Goal: Task Accomplishment & Management: Manage account settings

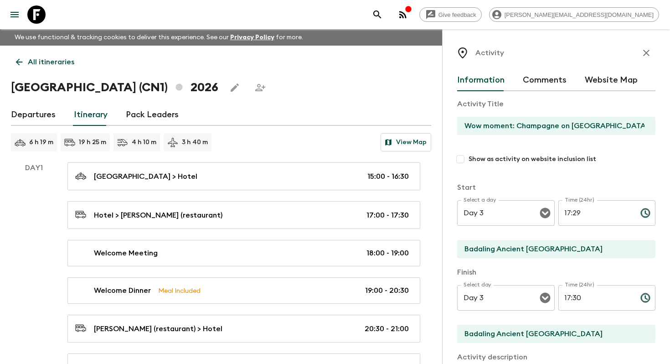
click at [410, 143] on button "View Map" at bounding box center [406, 142] width 51 height 18
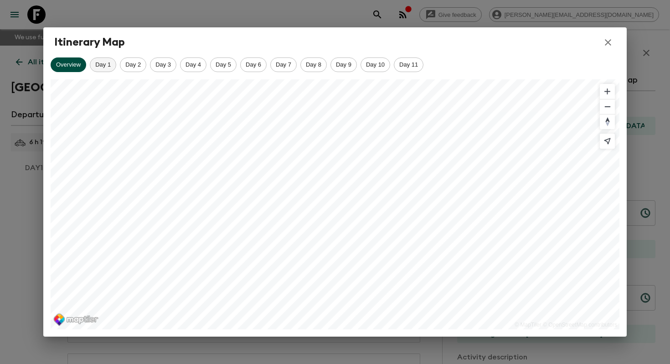
click at [106, 62] on span "Day 1" at bounding box center [103, 64] width 26 height 7
click at [142, 62] on span "Day 2" at bounding box center [133, 64] width 26 height 7
click at [164, 66] on span "Day 3" at bounding box center [163, 64] width 26 height 7
click at [191, 66] on span "Day 4" at bounding box center [194, 64] width 26 height 7
click at [217, 66] on span "Day 5" at bounding box center [224, 64] width 26 height 7
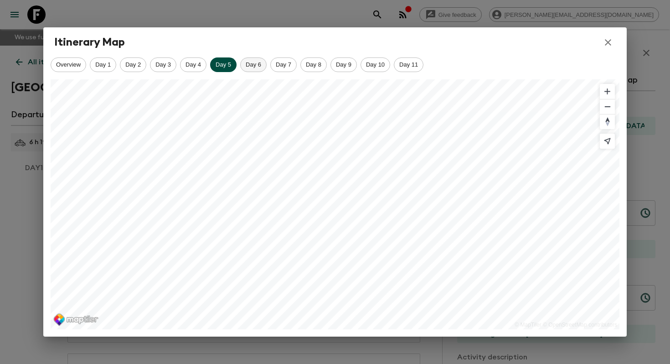
click at [256, 62] on span "Day 6" at bounding box center [254, 64] width 26 height 7
click at [281, 62] on span "Day 7" at bounding box center [284, 64] width 26 height 7
click at [316, 64] on span "Day 8" at bounding box center [314, 64] width 26 height 7
click at [346, 64] on span "Day 9" at bounding box center [344, 64] width 26 height 7
click at [382, 64] on span "Day 10" at bounding box center [375, 64] width 29 height 7
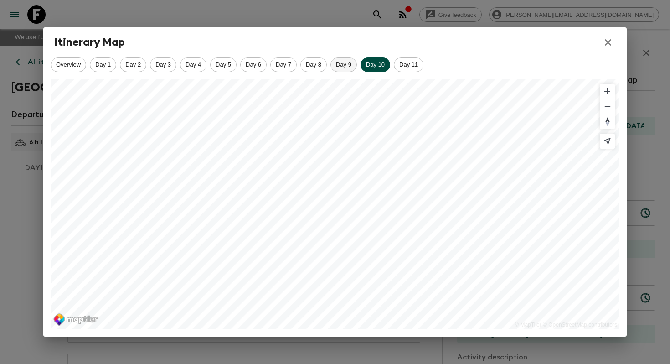
click at [345, 64] on span "Day 9" at bounding box center [344, 64] width 26 height 7
click at [367, 67] on span "Day 10" at bounding box center [375, 64] width 29 height 7
click at [399, 72] on div "Overview Day 1 Day 2 Day 3 Day 4 Day 5 Day 6 Day 7 Day 8 Day 9 Day 10 Day 11" at bounding box center [335, 64] width 569 height 15
click at [415, 61] on span "Day 11" at bounding box center [408, 64] width 29 height 7
click at [610, 41] on icon "button" at bounding box center [608, 42] width 6 height 6
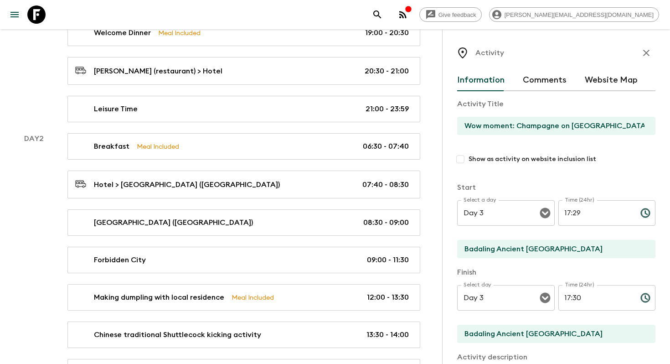
scroll to position [261, 0]
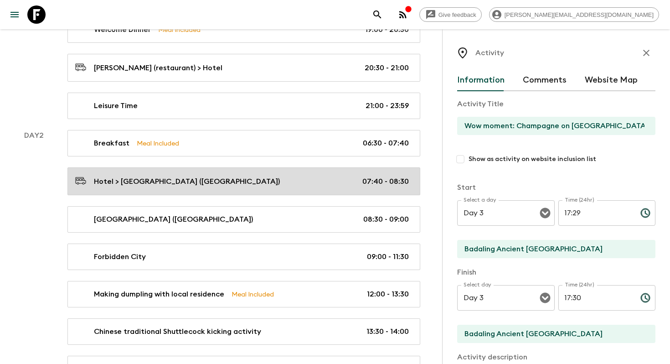
click at [259, 185] on div "Hotel > [GEOGRAPHIC_DATA] ([GEOGRAPHIC_DATA]) 07:40 - 08:30" at bounding box center [242, 181] width 334 height 12
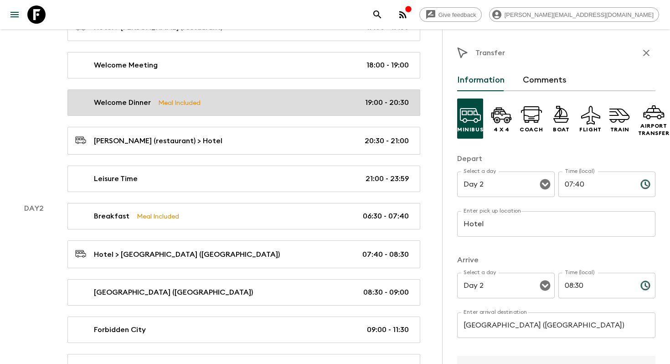
scroll to position [187, 0]
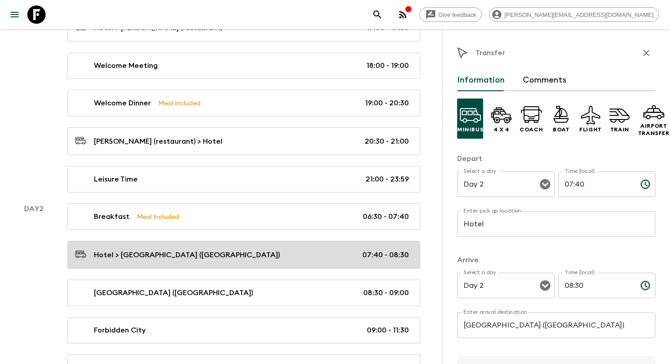
click at [272, 249] on div "Hotel > [GEOGRAPHIC_DATA] ([GEOGRAPHIC_DATA]) 07:40 - 08:30" at bounding box center [242, 255] width 334 height 12
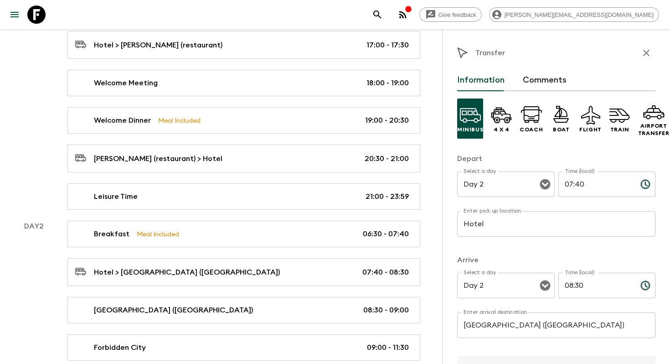
scroll to position [161, 0]
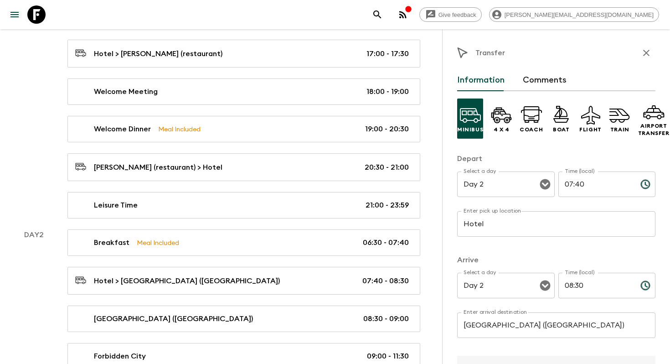
click at [650, 52] on icon "button" at bounding box center [646, 52] width 11 height 11
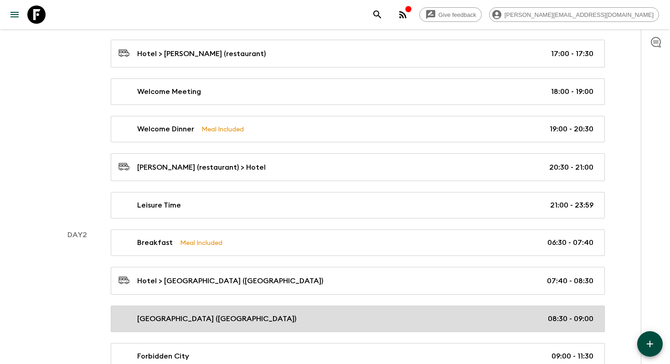
click at [280, 315] on div "[GEOGRAPHIC_DATA] ([GEOGRAPHIC_DATA]) 08:30 - 09:00" at bounding box center [356, 318] width 475 height 11
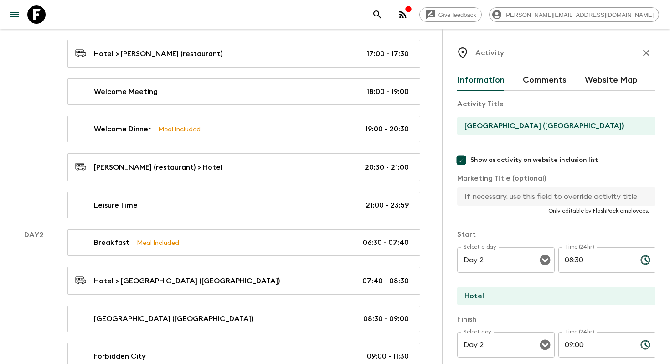
click at [501, 125] on input "[GEOGRAPHIC_DATA] ([GEOGRAPHIC_DATA])" at bounding box center [552, 126] width 191 height 18
drag, startPoint x: 529, startPoint y: 125, endPoint x: 451, endPoint y: 124, distance: 78.0
click at [451, 124] on div "Activity Information Comments Website Map Activity Title [GEOGRAPHIC_DATA] (Sce…" at bounding box center [556, 211] width 228 height 364
click at [607, 82] on button "Website Map" at bounding box center [611, 80] width 53 height 22
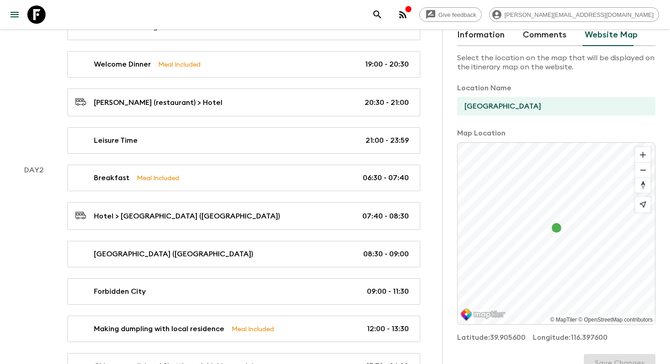
scroll to position [46, 0]
click at [646, 161] on span "Zoom in" at bounding box center [643, 153] width 15 height 15
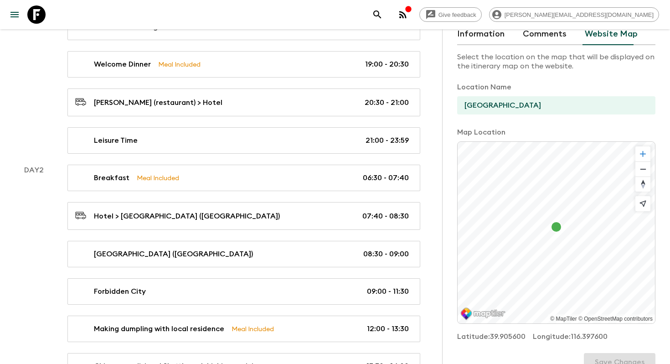
click at [646, 161] on span "Zoom in" at bounding box center [643, 153] width 15 height 15
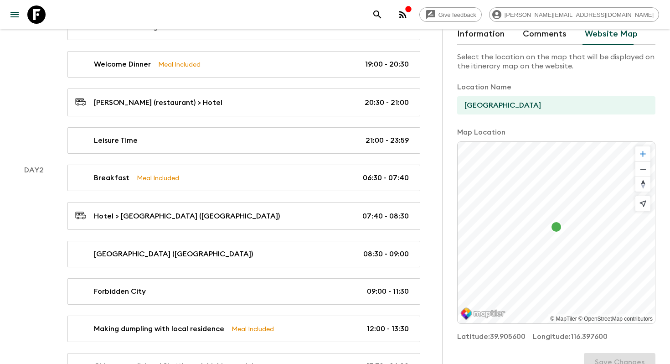
click at [646, 161] on span "Zoom in" at bounding box center [643, 153] width 15 height 15
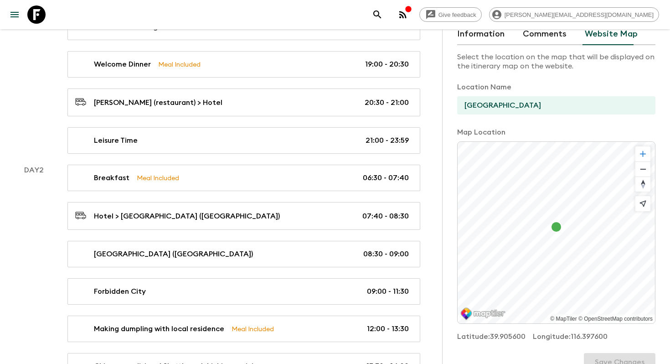
click at [646, 161] on span "Zoom in" at bounding box center [643, 153] width 15 height 15
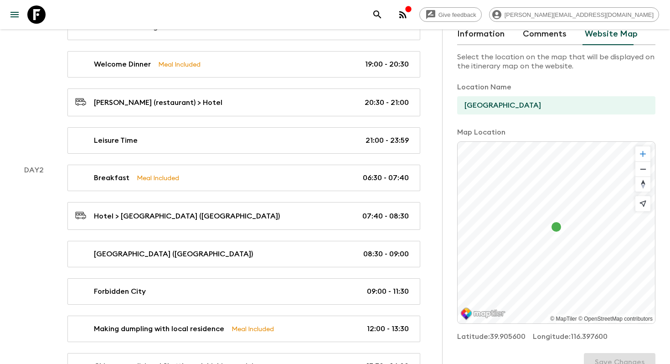
click at [646, 161] on span "Zoom in" at bounding box center [643, 153] width 15 height 15
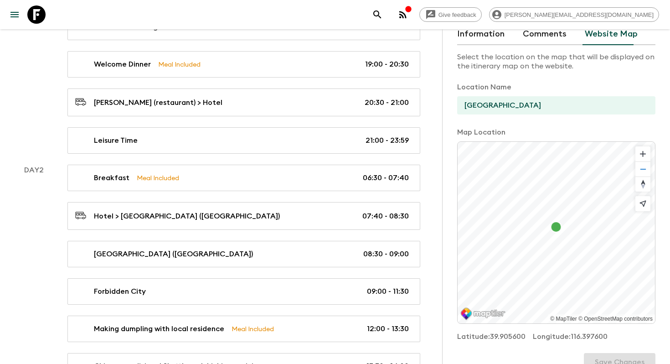
click at [646, 170] on span "Zoom out" at bounding box center [643, 169] width 15 height 15
click at [646, 159] on span "Zoom in" at bounding box center [643, 153] width 15 height 15
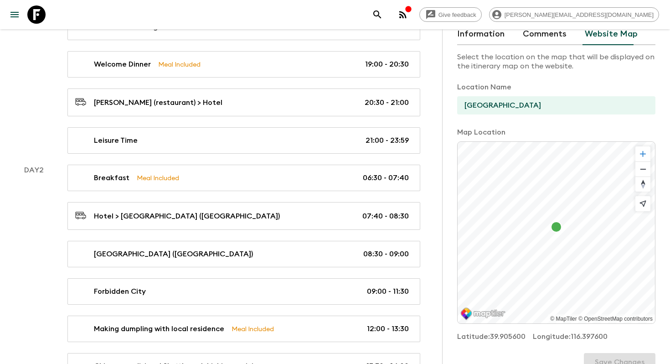
click at [646, 159] on span "Zoom in" at bounding box center [643, 153] width 15 height 15
click at [643, 173] on span "Zoom out" at bounding box center [643, 169] width 15 height 15
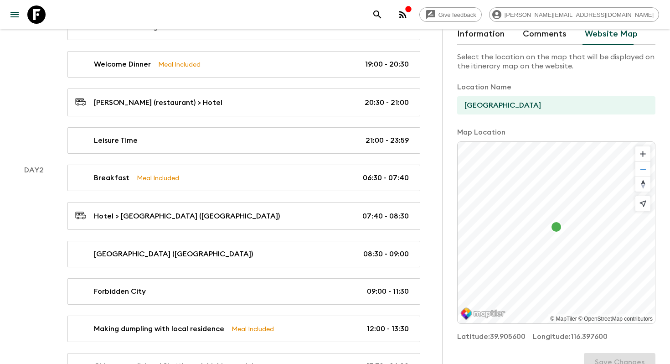
click at [643, 173] on span "Zoom out" at bounding box center [643, 169] width 15 height 15
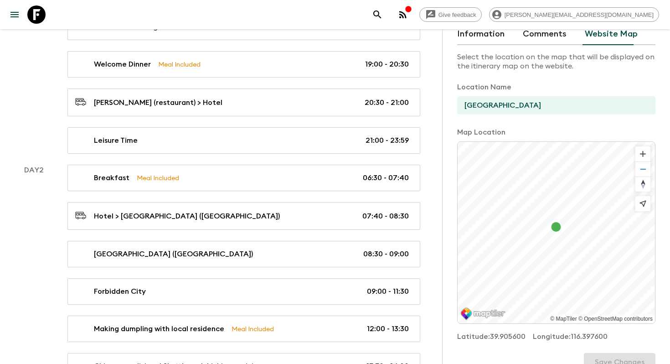
click at [643, 173] on span "Zoom out" at bounding box center [643, 169] width 15 height 15
click at [482, 38] on button "Information" at bounding box center [480, 34] width 47 height 22
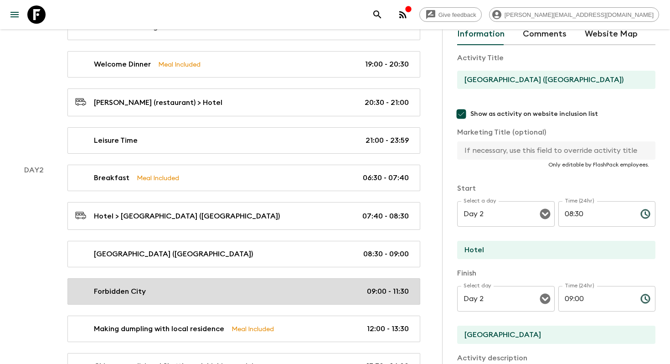
click at [206, 295] on div "Forbidden City 09:00 - 11:30" at bounding box center [242, 291] width 334 height 11
type input "Forbidden City"
type textarea "The Forbidden City (UNESCO) is the imperial place where the emperors of the Min…"
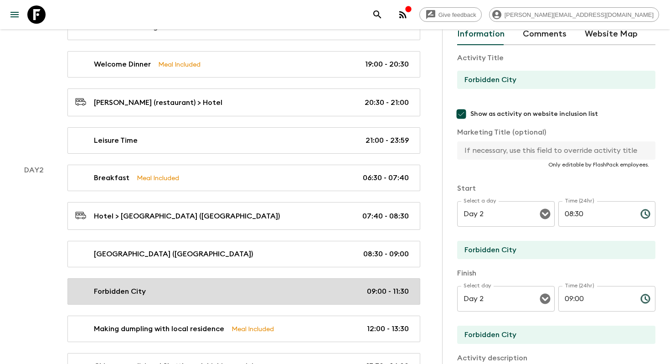
type input "09:00"
type input "11:30"
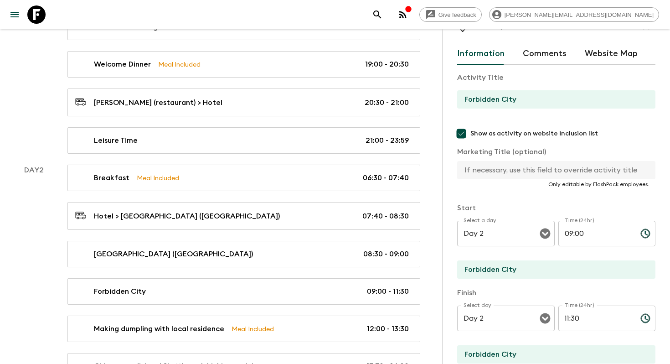
scroll to position [26, 0]
click at [618, 53] on button "Website Map" at bounding box center [611, 55] width 53 height 22
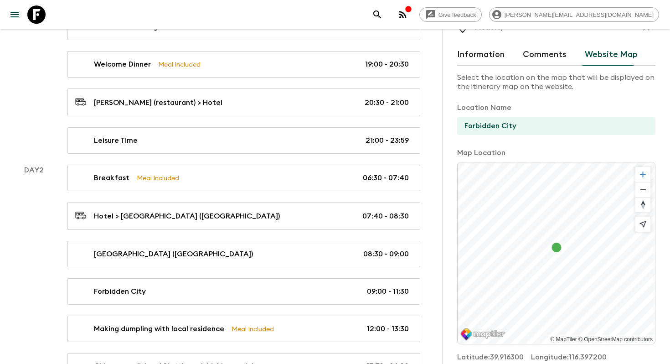
click at [648, 180] on span "Zoom in" at bounding box center [643, 174] width 15 height 15
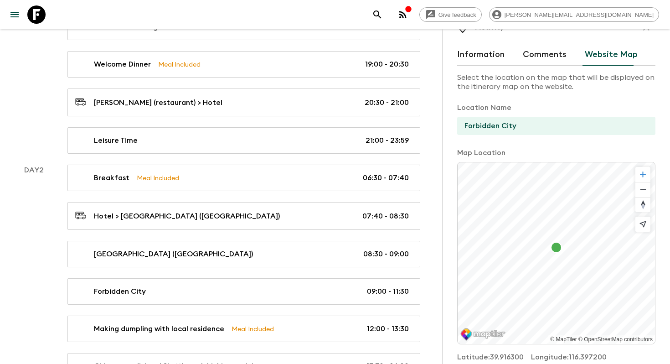
click at [648, 180] on span "Zoom in" at bounding box center [643, 174] width 15 height 15
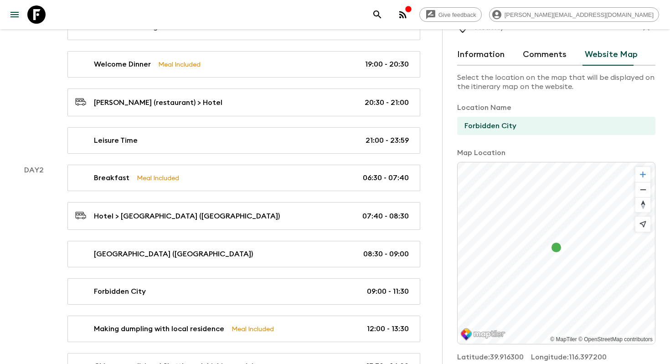
click at [648, 180] on span "Zoom in" at bounding box center [643, 174] width 15 height 15
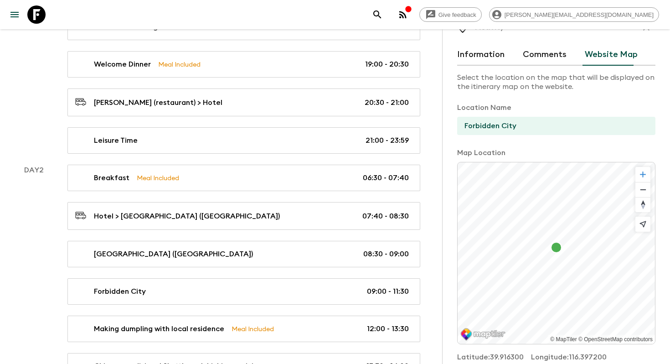
click at [648, 180] on span "Zoom in" at bounding box center [643, 174] width 15 height 15
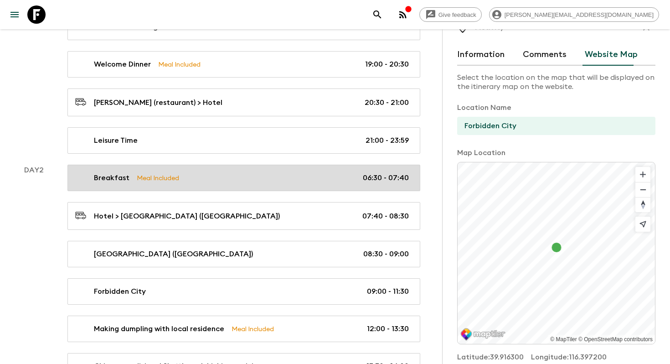
scroll to position [0, 0]
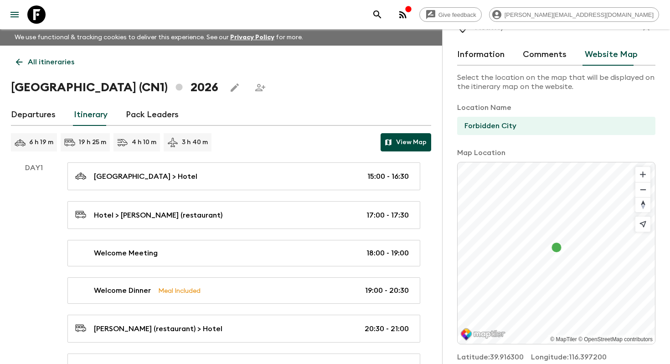
click at [425, 142] on button "View Map" at bounding box center [406, 142] width 51 height 18
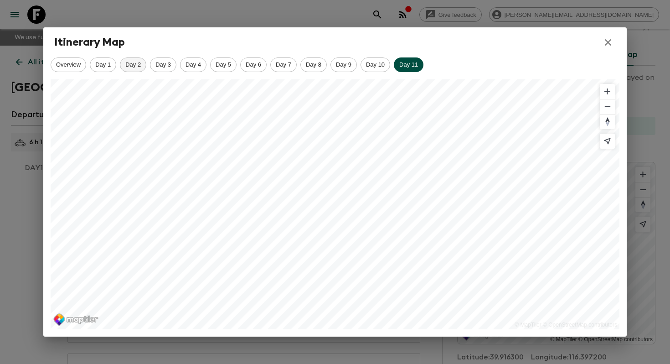
click at [139, 60] on div "Day 2" at bounding box center [133, 64] width 26 height 15
click at [173, 62] on span "Day 3" at bounding box center [163, 64] width 26 height 7
click at [610, 39] on icon "button" at bounding box center [608, 42] width 11 height 11
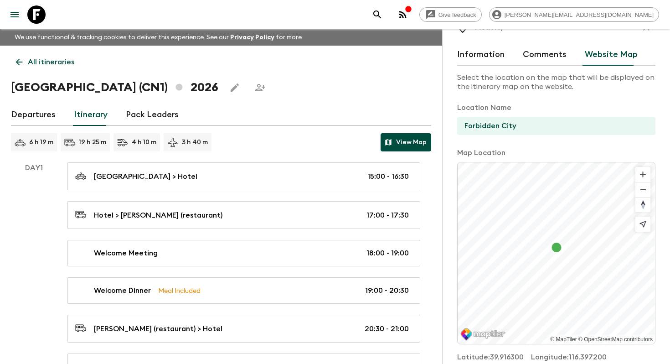
click at [413, 145] on button "View Map" at bounding box center [406, 142] width 51 height 18
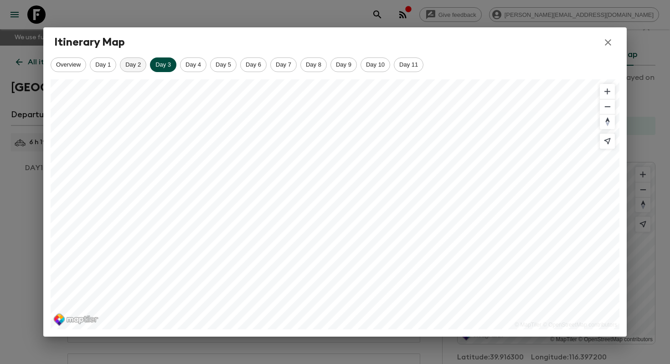
click at [144, 63] on span "Day 2" at bounding box center [133, 64] width 26 height 7
click at [163, 61] on span "Day 3" at bounding box center [163, 64] width 26 height 7
click at [102, 65] on span "Day 1" at bounding box center [103, 64] width 26 height 7
click at [605, 46] on icon "button" at bounding box center [608, 42] width 11 height 11
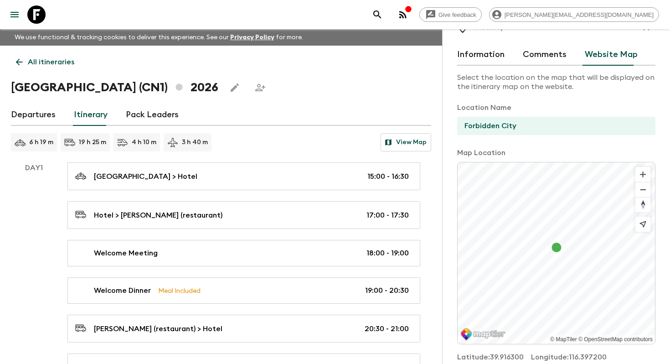
click at [498, 57] on button "Information" at bounding box center [480, 55] width 47 height 22
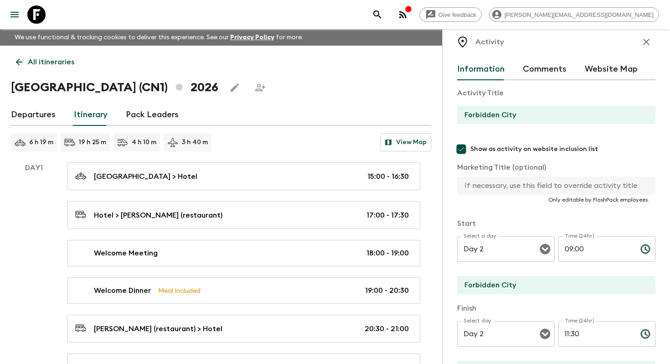
scroll to position [16, 0]
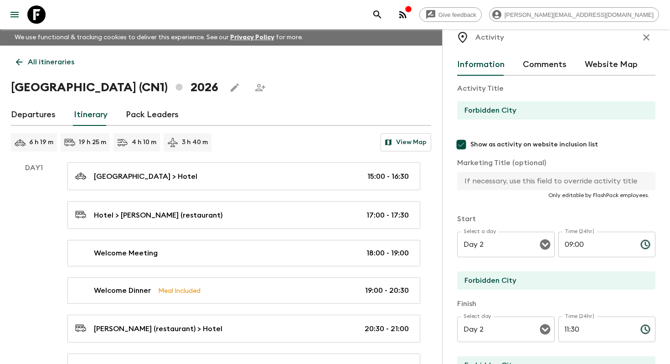
click at [609, 62] on button "Website Map" at bounding box center [611, 65] width 53 height 22
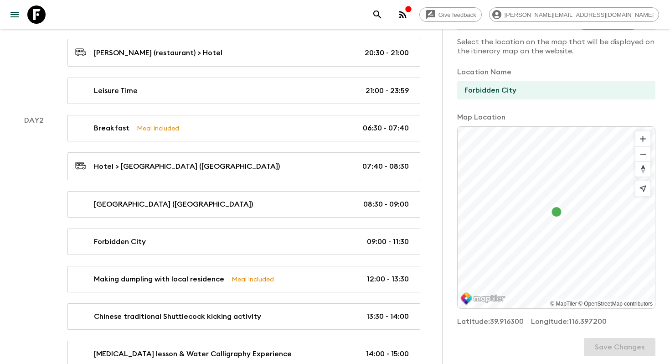
scroll to position [112, 0]
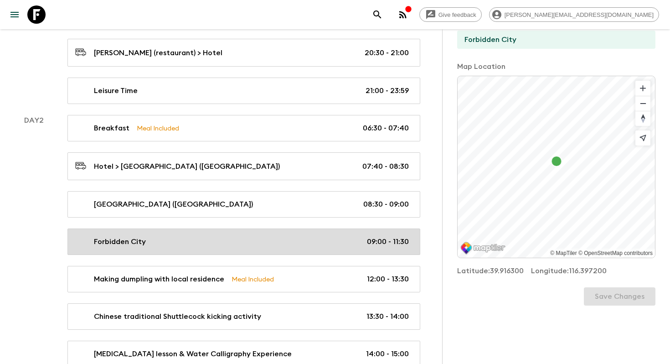
click at [208, 246] on link "Forbidden City 09:00 - 11:30" at bounding box center [243, 241] width 353 height 26
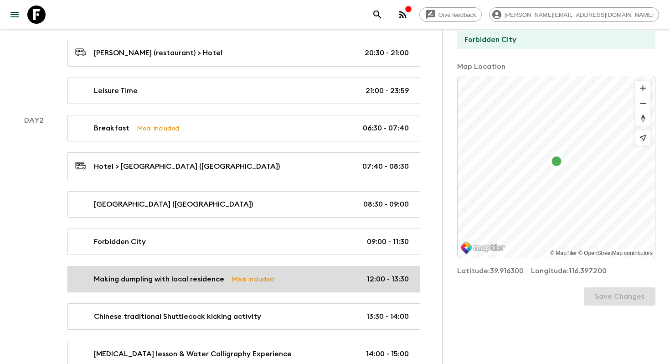
click at [213, 275] on p "Making dumpling with local residence" at bounding box center [159, 279] width 130 height 11
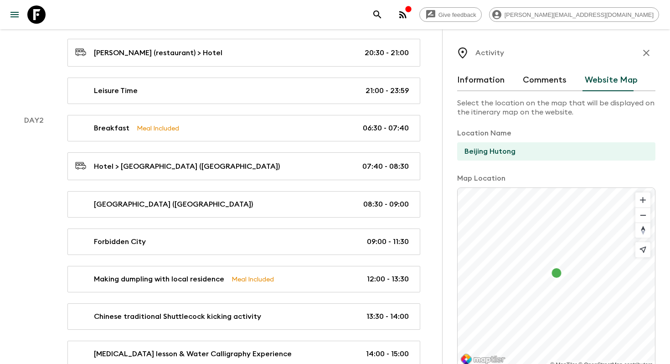
click at [488, 80] on button "Information" at bounding box center [480, 80] width 47 height 22
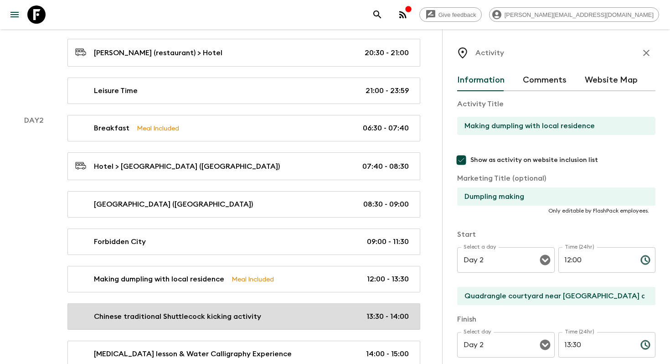
click at [256, 318] on p "Chinese traditional Shuttlecock kicking activity" at bounding box center [177, 316] width 167 height 11
type input "Chinese traditional Shuttlecock kicking activity"
type input "Traditional Shuttlecock kicking"
type input "Any open space"
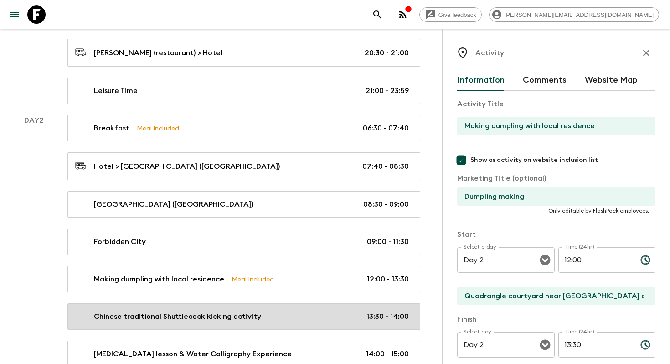
type textarea "Materials The tour guide will prepare 1.5 shuttlecocks per person based on the …"
checkbox input "false"
type input "13:30"
type input "14:00"
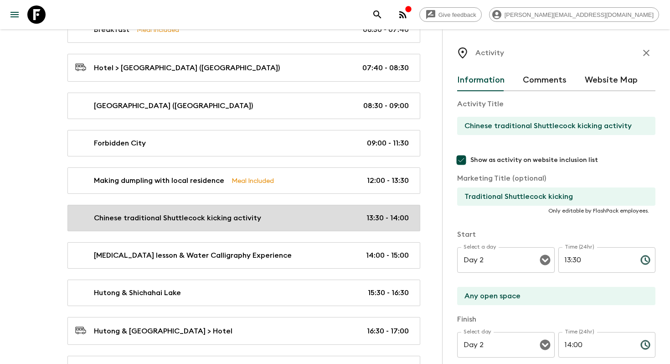
scroll to position [376, 0]
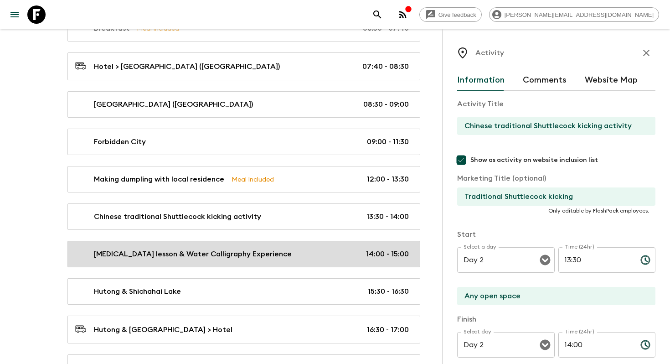
click at [264, 260] on link "[MEDICAL_DATA] lesson & Water Calligraphy Experience 14:00 - 15:00" at bounding box center [243, 254] width 353 height 26
type input "[MEDICAL_DATA] lesson & Water Calligraphy Experience"
type input "Bell and [GEOGRAPHIC_DATA]"
type textarea "Process 1: Distribute water-filled calligraphy brushes. 2: Demonstrate writing …"
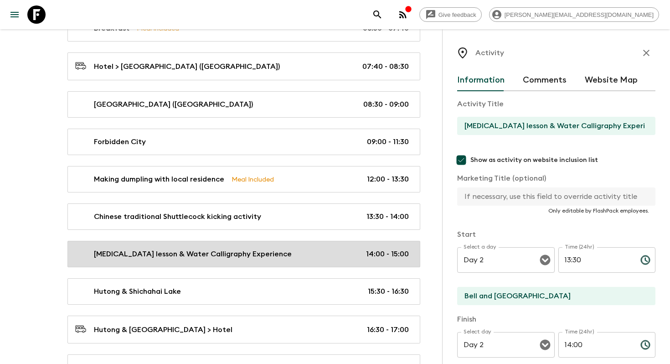
type input "14:00"
type input "15:00"
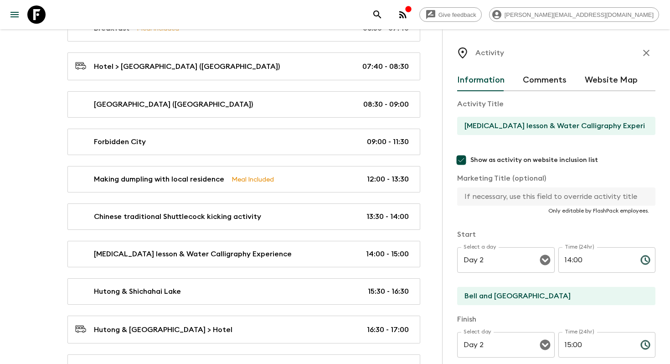
click at [593, 84] on button "Website Map" at bounding box center [611, 80] width 53 height 22
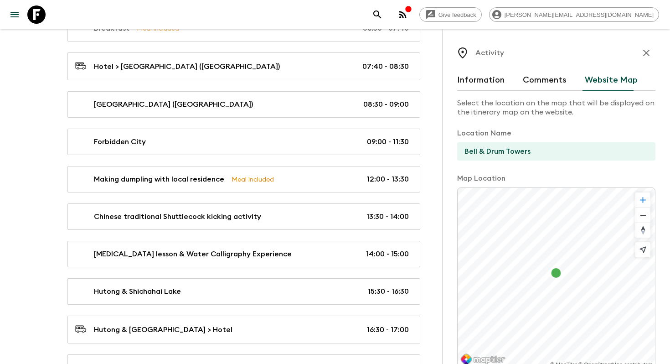
click at [644, 201] on span "Zoom in" at bounding box center [643, 199] width 15 height 15
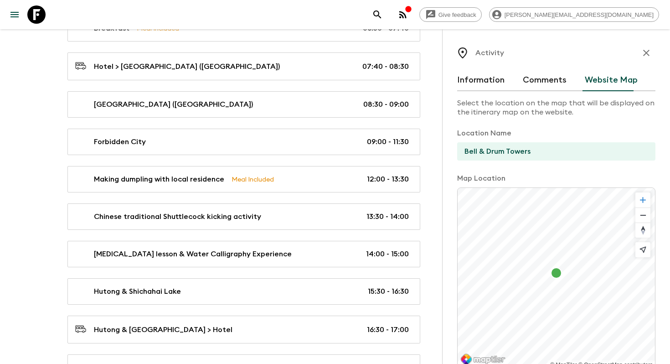
click at [644, 201] on span "Zoom in" at bounding box center [643, 199] width 15 height 15
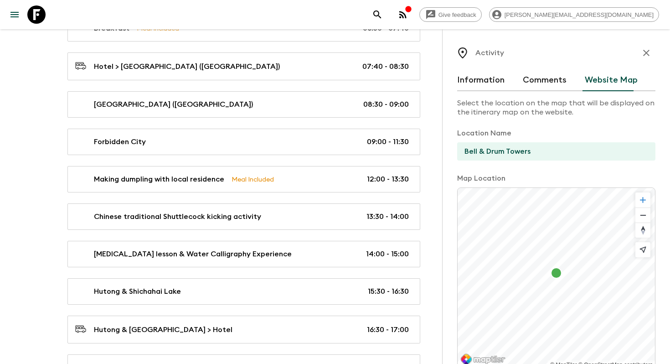
click at [644, 201] on span "Zoom in" at bounding box center [643, 199] width 15 height 15
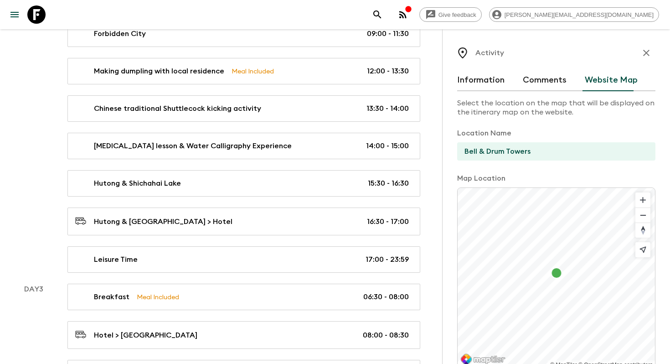
scroll to position [489, 0]
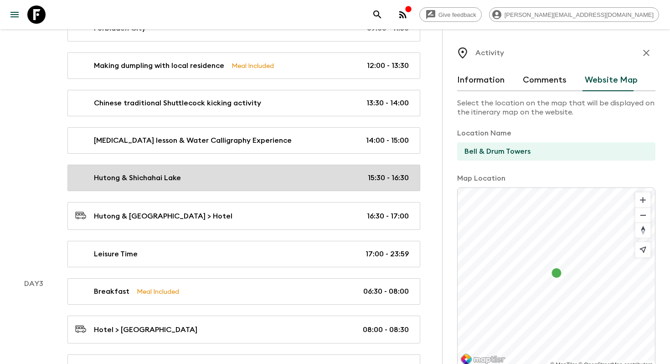
click at [247, 180] on div "Hutong & Shichahai Lake 15:30 - 16:30" at bounding box center [242, 177] width 334 height 11
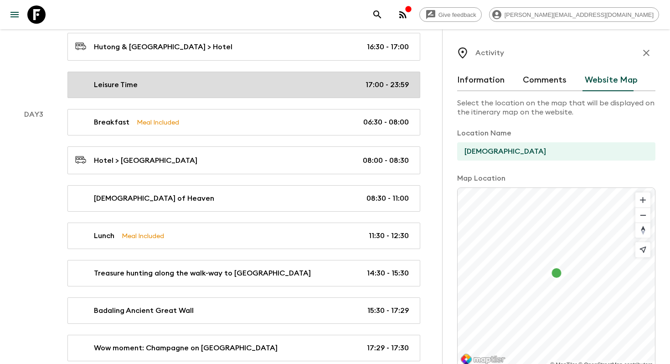
scroll to position [659, 0]
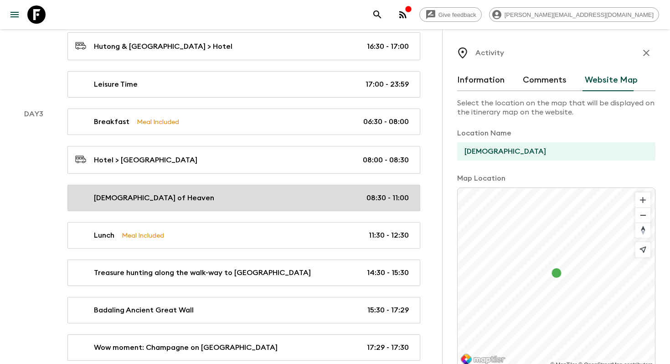
click at [231, 198] on div "[DEMOGRAPHIC_DATA] of Heaven 08:30 - 11:00" at bounding box center [242, 197] width 334 height 11
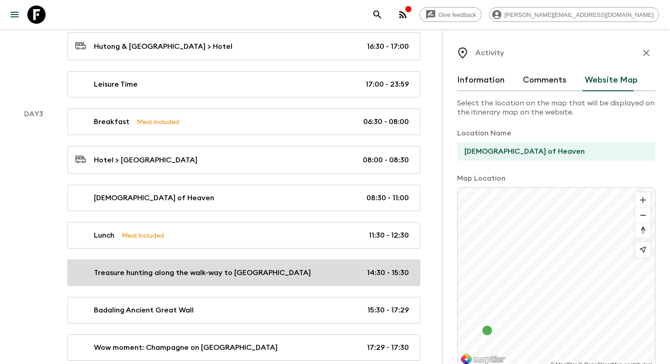
click at [282, 272] on p "Treasure hunting along the walk-way to [GEOGRAPHIC_DATA]" at bounding box center [202, 272] width 217 height 11
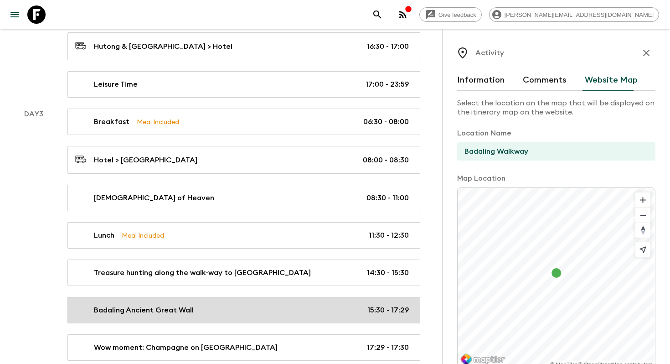
click at [270, 305] on div "Badaling Ancient Great Wall 15:30 - 17:29" at bounding box center [242, 310] width 334 height 11
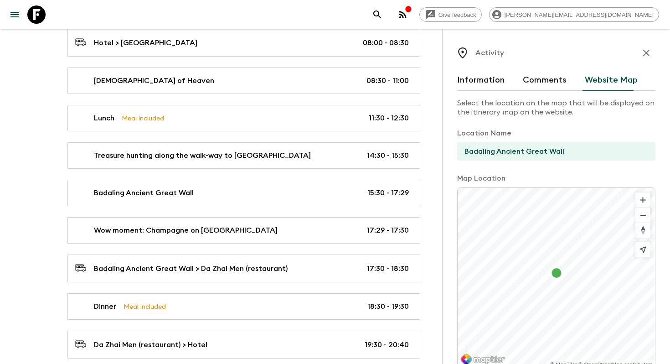
scroll to position [777, 0]
click at [464, 86] on button "Information" at bounding box center [480, 80] width 47 height 22
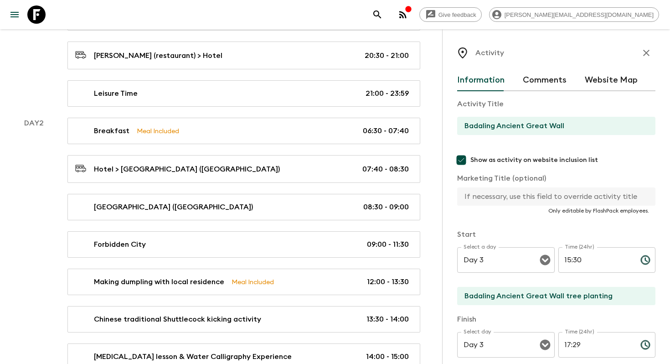
scroll to position [0, 0]
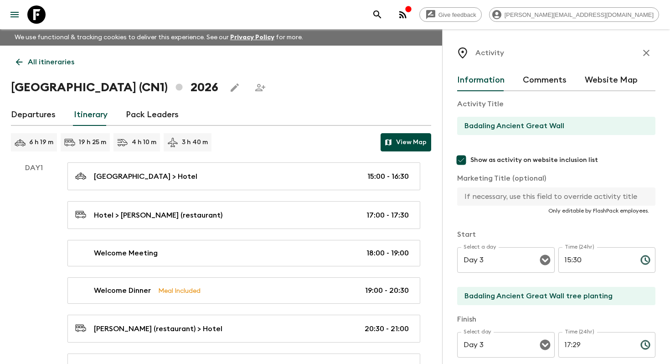
click at [420, 149] on button "View Map" at bounding box center [406, 142] width 51 height 18
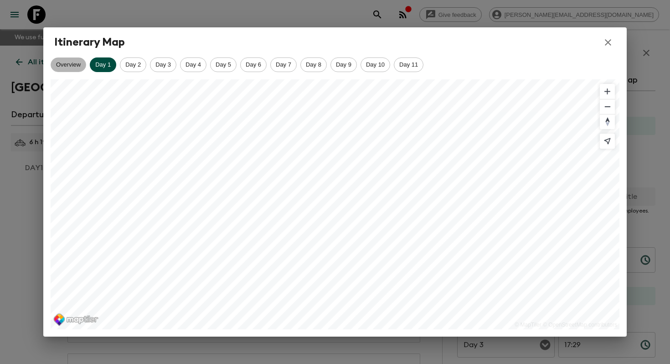
click at [68, 66] on span "Overview" at bounding box center [68, 64] width 35 height 7
click at [156, 67] on span "Day 3" at bounding box center [163, 64] width 26 height 7
click at [129, 61] on span "Day 2" at bounding box center [133, 64] width 26 height 7
click at [201, 68] on div "Day 4" at bounding box center [193, 64] width 26 height 15
click at [228, 63] on span "Day 5" at bounding box center [224, 64] width 26 height 7
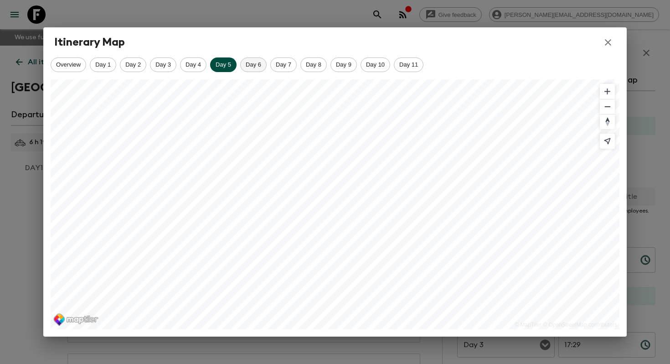
click at [254, 65] on span "Day 6" at bounding box center [254, 64] width 26 height 7
click at [221, 76] on div "Overview Day 1 Day 2 Day 3 Day 4 Day 5 Day 6 Day 7 Day 8 Day 9 Day 10 Day 11 © …" at bounding box center [335, 196] width 584 height 279
click at [225, 59] on div "Day 5" at bounding box center [223, 64] width 26 height 15
click at [339, 68] on div "Overview Day 1 Day 2 Day 3 Day 4 Day 5 Day 6 Day 7 Day 8 Day 9 Day 10 Day 11 © …" at bounding box center [335, 196] width 584 height 279
click at [322, 71] on div "Day 8" at bounding box center [314, 64] width 26 height 15
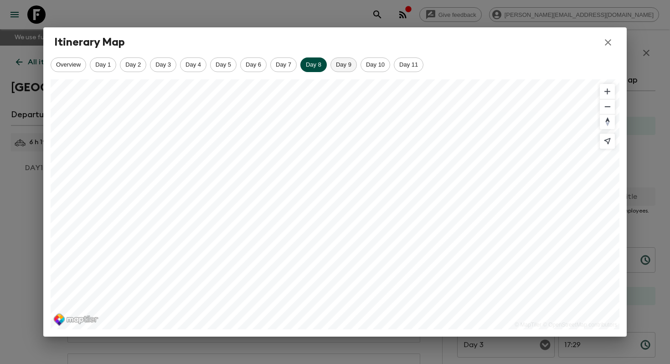
click at [340, 67] on span "Day 9" at bounding box center [344, 64] width 26 height 7
click at [373, 68] on div "Day 10" at bounding box center [376, 64] width 30 height 15
click at [411, 67] on span "Day 11" at bounding box center [408, 64] width 29 height 7
click at [608, 45] on icon "button" at bounding box center [608, 42] width 11 height 11
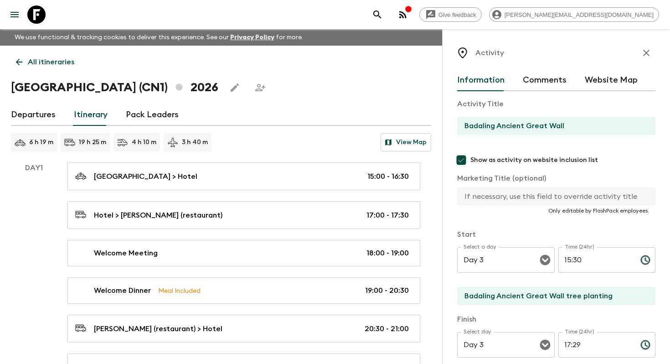
click at [551, 85] on button "Comments" at bounding box center [545, 80] width 44 height 22
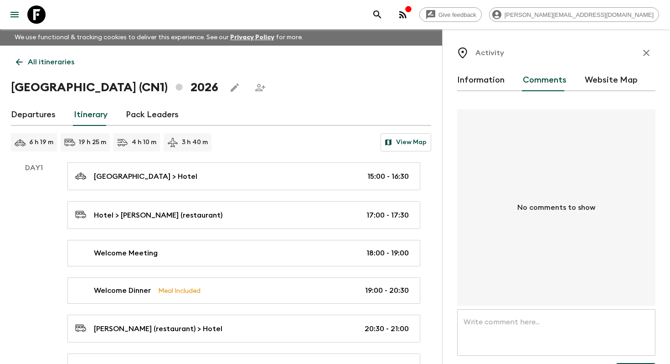
click at [609, 78] on button "Website Map" at bounding box center [611, 80] width 53 height 22
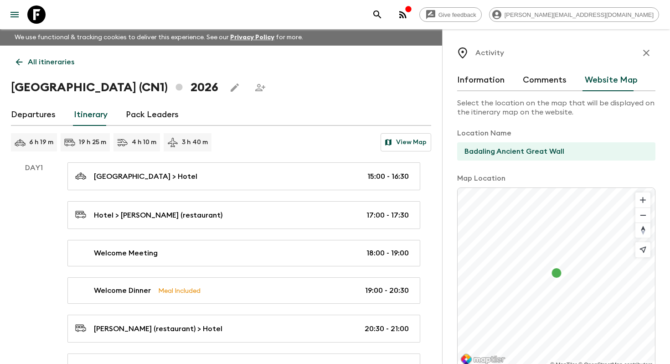
click at [488, 84] on button "Information" at bounding box center [480, 80] width 47 height 22
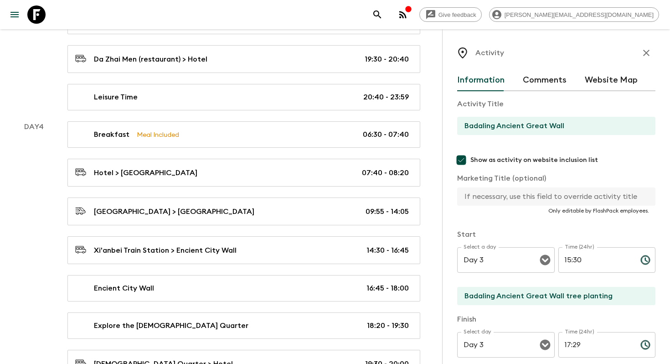
scroll to position [1069, 0]
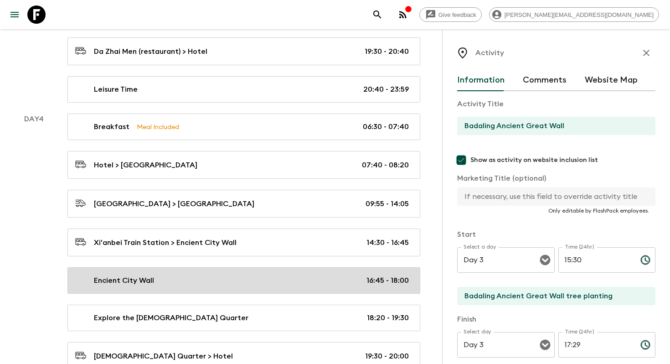
click at [172, 279] on div "Encient City Wall 16:45 - 18:00" at bounding box center [242, 280] width 334 height 11
type input "Encient City Wall"
checkbox input "false"
type input "Encient City Wall"
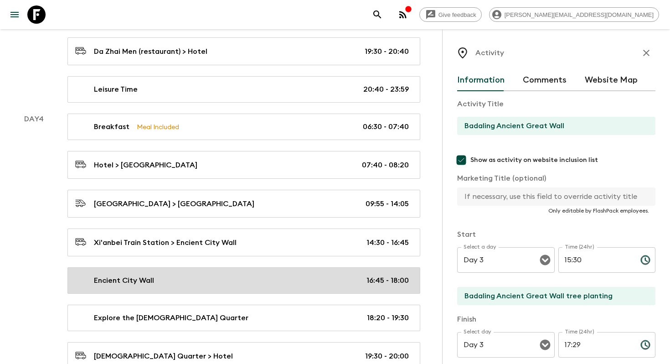
type textarea "The Ancient City Wall is one of the oldest city walls in [GEOGRAPHIC_DATA] and …"
type input "Day 4"
type input "16:45"
type input "Day 4"
type input "18:00"
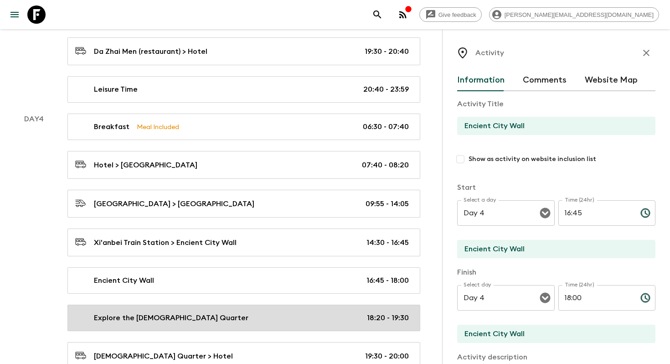
click at [185, 320] on p "Explore the [DEMOGRAPHIC_DATA] Quarter" at bounding box center [171, 317] width 155 height 11
type input "Explore the [DEMOGRAPHIC_DATA] Quarter"
type input "[DEMOGRAPHIC_DATA] Quarter"
type textarea "The [DEMOGRAPHIC_DATA] Snack Street is full of mouth-watering delicacies and sn…"
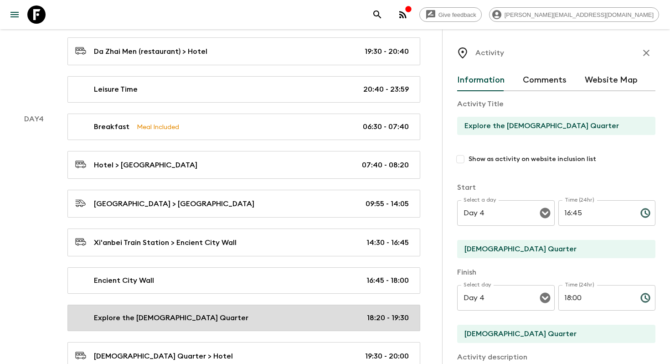
type input "18:20"
type input "19:30"
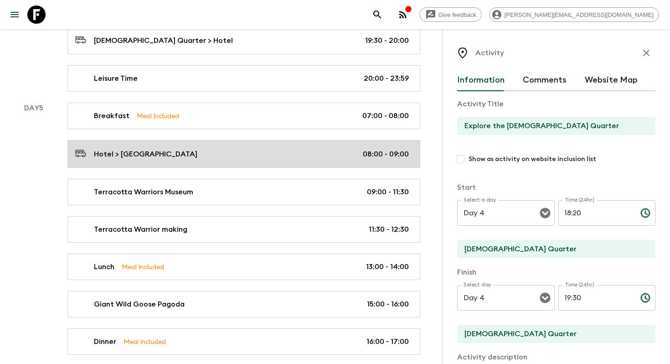
scroll to position [1384, 0]
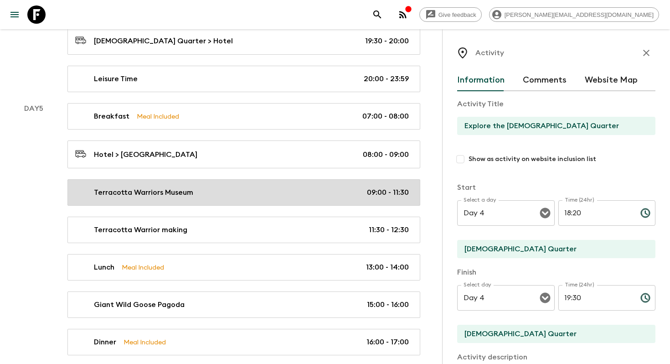
click at [249, 199] on link "Terracotta Warriors Museum 09:00 - 11:30" at bounding box center [243, 192] width 353 height 26
type input "Terracotta Warriors Museum"
checkbox input "true"
type input "Terracotta Warriors Museum"
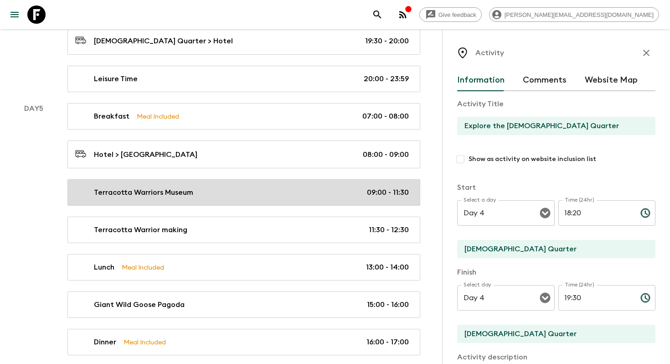
type textarea "The Museum of Terracotta Warriors and Horses (UNESCO) is one of the greatest ar…"
type input "Day 5"
type input "09:00"
type input "Day 5"
type input "11:30"
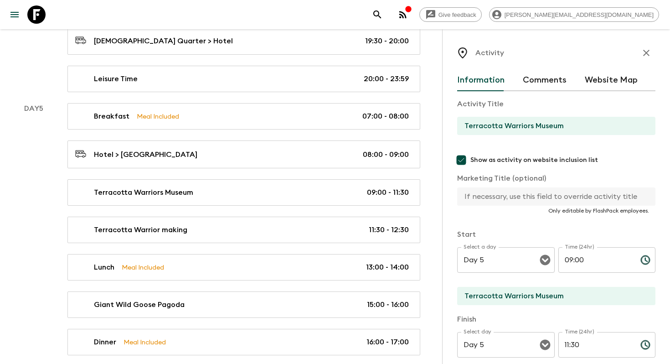
click at [591, 85] on button "Website Map" at bounding box center [611, 80] width 53 height 22
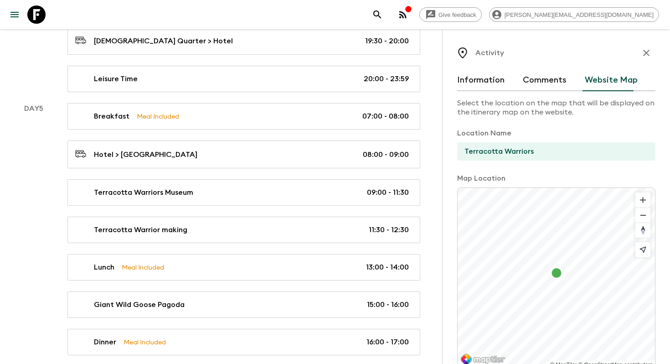
click at [475, 78] on button "Information" at bounding box center [480, 80] width 47 height 22
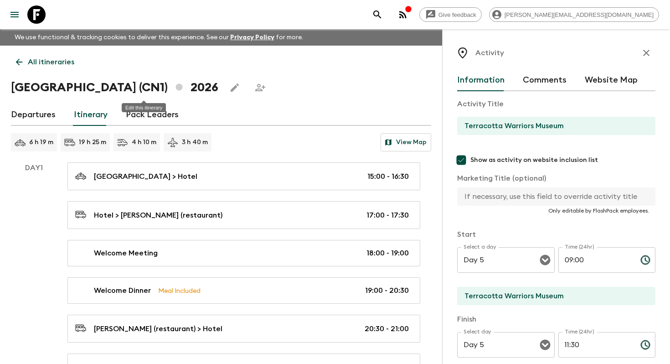
click at [231, 90] on icon "Edit this itinerary" at bounding box center [235, 87] width 8 height 8
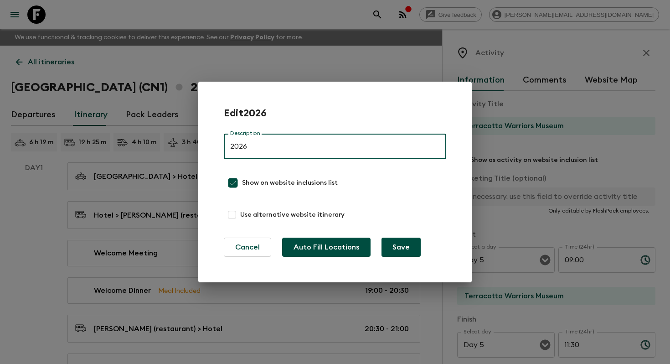
click at [313, 240] on button "Auto Fill Locations" at bounding box center [326, 247] width 88 height 19
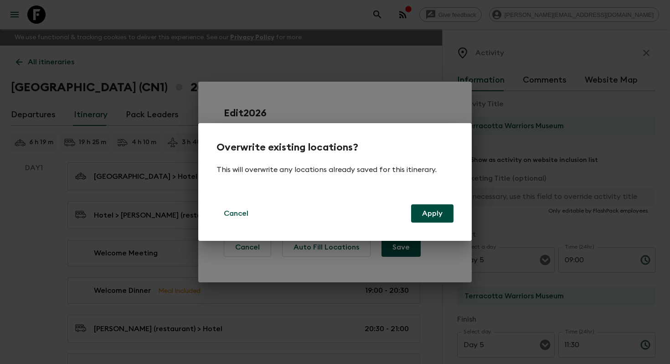
click at [424, 217] on button "Apply" at bounding box center [432, 213] width 42 height 18
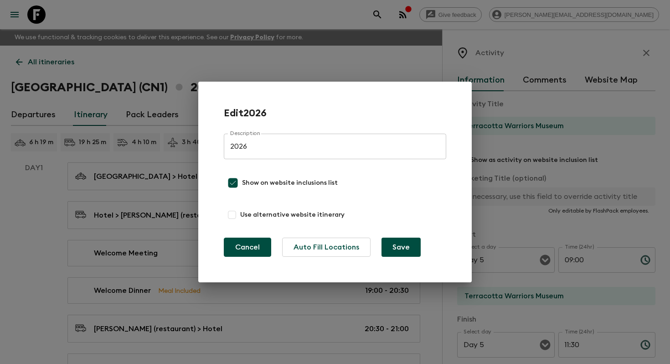
click at [253, 254] on button "Cancel" at bounding box center [247, 247] width 47 height 19
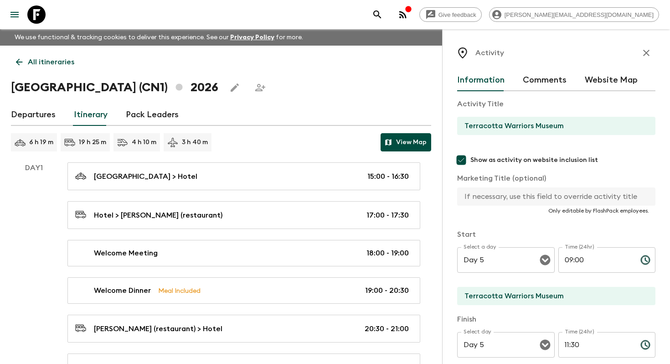
click at [423, 135] on button "View Map" at bounding box center [406, 142] width 51 height 18
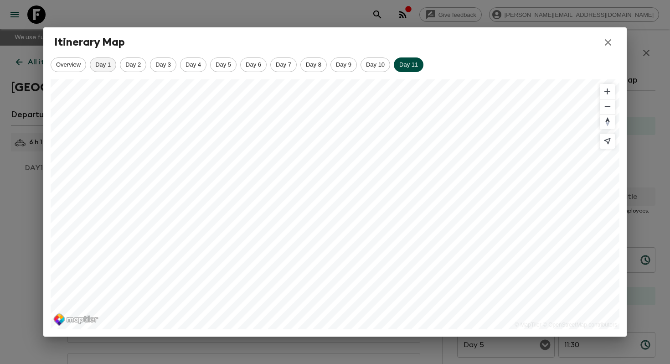
click at [109, 67] on span "Day 1" at bounding box center [103, 64] width 26 height 7
click at [131, 62] on span "Day 2" at bounding box center [133, 64] width 26 height 7
click at [166, 62] on span "Day 3" at bounding box center [163, 64] width 26 height 7
click at [197, 58] on div "Day 4" at bounding box center [193, 64] width 26 height 15
click at [607, 44] on icon "button" at bounding box center [608, 42] width 11 height 11
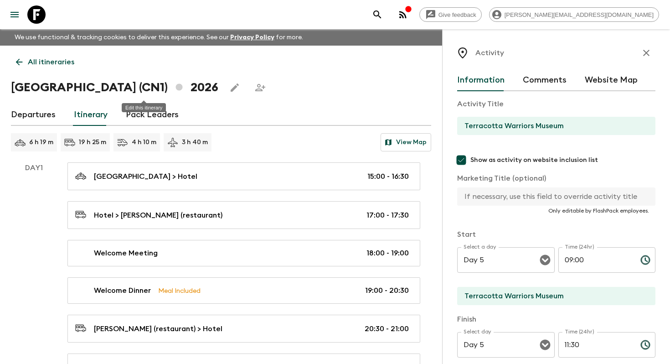
click at [231, 88] on icon "Edit this itinerary" at bounding box center [235, 87] width 8 height 8
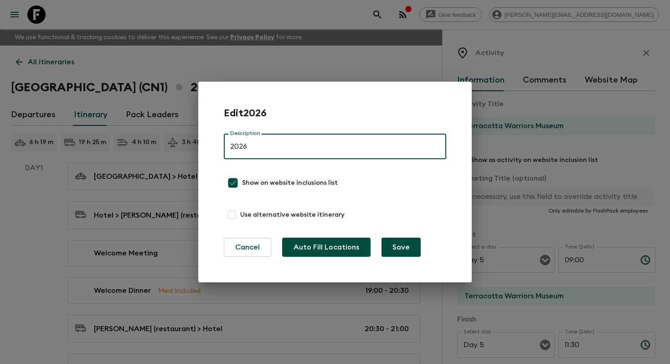
click at [316, 248] on button "Auto Fill Locations" at bounding box center [326, 247] width 88 height 19
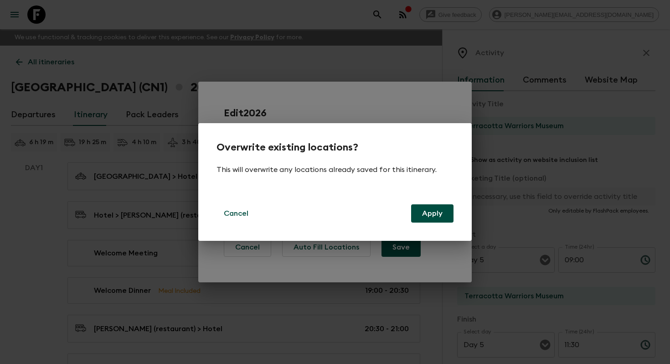
click at [438, 211] on button "Apply" at bounding box center [432, 213] width 42 height 18
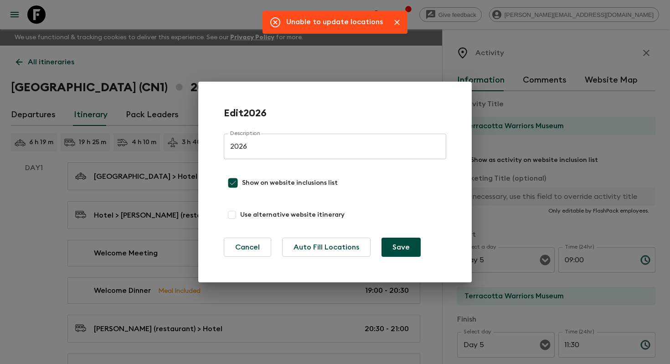
click at [385, 57] on div "Edit 2026 Description 2026 Description Show on website inclusions list Use alte…" at bounding box center [335, 182] width 670 height 364
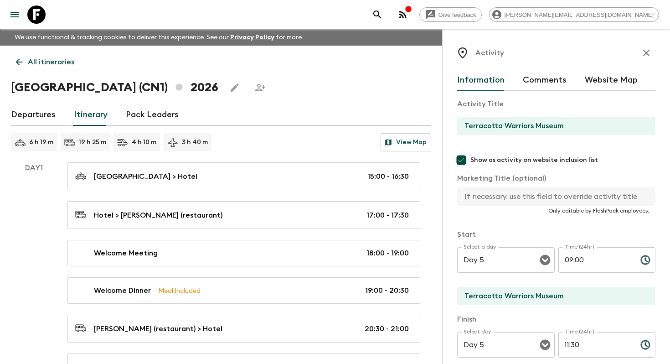
click at [62, 71] on link "All itineraries" at bounding box center [45, 62] width 68 height 18
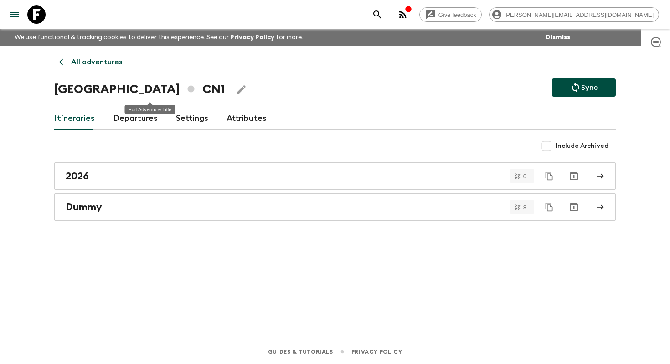
click at [236, 91] on icon "Edit Adventure Title" at bounding box center [241, 89] width 11 height 11
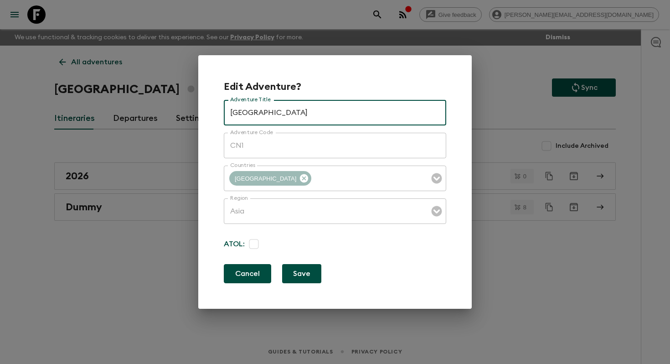
click at [253, 269] on button "Cancel" at bounding box center [247, 273] width 47 height 19
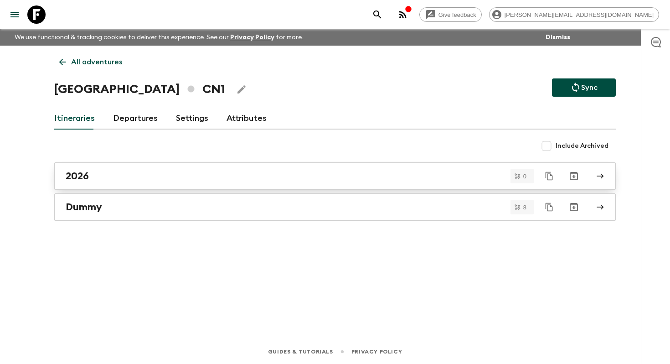
click at [124, 176] on div "2026" at bounding box center [327, 176] width 522 height 12
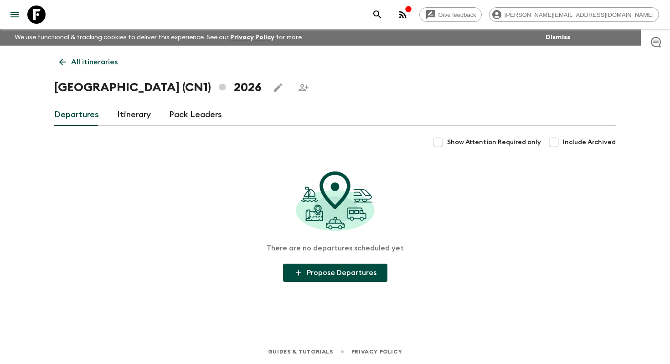
click at [121, 110] on link "Itinerary" at bounding box center [134, 115] width 34 height 22
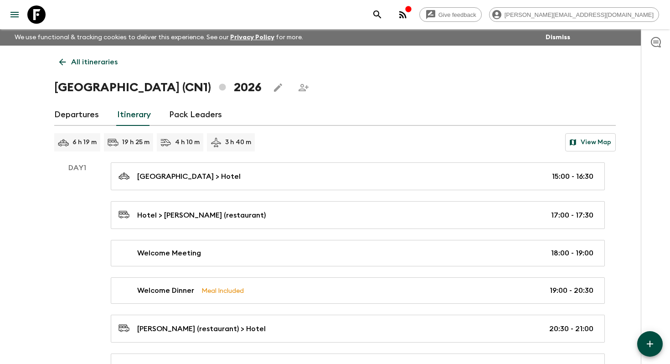
click at [273, 89] on icon "Edit this itinerary" at bounding box center [278, 87] width 11 height 11
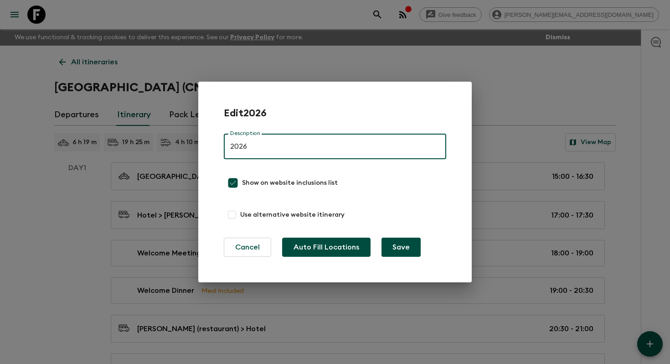
click at [328, 255] on button "Auto Fill Locations" at bounding box center [326, 247] width 88 height 19
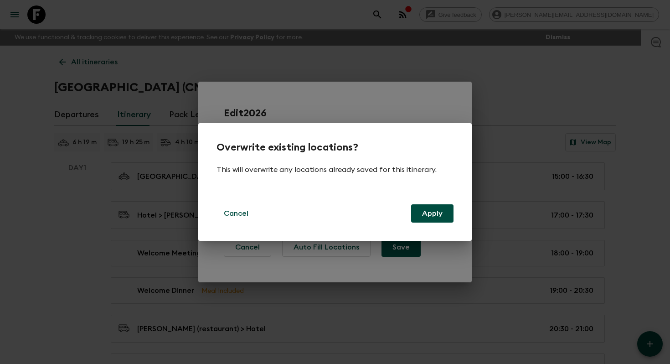
click at [430, 208] on button "Apply" at bounding box center [432, 213] width 42 height 18
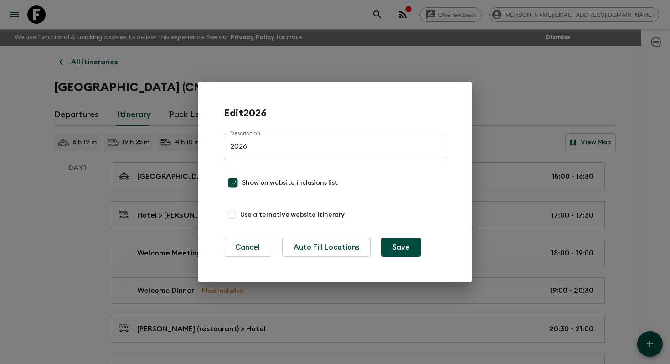
click at [399, 246] on button "Save" at bounding box center [401, 247] width 39 height 19
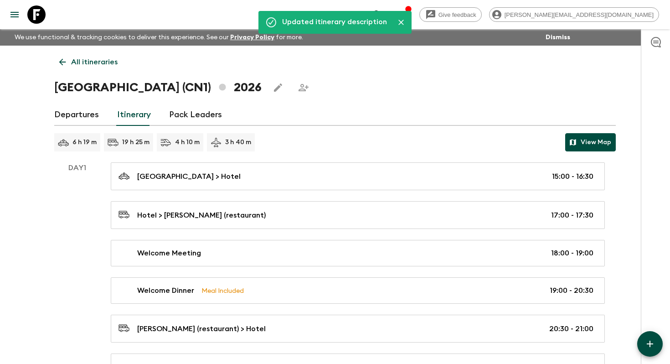
click at [586, 139] on button "View Map" at bounding box center [590, 142] width 51 height 18
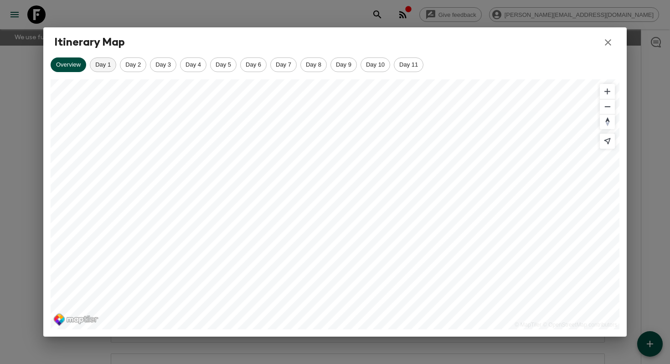
click at [102, 64] on span "Day 1" at bounding box center [103, 64] width 26 height 7
click at [124, 65] on span "Day 2" at bounding box center [133, 64] width 26 height 7
click at [161, 66] on span "Day 3" at bounding box center [163, 64] width 26 height 7
click at [196, 69] on div "Day 4" at bounding box center [193, 64] width 26 height 15
click at [224, 67] on span "Day 5" at bounding box center [224, 64] width 26 height 7
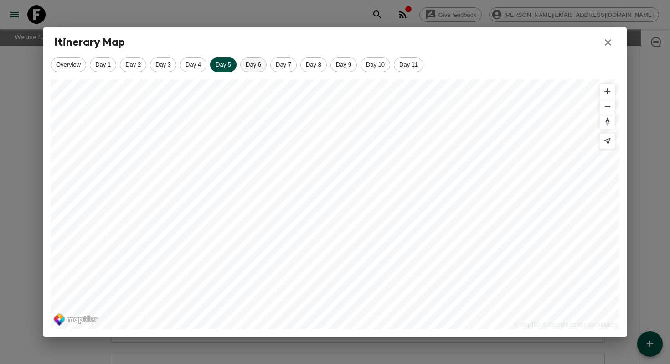
click at [261, 62] on span "Day 6" at bounding box center [254, 64] width 26 height 7
click at [282, 65] on span "Day 7" at bounding box center [284, 64] width 26 height 7
click at [319, 60] on div "Day 8" at bounding box center [314, 64] width 26 height 15
click at [346, 63] on span "Day 9" at bounding box center [344, 64] width 26 height 7
click at [378, 65] on span "Day 10" at bounding box center [375, 64] width 29 height 7
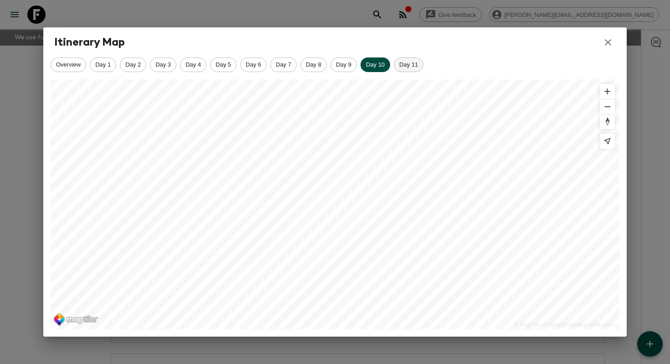
click at [407, 67] on span "Day 11" at bounding box center [408, 64] width 29 height 7
click at [608, 43] on icon "button" at bounding box center [608, 42] width 11 height 11
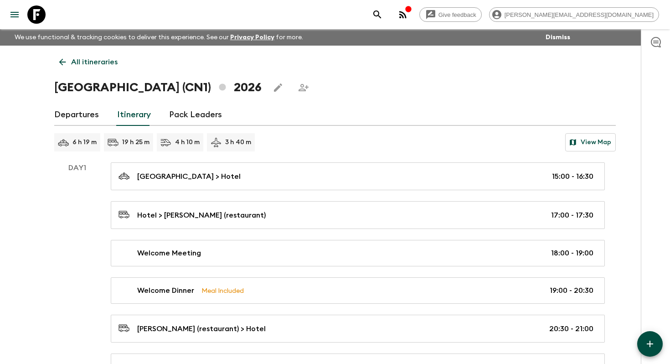
click at [273, 91] on icon "Edit this itinerary" at bounding box center [278, 87] width 11 height 11
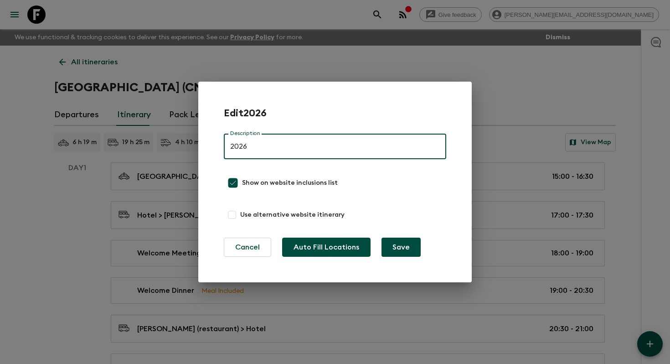
click at [328, 240] on button "Auto Fill Locations" at bounding box center [326, 247] width 88 height 19
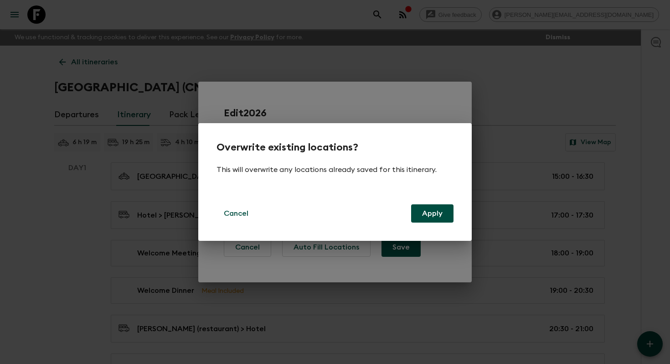
click at [437, 208] on button "Apply" at bounding box center [432, 213] width 42 height 18
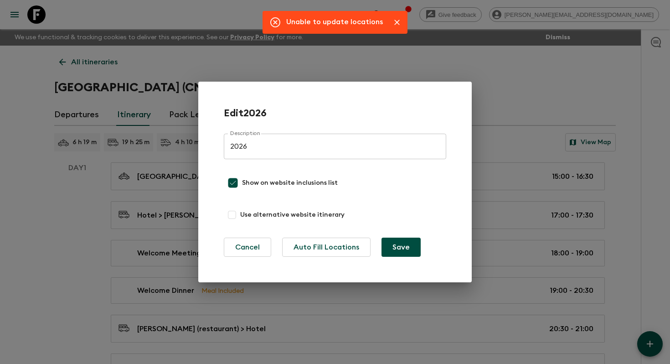
click at [393, 21] on icon "Close" at bounding box center [397, 22] width 9 height 9
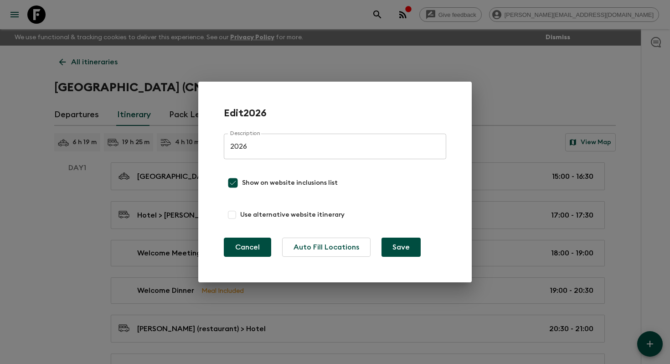
click at [257, 245] on button "Cancel" at bounding box center [247, 247] width 47 height 19
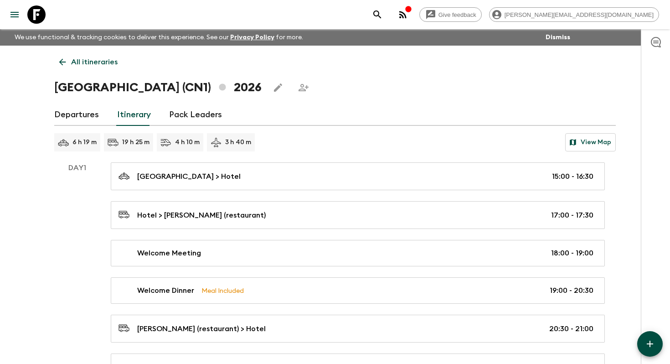
click at [91, 57] on p "All itineraries" at bounding box center [94, 62] width 47 height 11
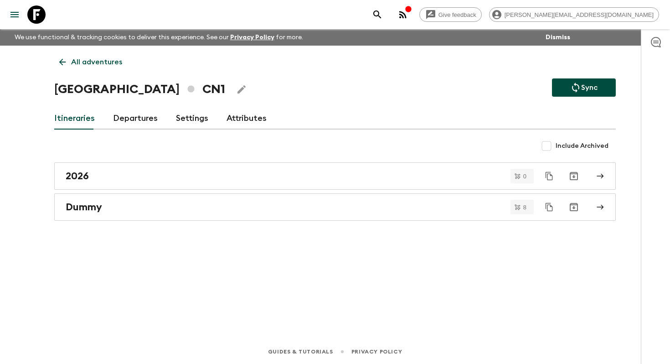
click at [91, 57] on p "All adventures" at bounding box center [96, 62] width 51 height 11
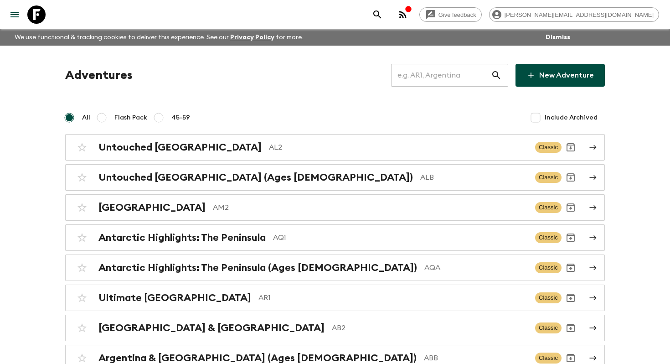
click at [447, 67] on input "text" at bounding box center [441, 75] width 100 height 26
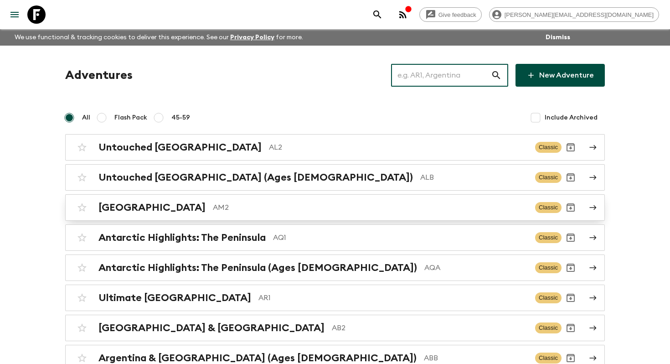
click at [301, 206] on p "AM2" at bounding box center [370, 207] width 315 height 11
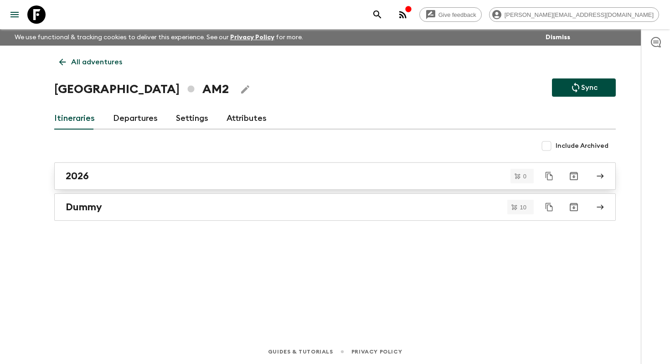
click at [117, 173] on div "2026" at bounding box center [327, 176] width 522 height 12
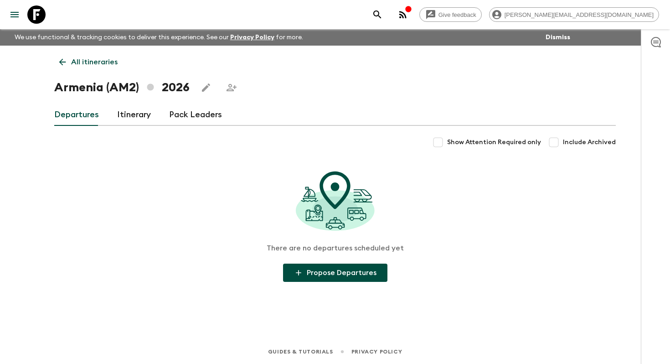
click at [133, 122] on link "Itinerary" at bounding box center [134, 115] width 34 height 22
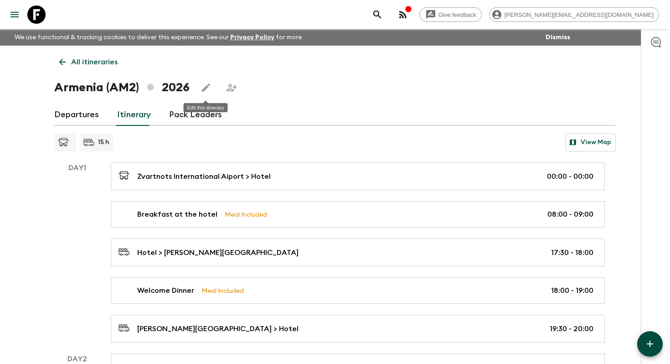
click at [210, 87] on icon "Edit this itinerary" at bounding box center [206, 87] width 11 height 11
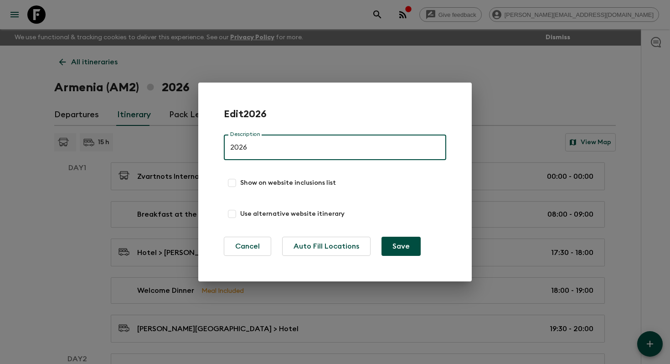
click at [237, 179] on input "Show on website inclusions list" at bounding box center [232, 183] width 16 height 16
checkbox input "true"
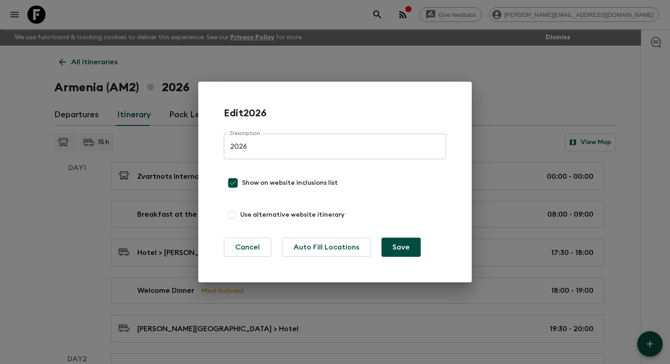
click at [398, 249] on button "Save" at bounding box center [401, 247] width 39 height 19
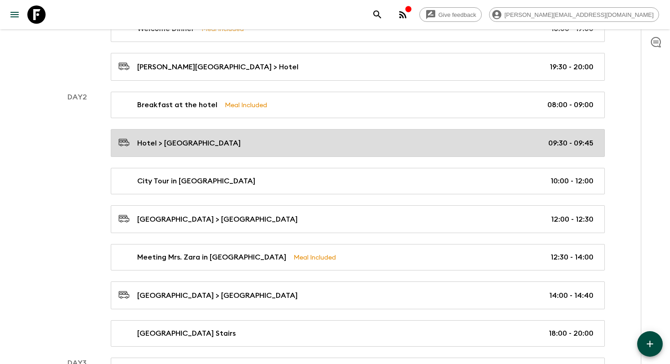
scroll to position [266, 0]
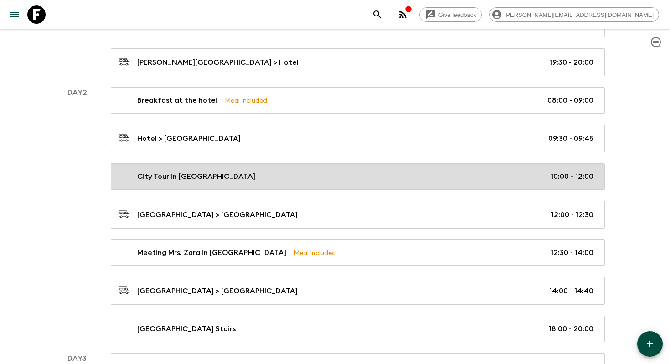
click at [344, 181] on link "City Tour in [GEOGRAPHIC_DATA] 10:00 - 12:00" at bounding box center [358, 176] width 494 height 26
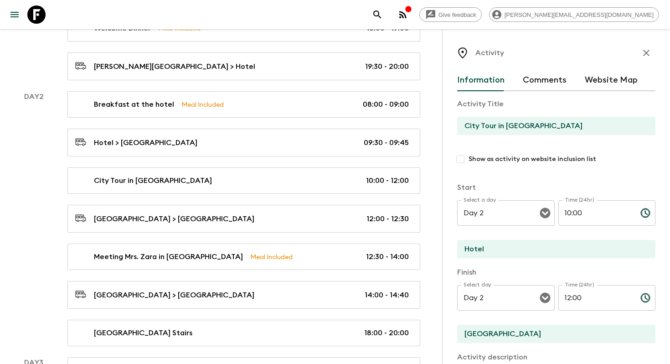
click at [463, 156] on input "Show as activity on website inclusion list" at bounding box center [460, 159] width 16 height 16
checkbox input "true"
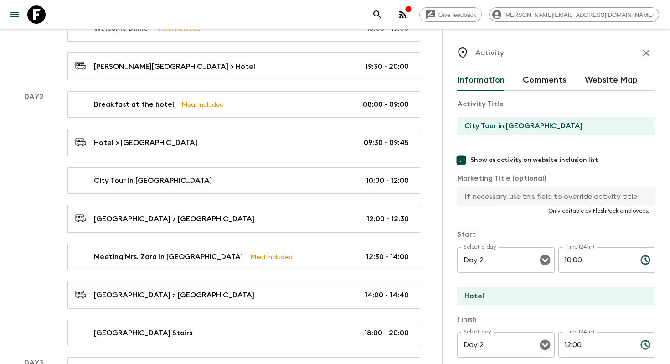
scroll to position [291, 0]
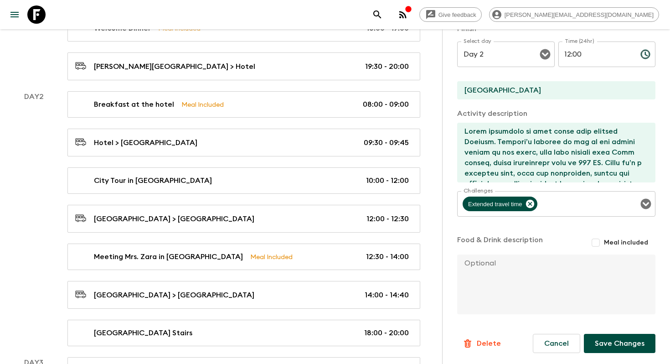
click at [605, 341] on button "Save Changes" at bounding box center [620, 343] width 72 height 19
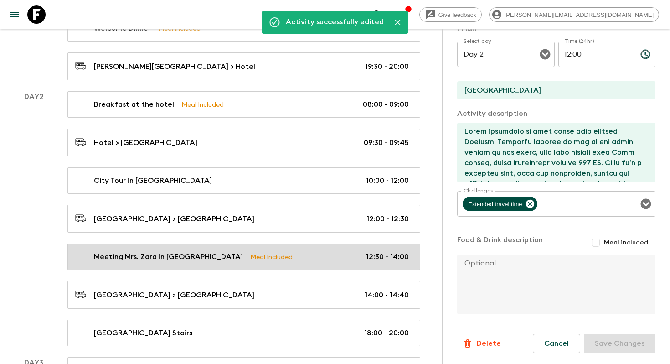
click at [310, 253] on div "Meeting Mrs. Zara in [GEOGRAPHIC_DATA] Meal Included 12:30 - 14:00" at bounding box center [242, 256] width 334 height 11
type input "Meeting Mrs. Zara in [GEOGRAPHIC_DATA]"
checkbox input "false"
type input "[GEOGRAPHIC_DATA]"
type input "Yerevan"
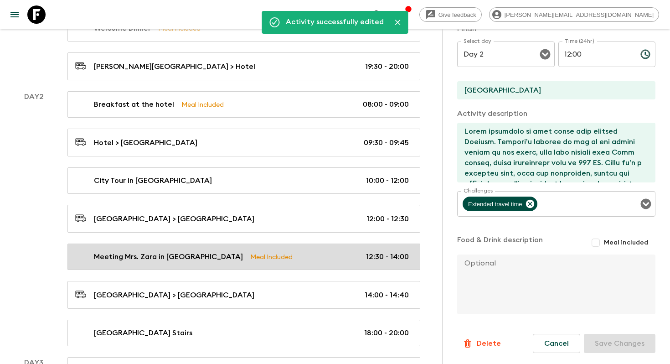
type textarea "Then we drive to [GEOGRAPHIC_DATA], where we’re welcomed into the warm and invi…"
checkbox input "true"
type input "12:30"
type input "14:00"
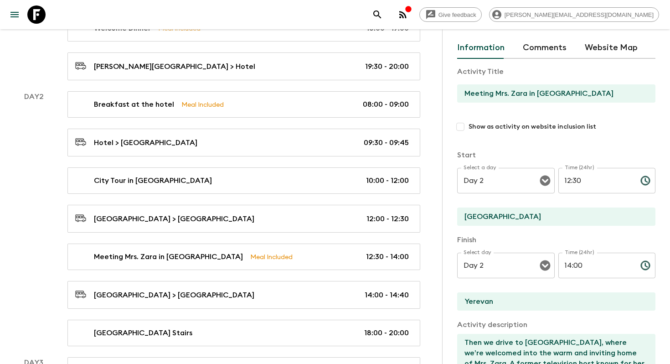
scroll to position [26, 0]
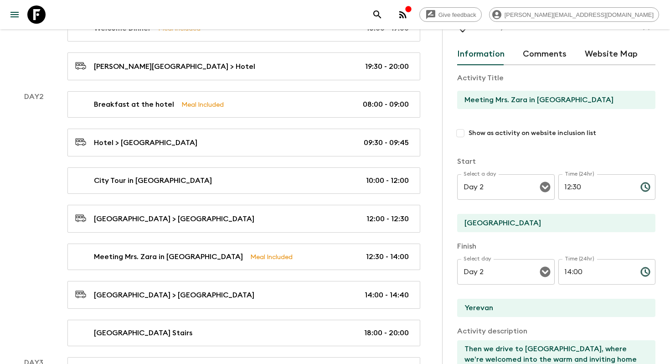
click at [460, 132] on input "Show as activity on website inclusion list" at bounding box center [460, 133] width 16 height 16
checkbox input "true"
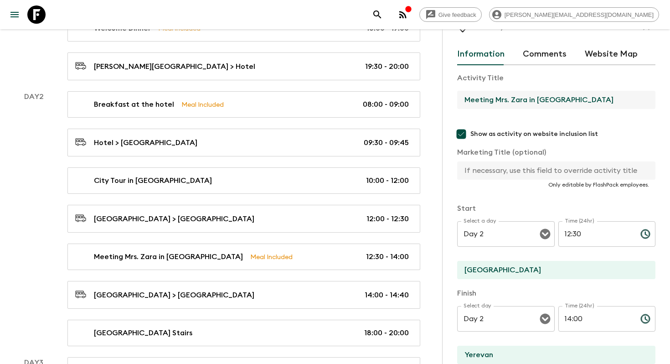
drag, startPoint x: 496, startPoint y: 99, endPoint x: 451, endPoint y: 97, distance: 44.7
click at [451, 97] on div "Activity Information Comments Website Map Activity Title Meeting Mrs. Zara in […" at bounding box center [556, 211] width 228 height 364
click at [528, 103] on input "Meeting Mrs. Zara in [GEOGRAPHIC_DATA]" at bounding box center [552, 100] width 191 height 18
drag, startPoint x: 497, startPoint y: 99, endPoint x: 459, endPoint y: 98, distance: 37.9
click at [461, 99] on input "Meeting Mrs. Zara in [GEOGRAPHIC_DATA]" at bounding box center [552, 100] width 191 height 18
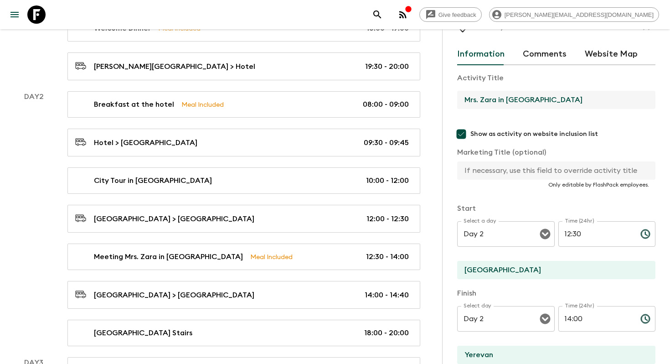
click at [506, 100] on input "Mrs. Zara in [GEOGRAPHIC_DATA]" at bounding box center [552, 100] width 191 height 18
drag, startPoint x: 633, startPoint y: 105, endPoint x: 569, endPoint y: 98, distance: 64.7
click at [569, 98] on input "Mrs. Zara cooking experience [GEOGRAPHIC_DATA]" at bounding box center [552, 100] width 191 height 18
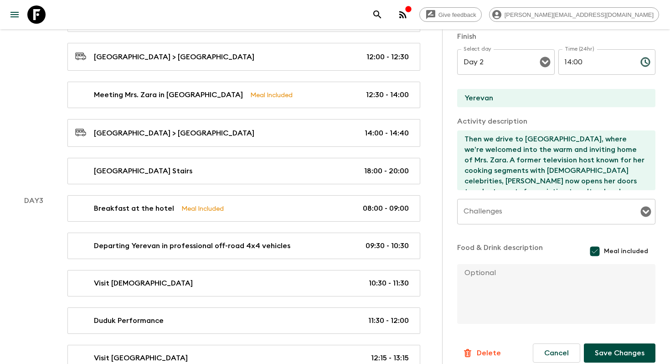
scroll to position [293, 0]
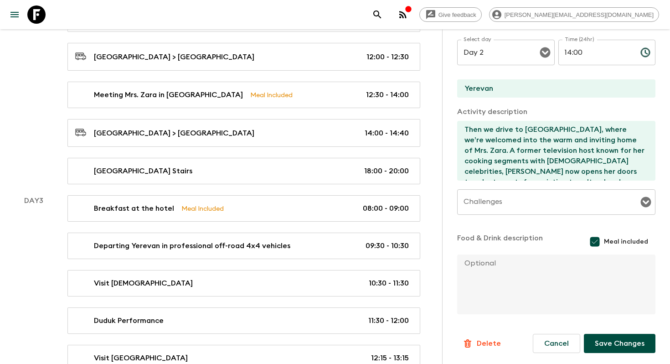
click at [609, 347] on button "Save Changes" at bounding box center [620, 343] width 72 height 19
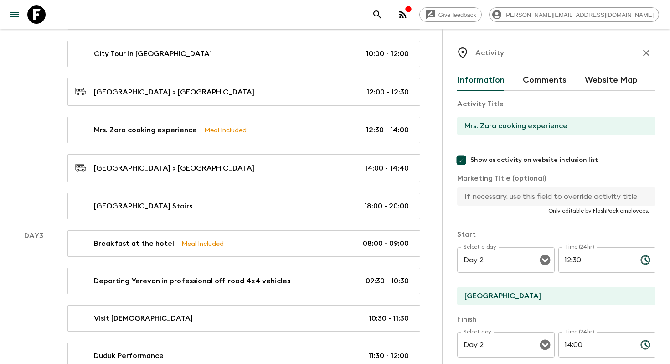
scroll to position [388, 0]
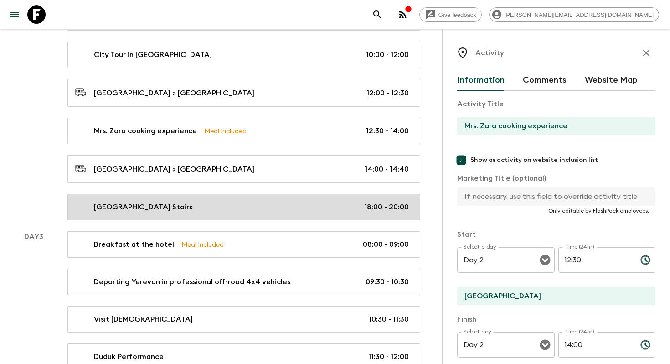
click at [280, 196] on link "[GEOGRAPHIC_DATA] Stairs 18:00 - 20:00" at bounding box center [243, 207] width 353 height 26
type input "[GEOGRAPHIC_DATA] Stairs"
checkbox input "false"
type input "Yerevan"
type textarea "After some rest, as a special highlight of the tour, we’ll experience the iconi…"
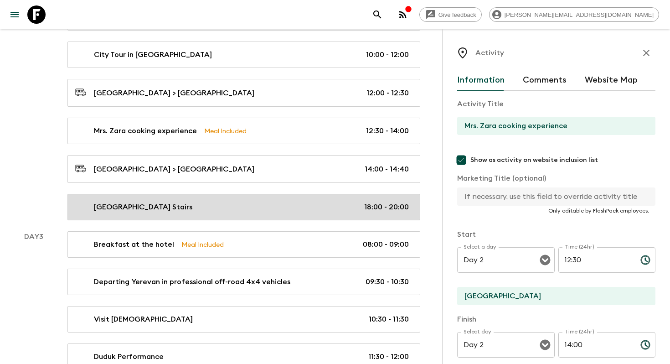
checkbox input "false"
type input "18:00"
type input "20:00"
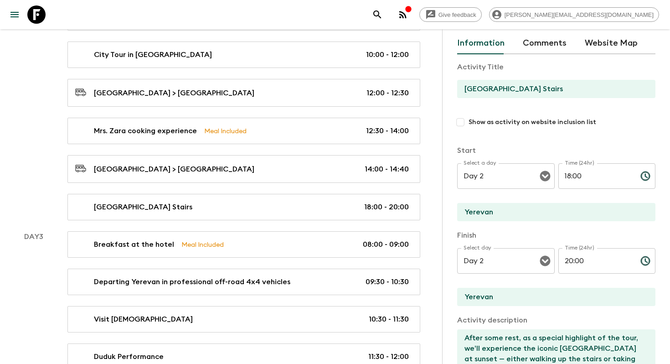
scroll to position [35, 0]
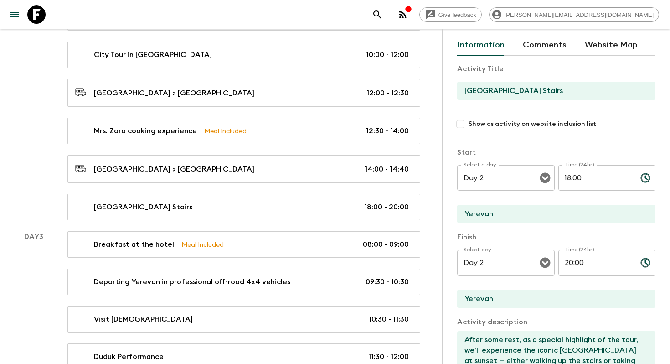
click at [462, 120] on input "Show as activity on website inclusion list" at bounding box center [460, 124] width 16 height 16
checkbox input "true"
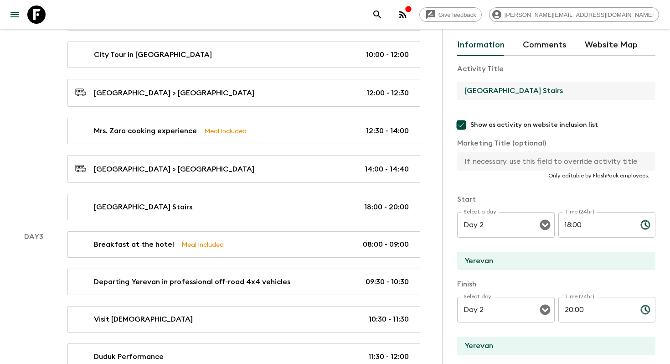
drag, startPoint x: 552, startPoint y: 93, endPoint x: 527, endPoint y: 91, distance: 25.1
click at [527, 91] on input "[GEOGRAPHIC_DATA] Stairs" at bounding box center [552, 91] width 191 height 18
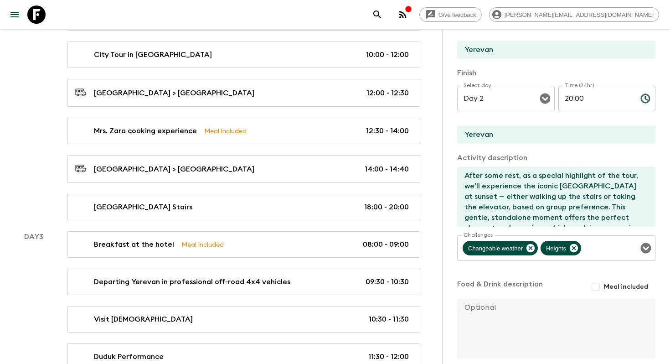
scroll to position [291, 0]
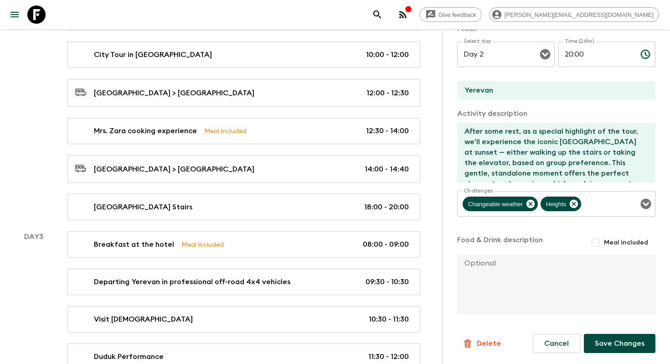
click at [615, 347] on button "Save Changes" at bounding box center [620, 343] width 72 height 19
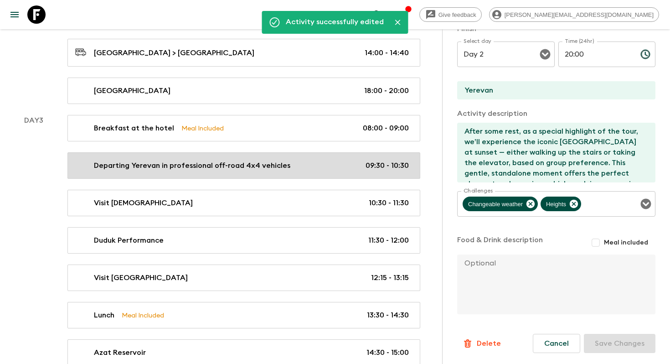
scroll to position [519, 0]
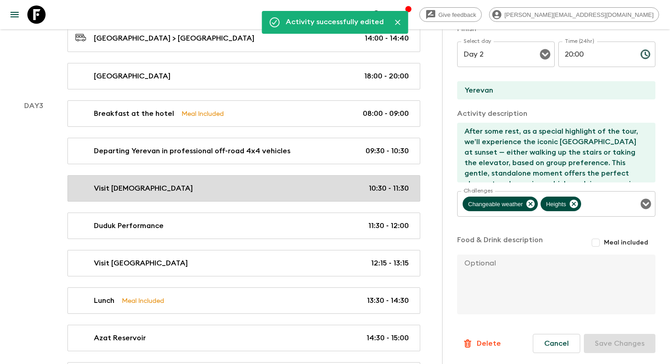
click at [260, 185] on div "[DEMOGRAPHIC_DATA][GEOGRAPHIC_DATA] 10:30 - 11:30" at bounding box center [242, 188] width 334 height 11
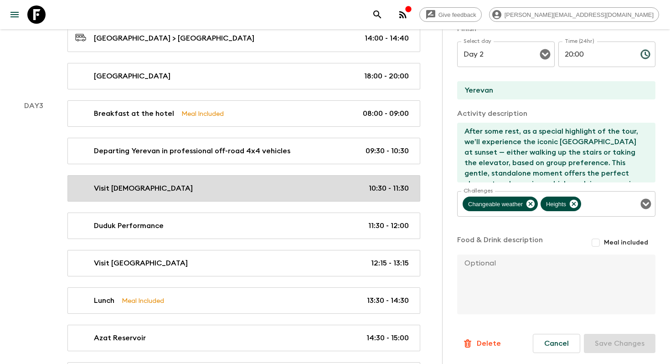
type input "Visit [DEMOGRAPHIC_DATA]"
checkbox input "false"
type input "[GEOGRAPHIC_DATA]"
type textarea "Next, we visit the [GEOGRAPHIC_DATA][DEMOGRAPHIC_DATA], the only surviving [DEM…"
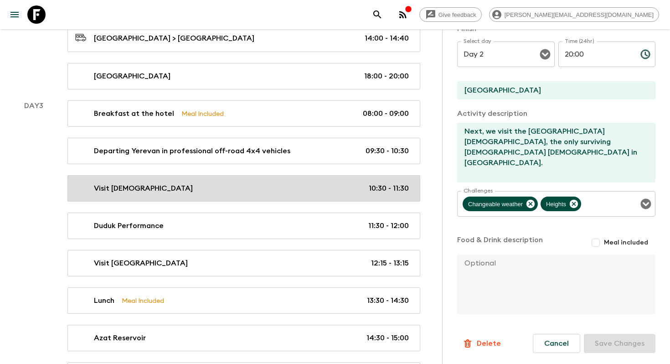
type input "Day 3"
type input "10:30"
type input "Day 3"
type input "11:30"
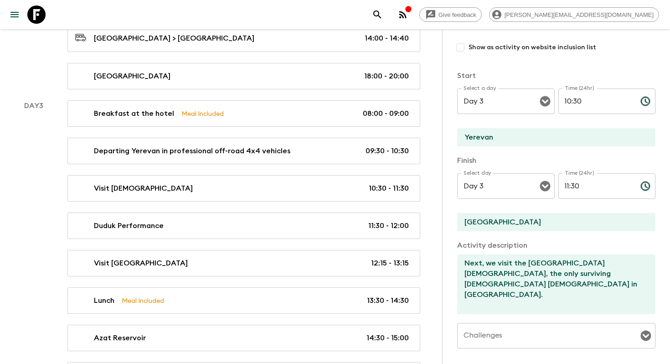
scroll to position [61, 0]
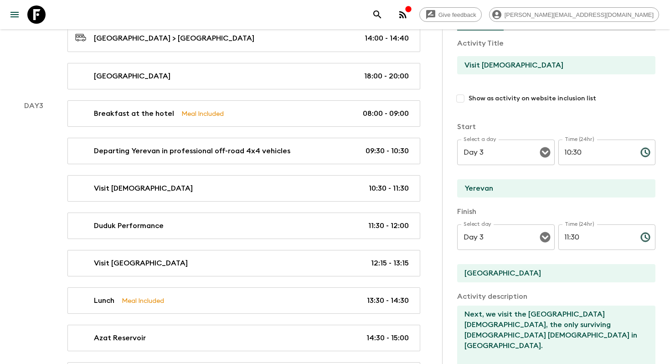
click at [460, 97] on input "Show as activity on website inclusion list" at bounding box center [460, 98] width 16 height 16
checkbox input "true"
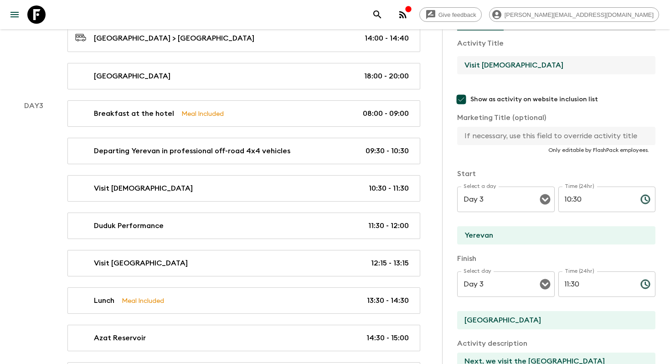
drag, startPoint x: 484, startPoint y: 64, endPoint x: 456, endPoint y: 62, distance: 27.4
click at [456, 62] on div "Activity Information Comments Website Map Activity Title Visit Garni Temple Sho…" at bounding box center [556, 211] width 228 height 364
click at [544, 69] on input "[DEMOGRAPHIC_DATA]" at bounding box center [552, 65] width 191 height 18
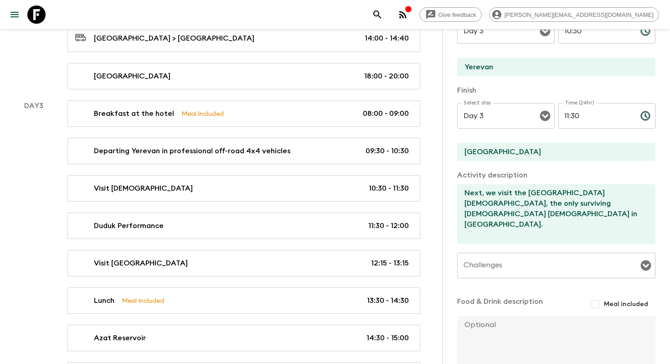
scroll to position [291, 0]
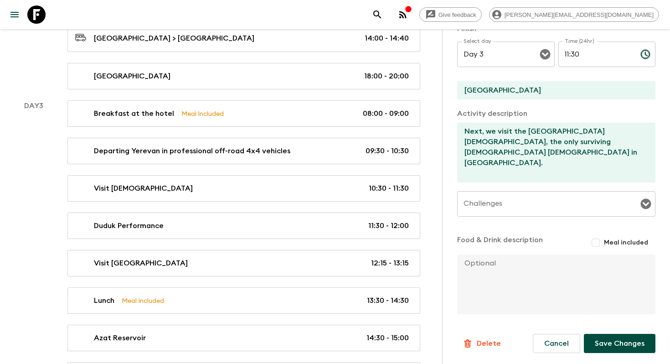
click at [622, 342] on button "Save Changes" at bounding box center [620, 343] width 72 height 19
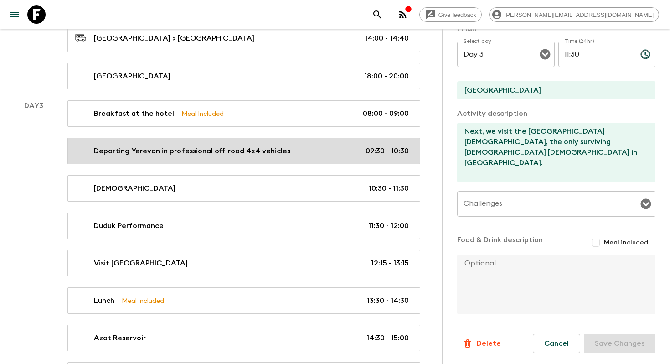
click at [259, 150] on p "Departing Yerevan in professional off-road 4x4 vehicles" at bounding box center [192, 150] width 197 height 11
type input "Departing Yerevan in professional off-road 4x4 vehicles"
checkbox input "false"
type input "Yerevan"
type textarea "We begin our day by departing Yerevan in professional off-road 4x4 vehicles, of…"
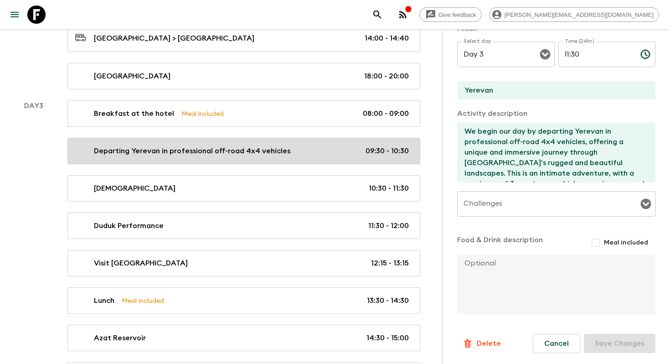
type input "09:30"
type input "10:30"
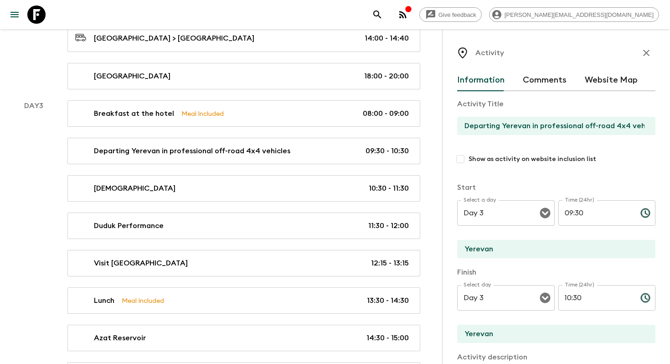
click at [461, 161] on input "Show as activity on website inclusion list" at bounding box center [460, 159] width 16 height 16
checkbox input "true"
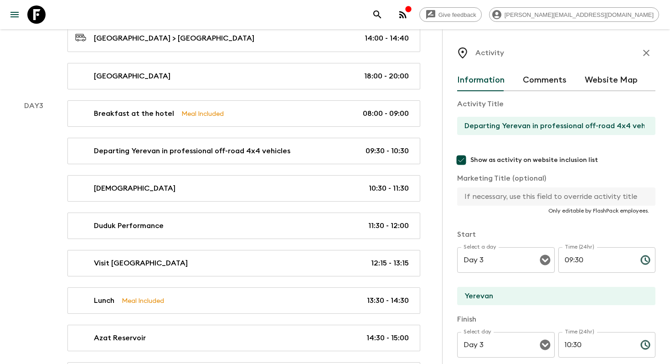
click at [500, 124] on input "Departing Yerevan in professional off-road 4x4 vehicles" at bounding box center [552, 126] width 191 height 18
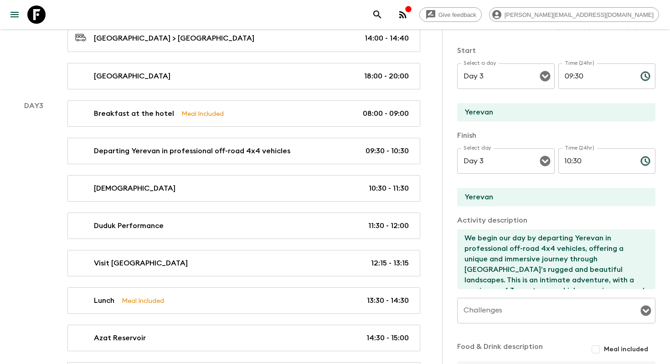
scroll to position [291, 0]
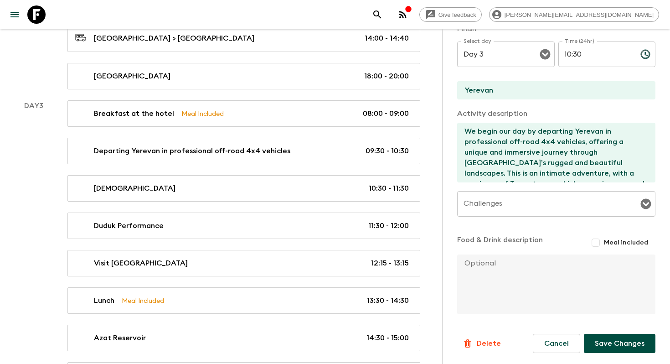
click at [627, 338] on button "Save Changes" at bounding box center [620, 343] width 72 height 19
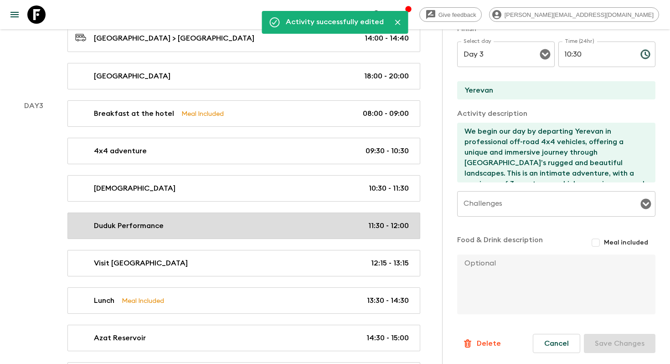
click at [233, 222] on div "Duduk Performance 11:30 - 12:00" at bounding box center [242, 225] width 334 height 11
type input "Duduk Performance"
checkbox input "false"
type input "[GEOGRAPHIC_DATA]"
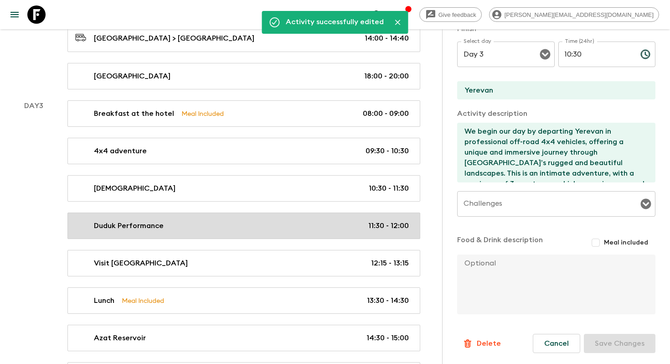
type textarea "At [GEOGRAPHIC_DATA], we will be joined by a live duduk musician, performing ex…"
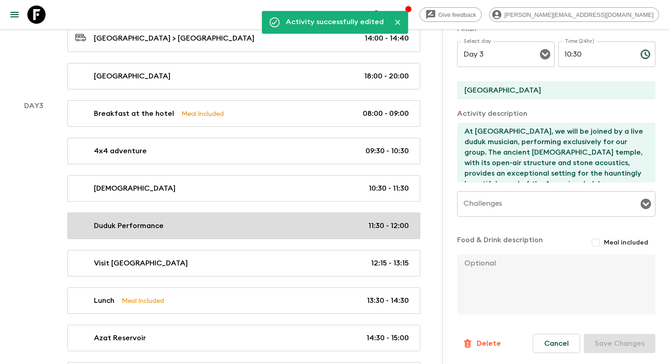
type input "11:30"
type input "12:00"
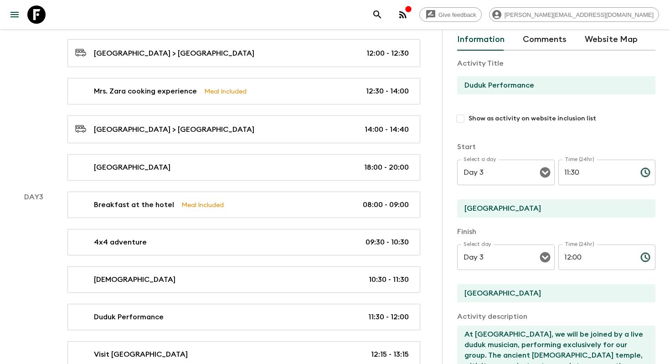
scroll to position [16, 0]
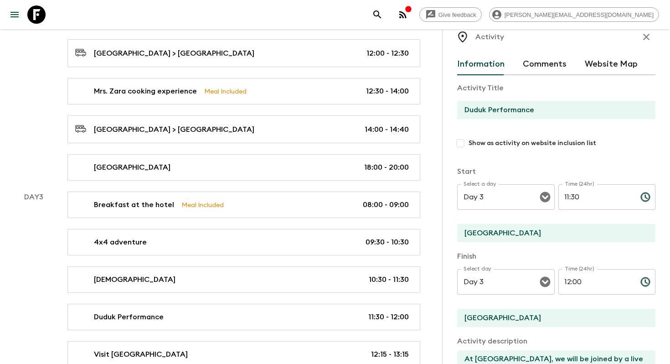
click at [460, 145] on input "Show as activity on website inclusion list" at bounding box center [460, 143] width 16 height 16
checkbox input "true"
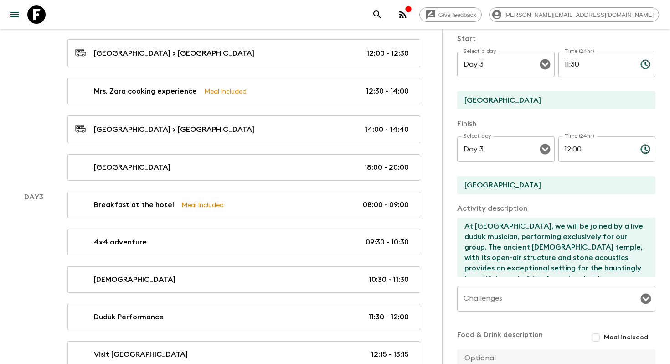
scroll to position [291, 0]
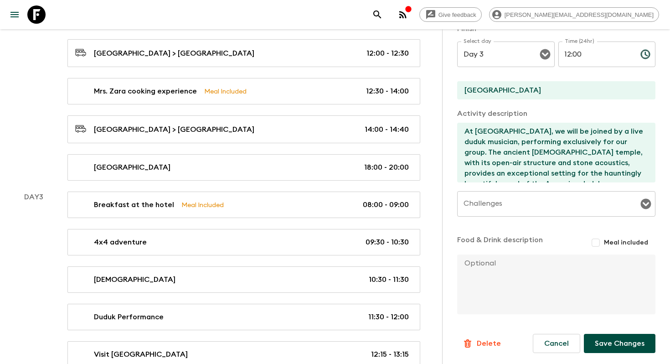
click at [618, 345] on button "Save Changes" at bounding box center [620, 343] width 72 height 19
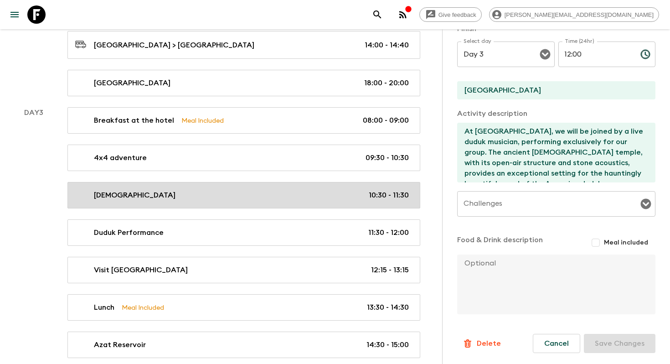
scroll to position [538, 0]
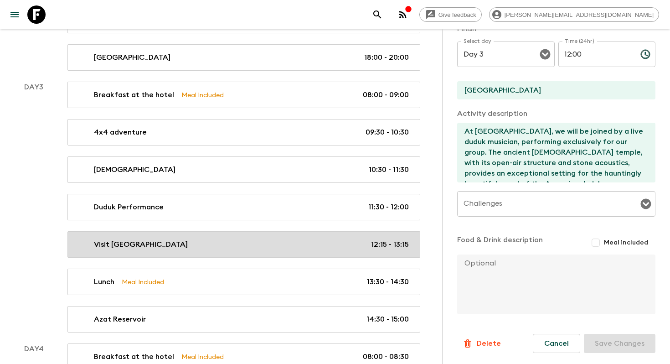
click at [307, 249] on link "Visit [GEOGRAPHIC_DATA] 12:15 - 13:15" at bounding box center [243, 244] width 353 height 26
type input "Visit [GEOGRAPHIC_DATA]"
checkbox input "false"
type textarea "We continue to the [GEOGRAPHIC_DATA], a UNESCO World Heritage Site uniquely car…"
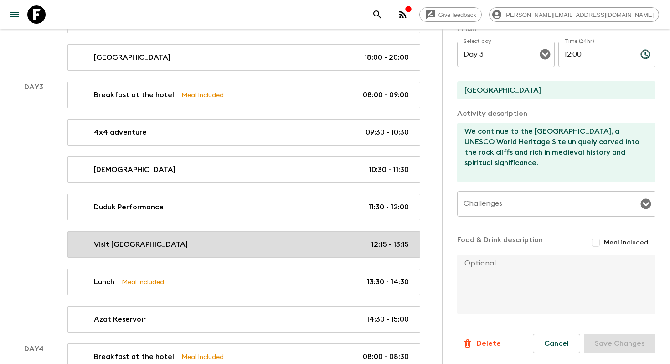
type input "12:15"
type input "13:15"
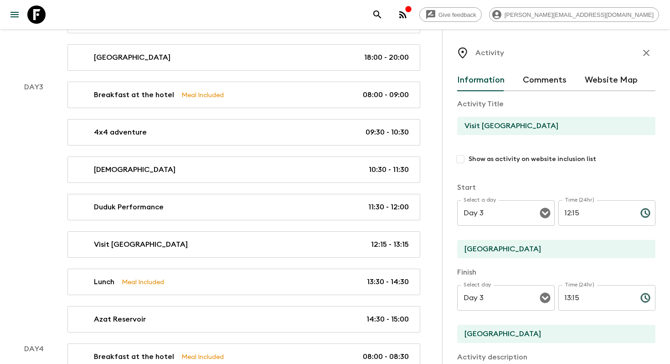
click at [460, 156] on input "Show as activity on website inclusion list" at bounding box center [460, 159] width 16 height 16
checkbox input "true"
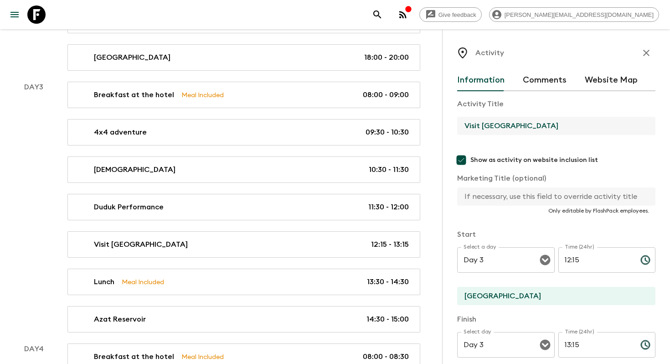
drag, startPoint x: 483, startPoint y: 126, endPoint x: 456, endPoint y: 121, distance: 27.8
click at [457, 121] on input "Visit [GEOGRAPHIC_DATA]" at bounding box center [552, 126] width 191 height 18
click at [527, 128] on input "[GEOGRAPHIC_DATA]" at bounding box center [552, 126] width 191 height 18
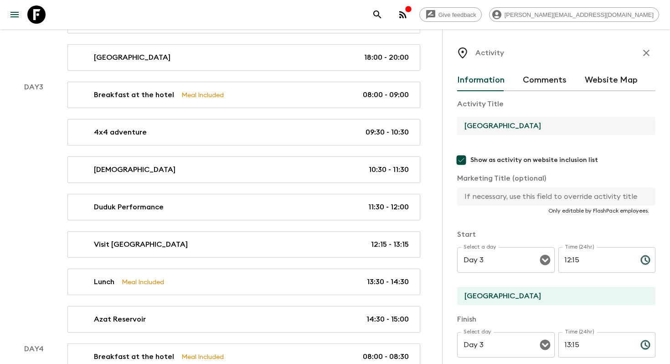
type input "[GEOGRAPHIC_DATA]"
click at [527, 200] on input "text" at bounding box center [552, 196] width 191 height 18
paste input "[GEOGRAPHIC_DATA]"
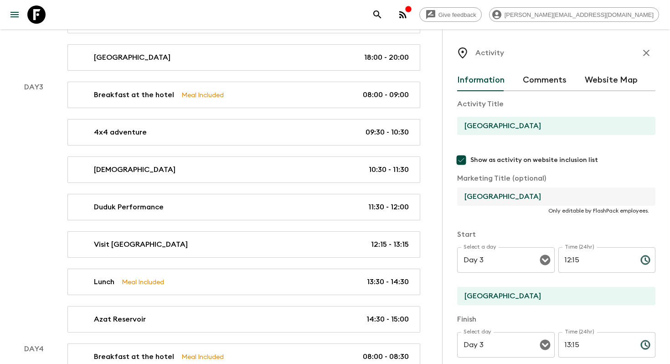
scroll to position [291, 0]
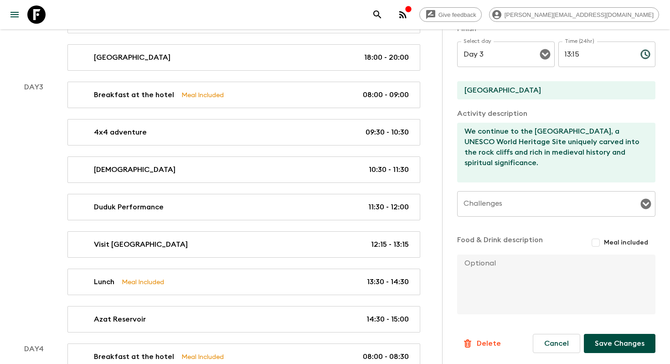
type input "[GEOGRAPHIC_DATA]"
click at [619, 341] on button "Save Changes" at bounding box center [620, 343] width 72 height 19
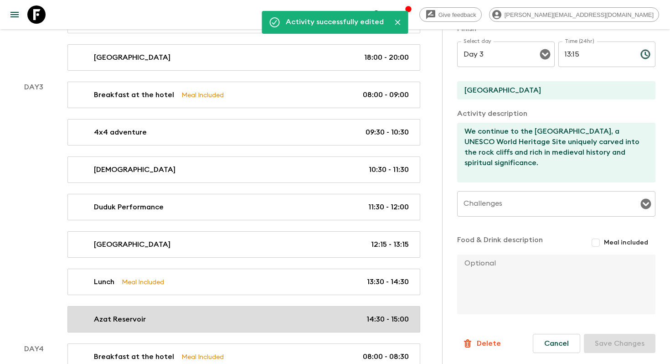
scroll to position [673, 0]
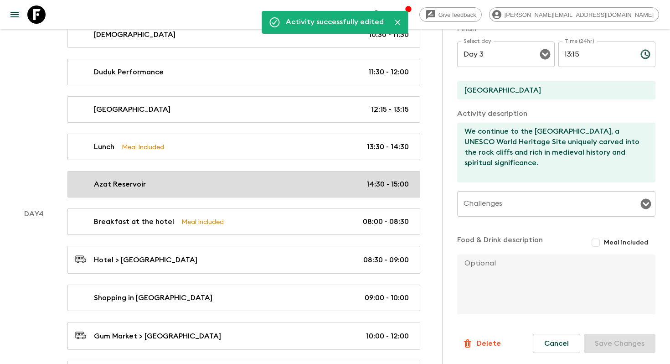
click at [259, 182] on div "Azat Reservoir 14:30 - 15:00" at bounding box center [242, 184] width 334 height 11
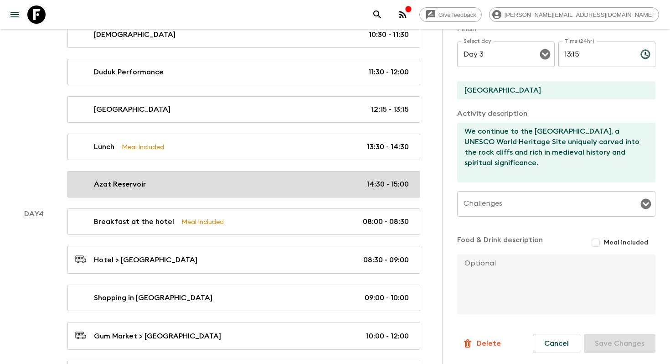
type input "Azat Reservoir"
checkbox input "false"
type textarea "Depending on the season and weather, we’ll then head to either the peaceful Aza…"
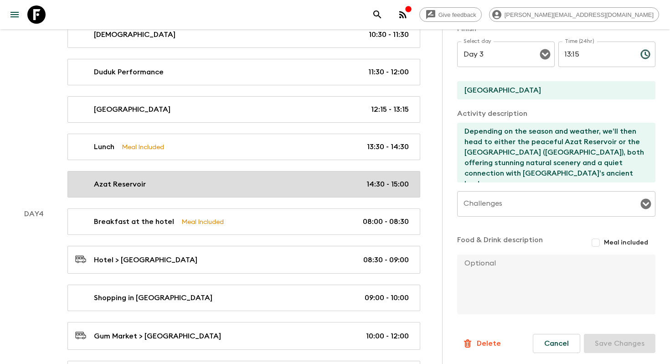
type input "14:30"
type input "15:00"
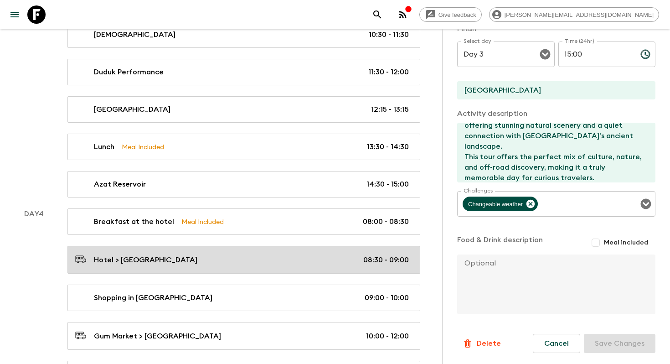
scroll to position [777, 0]
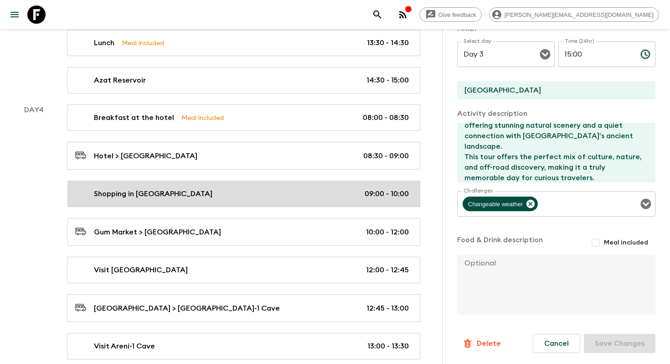
click at [280, 193] on div "Shopping in [GEOGRAPHIC_DATA] 09:00 - 10:00" at bounding box center [242, 193] width 334 height 11
type input "Shopping in [GEOGRAPHIC_DATA]"
type input "Yerevan"
type textarea "We’ll head to [GEOGRAPHIC_DATA], [PERSON_NAME]’s most vibrant and colorful food…"
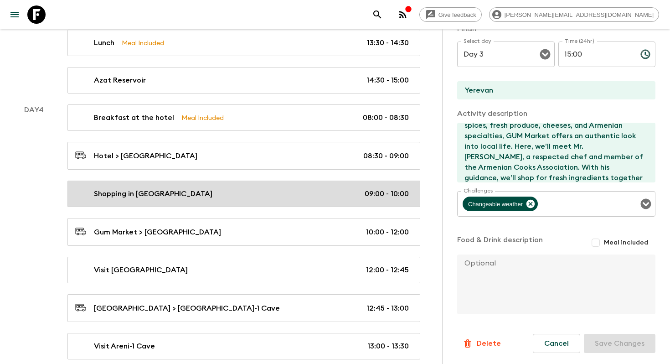
type input "Day 4"
type input "09:00"
type input "Day 4"
type input "10:00"
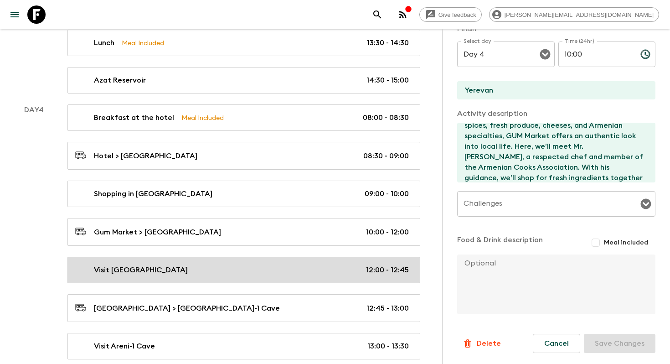
click at [264, 264] on div "Visit [GEOGRAPHIC_DATA] 12:00 - 12:45" at bounding box center [242, 269] width 334 height 11
type input "Visit [GEOGRAPHIC_DATA]"
type input "[GEOGRAPHIC_DATA]"
type textarea "From there, we’ll drive through breathtaking canyons to reach [GEOGRAPHIC_DATA]…"
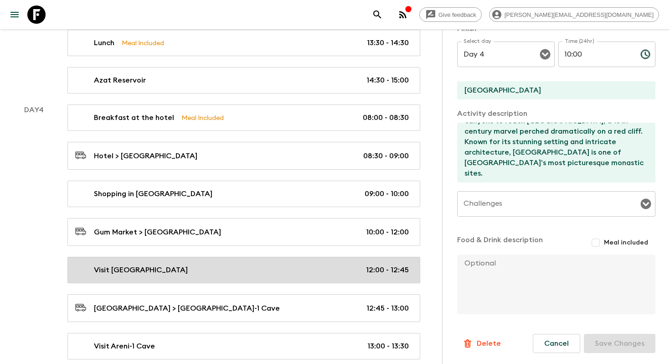
type input "12:00"
type input "12:45"
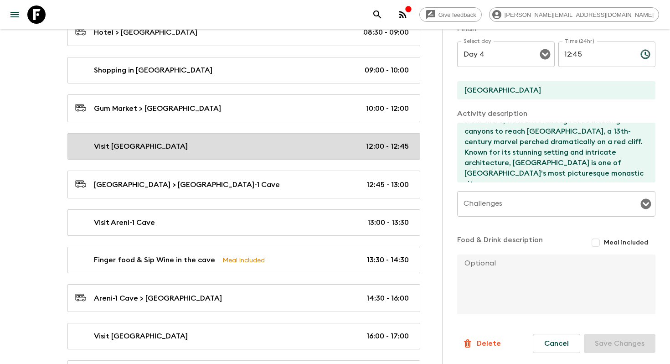
scroll to position [901, 0]
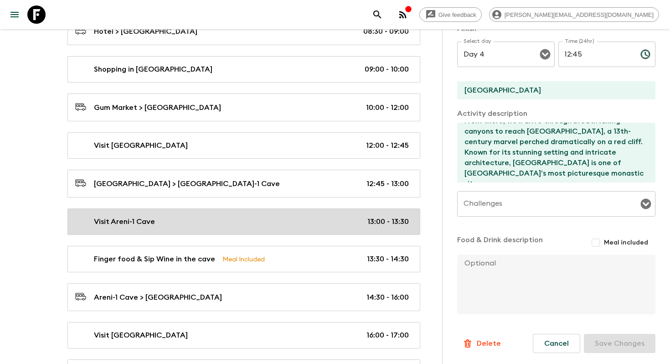
click at [262, 229] on link "Visit Areni-1 Cave 13:00 - 13:30" at bounding box center [243, 221] width 353 height 26
type input "Visit Areni-1 Cave"
type input "[GEOGRAPHIC_DATA]"
type textarea "Our journey continues to the nearby [GEOGRAPHIC_DATA], a site of major archaeol…"
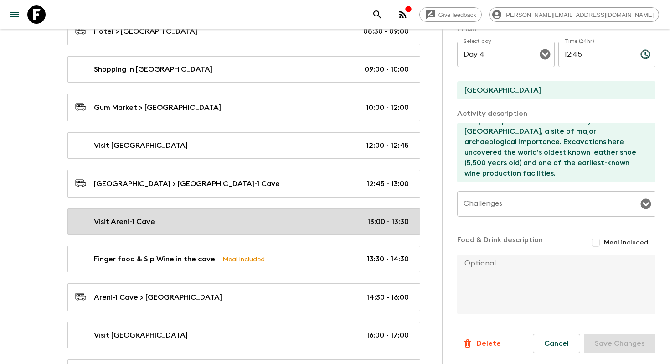
type input "13:00"
type input "13:30"
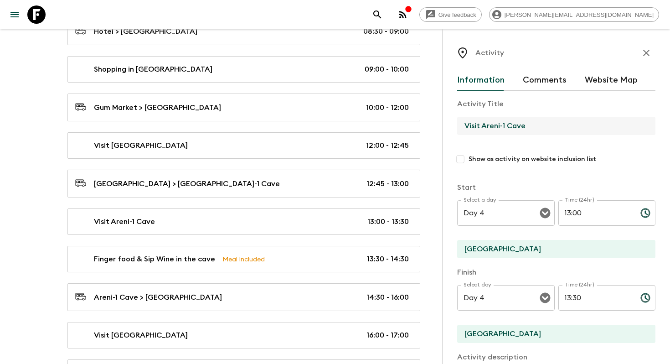
drag, startPoint x: 527, startPoint y: 125, endPoint x: 481, endPoint y: 124, distance: 45.6
click at [481, 124] on input "Visit Areni-1 Cave" at bounding box center [552, 126] width 191 height 18
click at [467, 158] on input "Show as activity on website inclusion list" at bounding box center [460, 159] width 16 height 16
checkbox input "true"
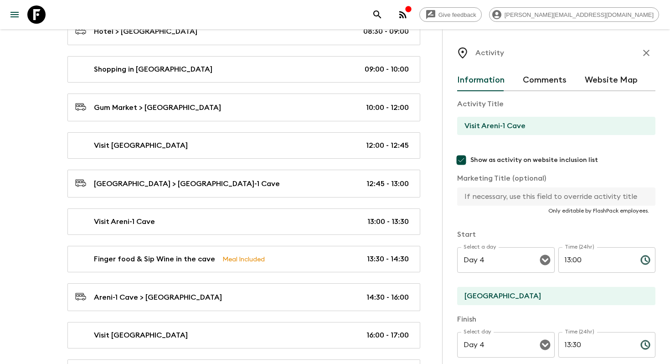
click at [482, 188] on input "text" at bounding box center [552, 196] width 191 height 18
paste input "Areni-1 Cave"
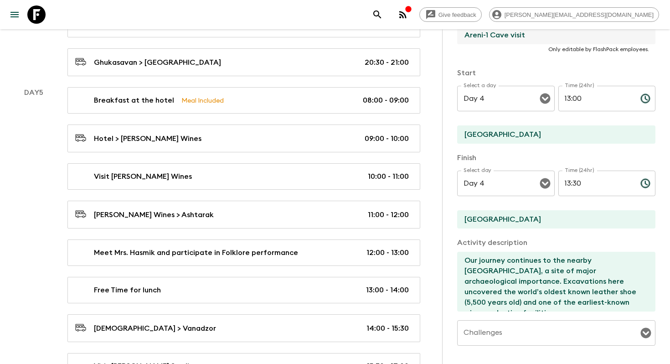
scroll to position [291, 0]
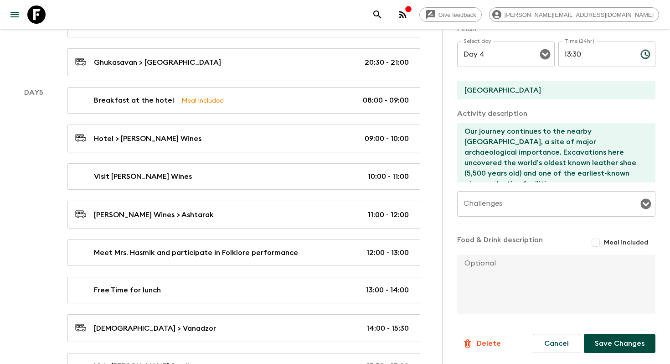
type input "Areni-1 Cave visit"
click at [614, 352] on button "Save Changes" at bounding box center [620, 343] width 72 height 19
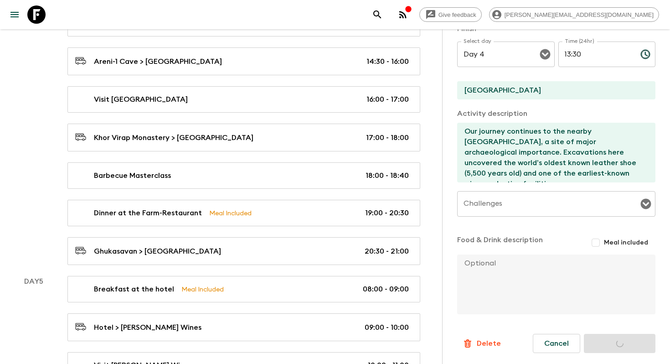
scroll to position [1024, 0]
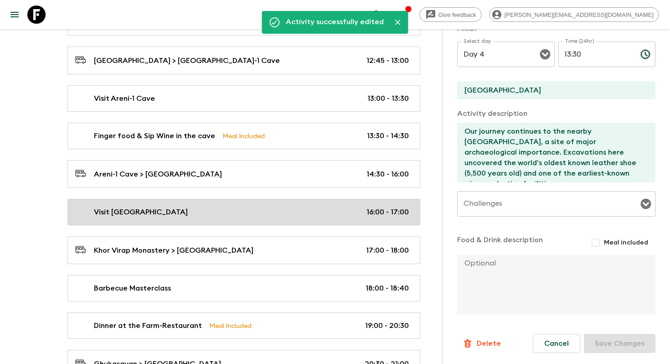
click at [274, 219] on link "Visit Khor Virap 16:00 - 17:00" at bounding box center [243, 212] width 353 height 26
type input "Visit [GEOGRAPHIC_DATA]"
checkbox input "false"
type input "Pokr Vedi"
type textarea "We then travel to [GEOGRAPHIC_DATA], one of Armenia’s most sacred and historica…"
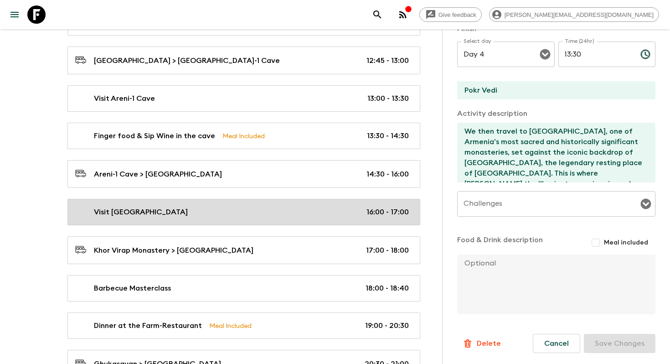
type input "16:00"
type input "17:00"
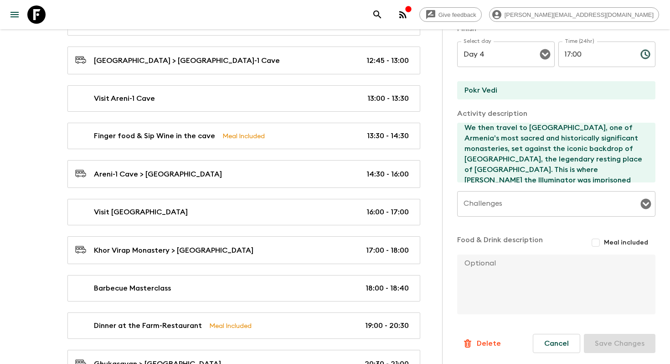
scroll to position [2, 0]
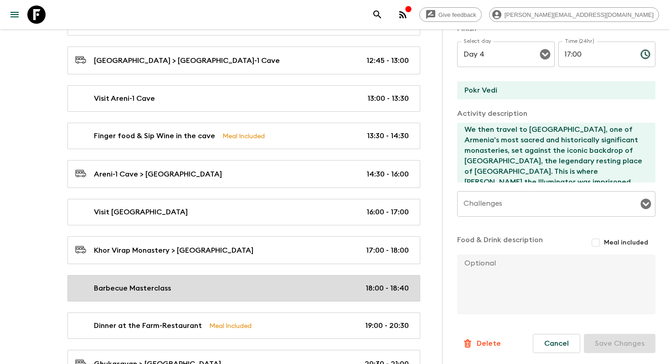
click at [238, 283] on div "Barbecue Masterclass 18:00 - 18:40" at bounding box center [242, 288] width 334 height 11
type input "Barbecue Masterclass"
type input "[GEOGRAPHIC_DATA]"
type textarea "Finally, we’ll arrive at a cozy farm-restaurant, where Mr. Artavazd awaits with…"
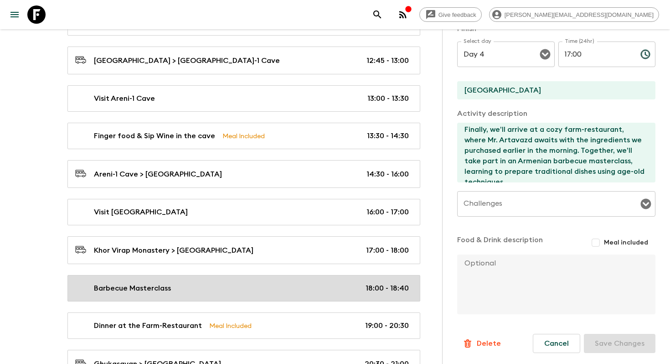
type input "18:00"
type input "18:40"
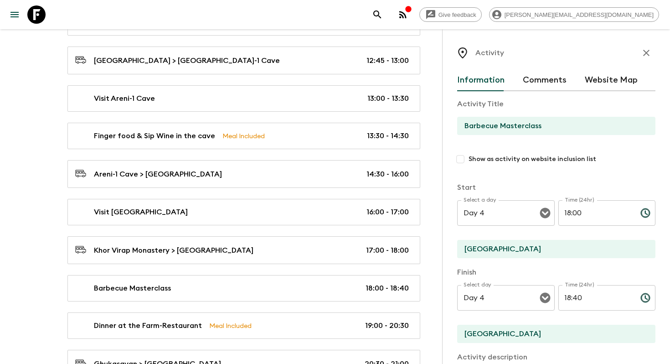
click at [462, 156] on input "Show as activity on website inclusion list" at bounding box center [460, 159] width 16 height 16
checkbox input "true"
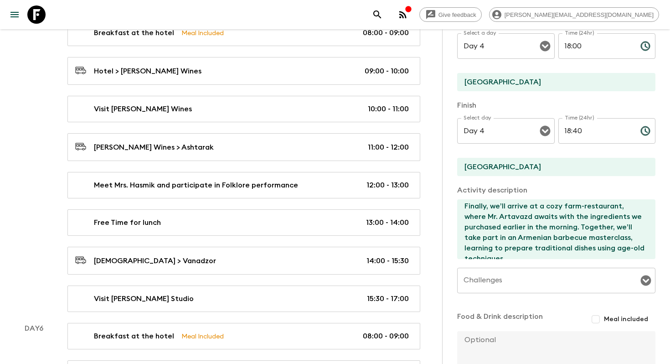
scroll to position [291, 0]
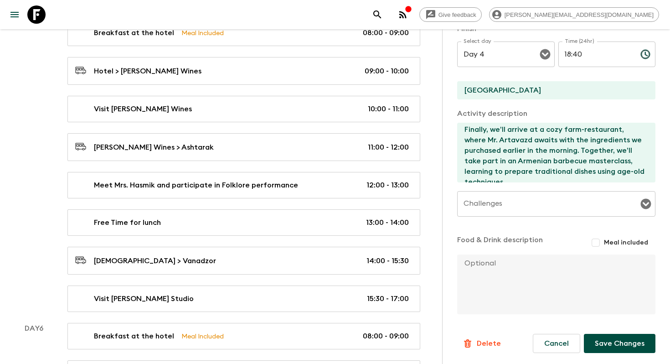
click at [612, 345] on button "Save Changes" at bounding box center [620, 343] width 72 height 19
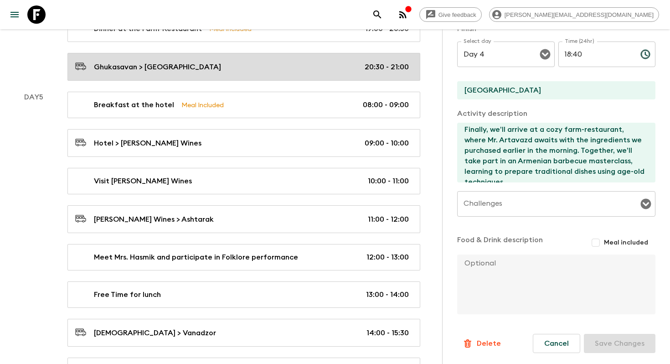
scroll to position [1333, 0]
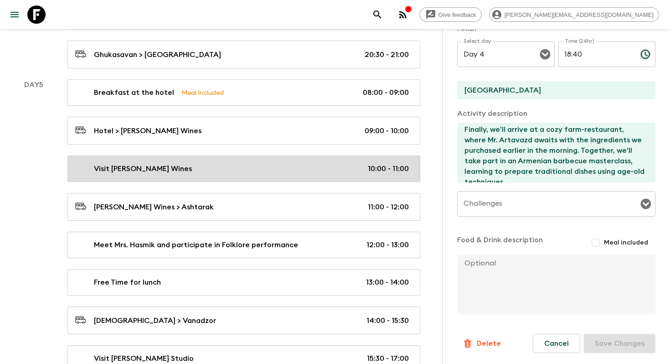
click at [253, 156] on link "Visit [PERSON_NAME] Wines 10:00 - 11:00" at bounding box center [243, 169] width 353 height 26
type input "Visit [PERSON_NAME] Wines"
checkbox input "false"
type input "Yerevan"
type input "[GEOGRAPHIC_DATA], [GEOGRAPHIC_DATA]"
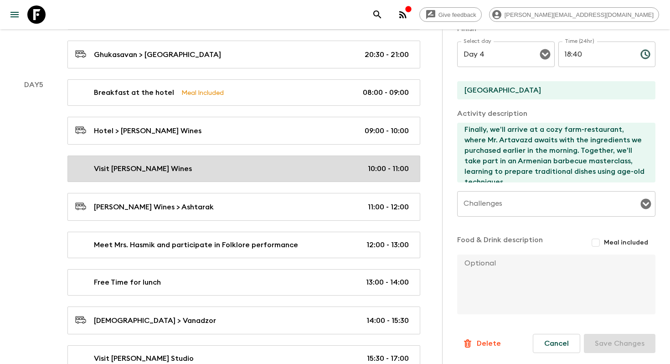
type textarea "We will start our day by driving to the [PERSON_NAME] Winery. Located in [GEOGR…"
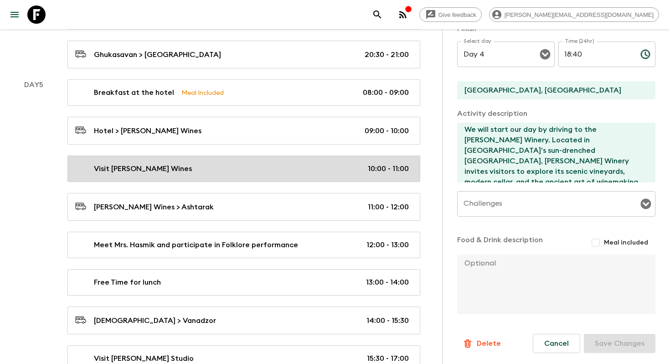
type input "Day 5"
type input "10:00"
type input "Day 5"
type input "11:00"
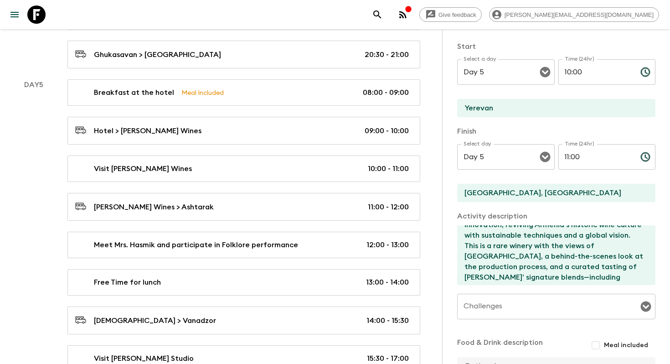
scroll to position [32, 0]
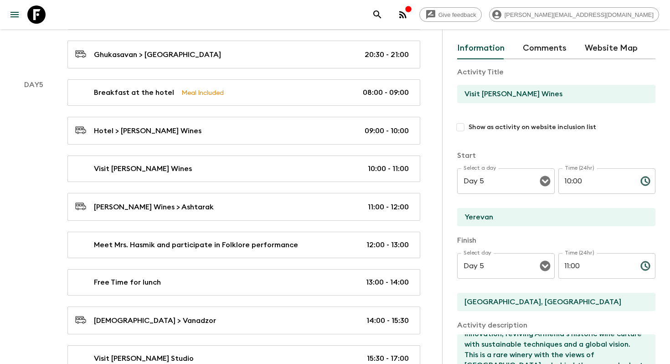
click at [460, 129] on input "Show as activity on website inclusion list" at bounding box center [460, 127] width 16 height 16
checkbox input "true"
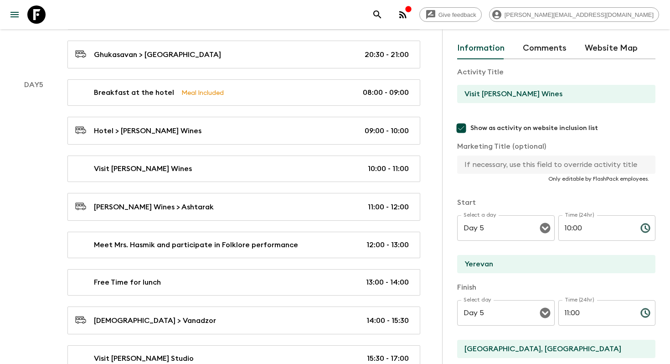
click at [537, 83] on div "Activity Title Visit [PERSON_NAME] Wines Show as activity on website inclusion …" at bounding box center [556, 128] width 198 height 123
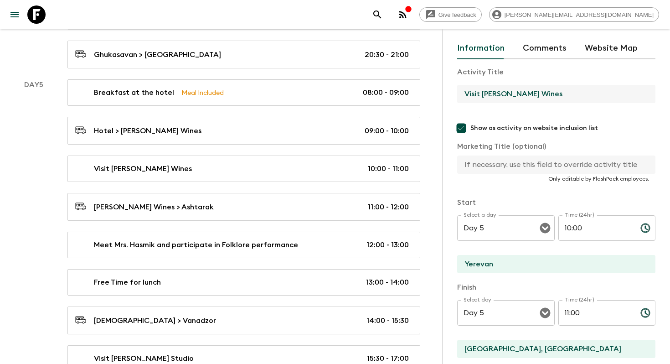
drag, startPoint x: 530, startPoint y: 93, endPoint x: 483, endPoint y: 93, distance: 46.5
click at [483, 93] on input "Visit [PERSON_NAME] Wines" at bounding box center [552, 94] width 191 height 18
click at [479, 167] on input "text" at bounding box center [552, 165] width 191 height 18
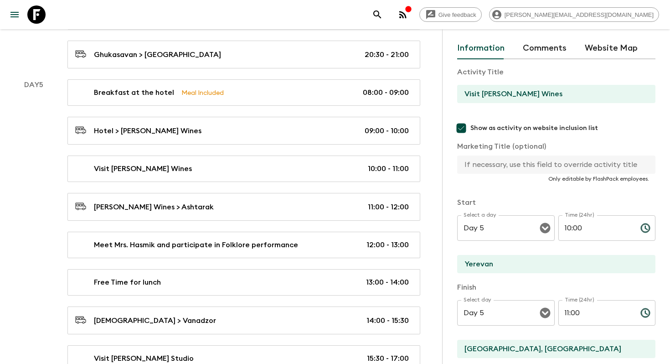
paste input "[PERSON_NAME] Wines"
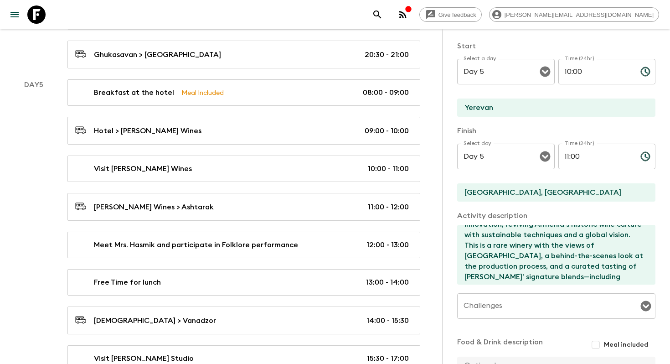
scroll to position [291, 0]
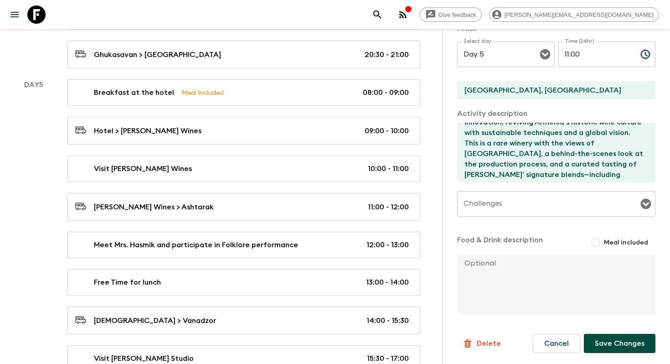
type input "[PERSON_NAME] Wines tasting"
click at [634, 353] on div "Information Comments Website Map Activity Title Visit [PERSON_NAME] Wines Show …" at bounding box center [556, 79] width 198 height 600
click at [639, 341] on button "Save Changes" at bounding box center [620, 343] width 72 height 19
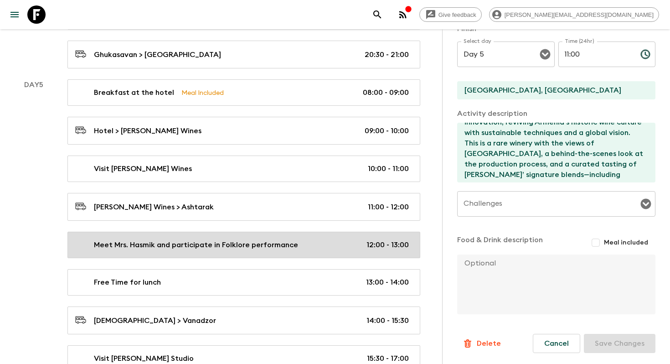
click at [264, 246] on p "Meet Mrs. Hasmik and participate in Folklore performance" at bounding box center [196, 244] width 204 height 11
type input "Meet Mrs. Hasmik and participate in Folklore performance"
checkbox input "false"
type input "Ashtarak"
type input "Yerevan"
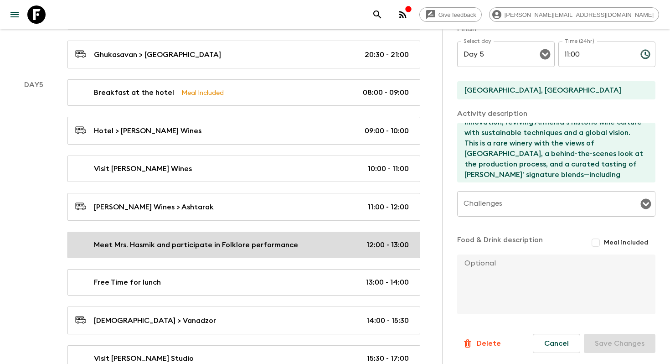
type textarea "Next, we’ll become part of the local community as we meet [PERSON_NAME], an [DE…"
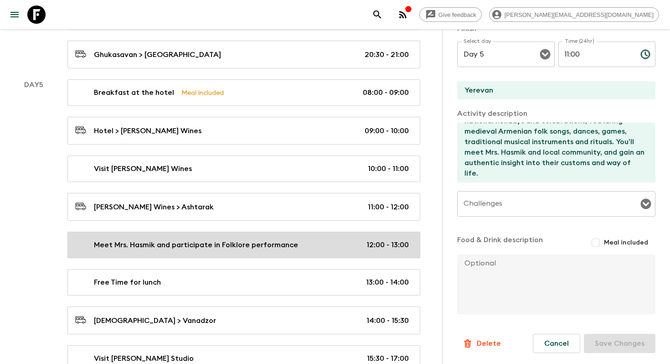
type input "12:00"
type input "13:00"
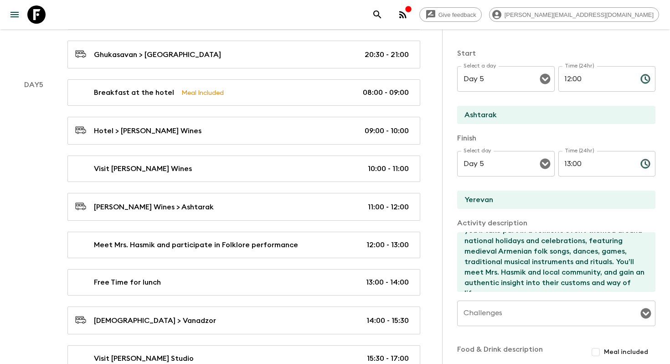
scroll to position [25, 0]
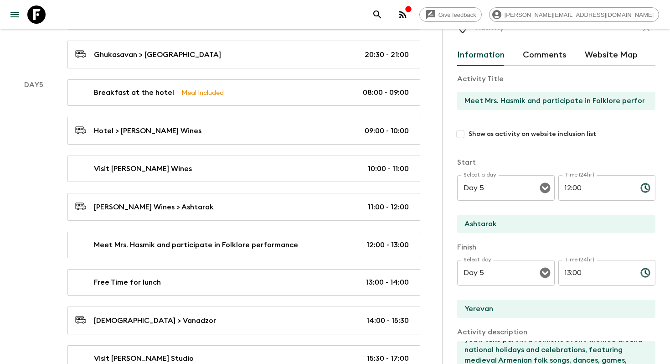
click at [459, 132] on input "Show as activity on website inclusion list" at bounding box center [460, 134] width 16 height 16
checkbox input "true"
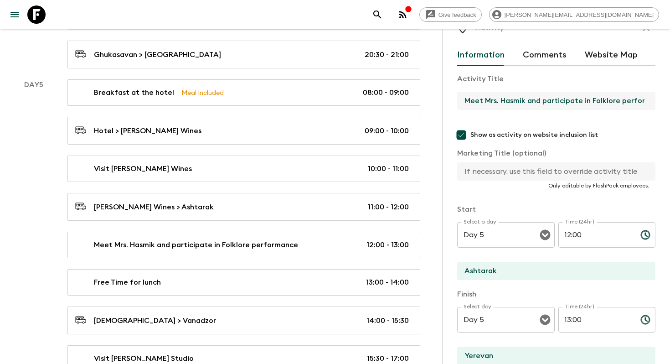
drag, startPoint x: 591, startPoint y: 99, endPoint x: 446, endPoint y: 88, distance: 145.9
click at [446, 88] on div "Activity Information Comments Website Map Activity Title Meet Mrs. Hasmik and p…" at bounding box center [556, 211] width 228 height 364
click at [599, 98] on input "Meet Mrs. Hasmik and participate in Folklore performance" at bounding box center [552, 101] width 191 height 18
drag, startPoint x: 592, startPoint y: 100, endPoint x: 670, endPoint y: 104, distance: 77.6
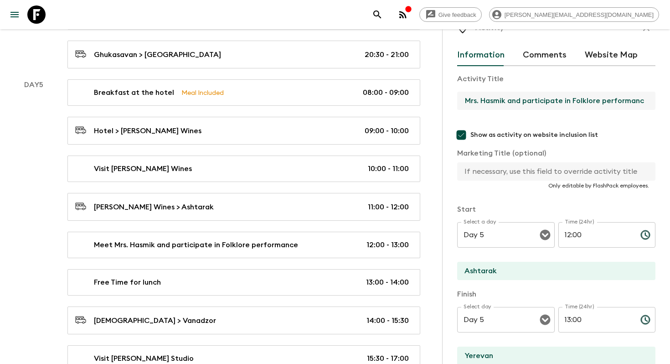
click at [670, 104] on div "Activity Information Comments Website Map Activity Title Meet Mrs. Hasmik and p…" at bounding box center [556, 211] width 228 height 364
click at [564, 165] on input "text" at bounding box center [552, 171] width 191 height 18
paste input "Folklore performance"
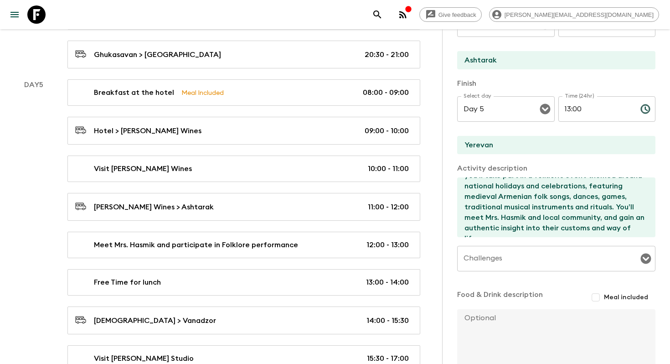
scroll to position [291, 0]
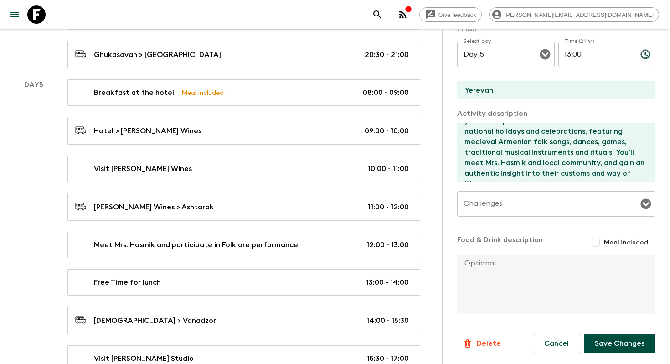
type input "Folklore performance"
click at [612, 342] on button "Save Changes" at bounding box center [620, 343] width 72 height 19
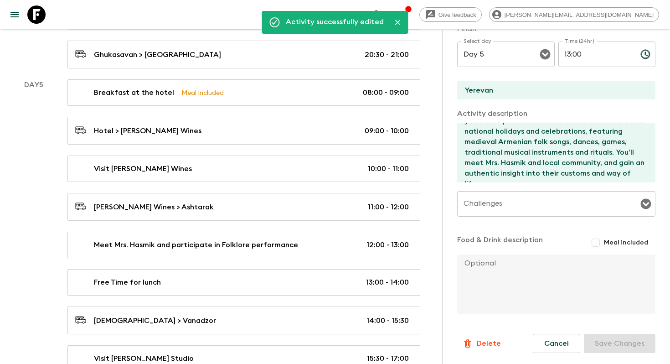
scroll to position [1478, 0]
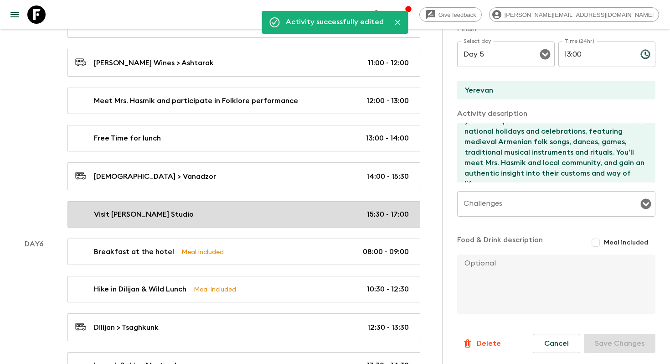
click at [260, 217] on link "Visit [PERSON_NAME] Studio 15:30 - 17:00" at bounding box center [243, 214] width 353 height 26
type input "Visit [PERSON_NAME] Studio"
checkbox input "false"
type input "Vanadzor"
type textarea "Then we will drive to [GEOGRAPHIC_DATA] and have a local visit to [PERSON_NAME]…"
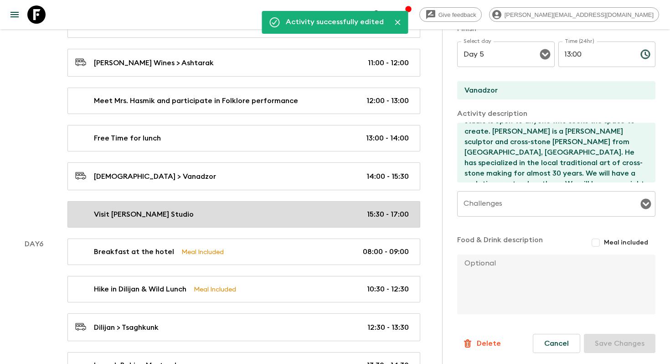
type input "15:30"
type input "17:00"
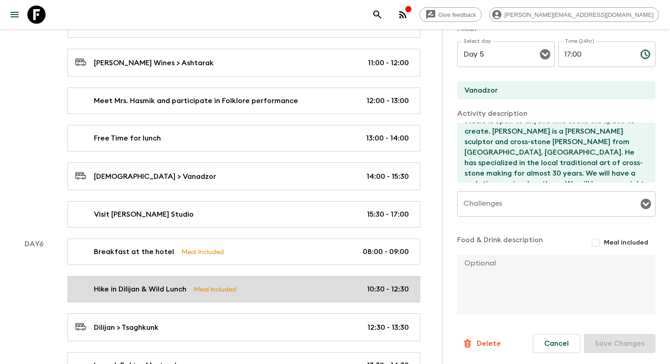
click at [250, 290] on div "Hike in Dilijan & Wild Lunch Meal Included 10:30 - 12:30" at bounding box center [242, 289] width 334 height 11
type input "Hike in Dilijan & Wild Lunch"
type input "Dilijan"
type textarea "Lorem ipsumdolo si ame conse ad elit seddoe te Incidid. Utl etd magnaa enim a m…"
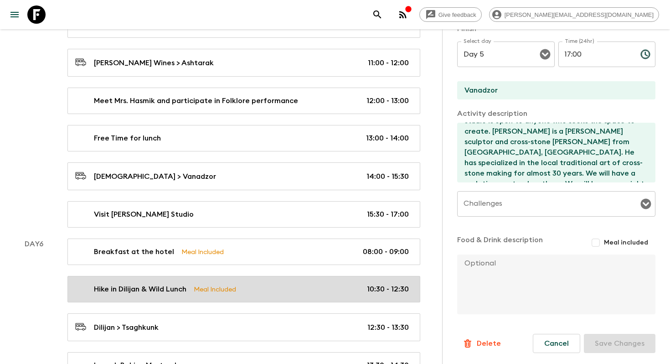
checkbox input "true"
type input "Day 6"
type input "10:30"
type input "Day 6"
type input "12:30"
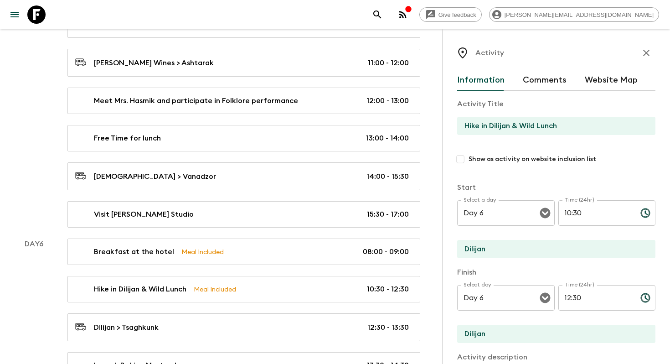
click at [461, 161] on input "Show as activity on website inclusion list" at bounding box center [460, 159] width 16 height 16
checkbox input "true"
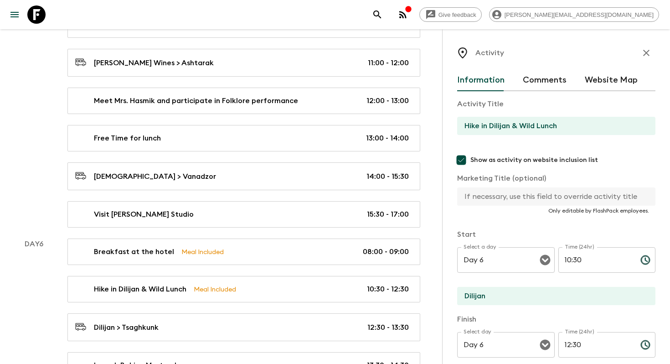
scroll to position [293, 0]
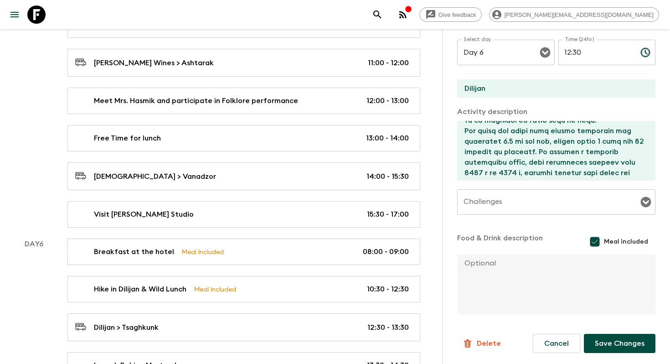
click at [621, 344] on button "Save Changes" at bounding box center [620, 343] width 72 height 19
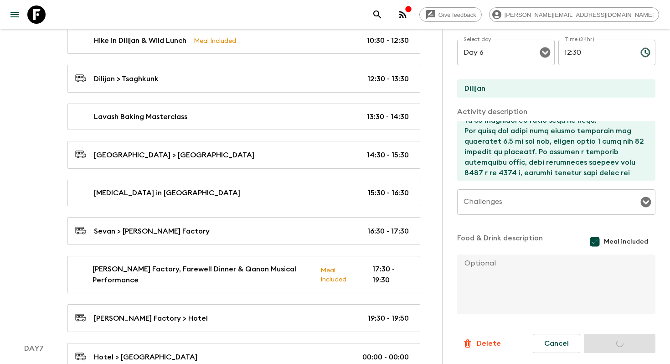
scroll to position [1728, 0]
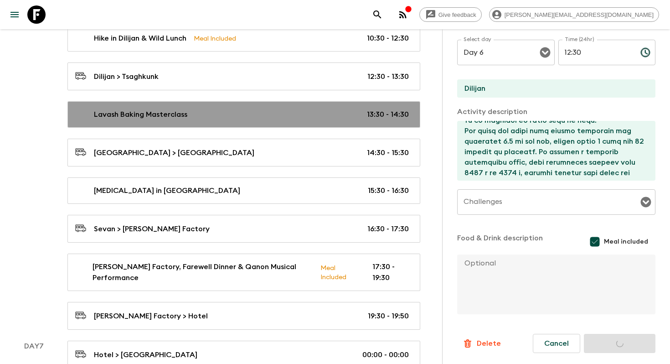
click at [290, 109] on div "Lavash Baking Masterclass 13:30 - 14:30" at bounding box center [242, 114] width 334 height 11
type input "Lavash Baking Masterclass"
checkbox input "false"
type input "Dilijan"
type input "Tsaghkunk"
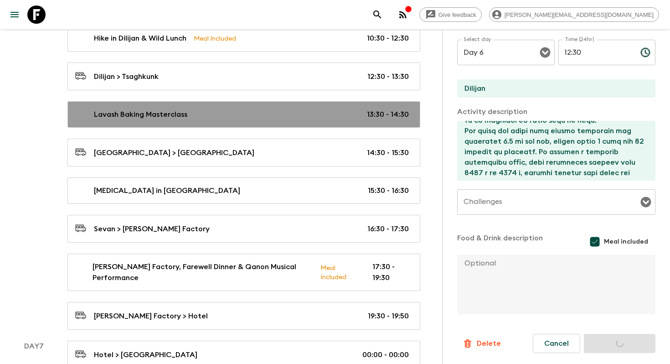
type textarea "Lore ip dolo sitam con adipiscin elitsed do Eiusmodte, incid ut’la etdo ma ali …"
checkbox input "false"
type input "13:30"
type input "14:30"
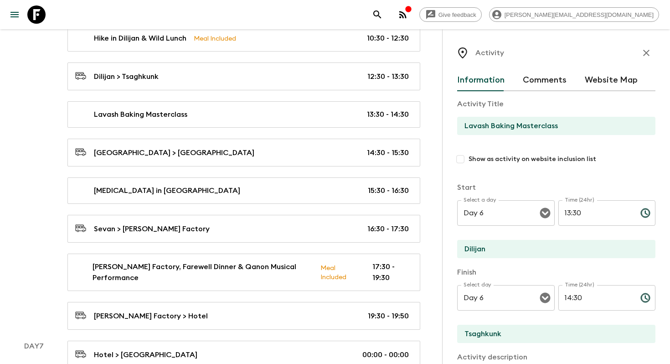
click at [461, 159] on input "Show as activity on website inclusion list" at bounding box center [460, 159] width 16 height 16
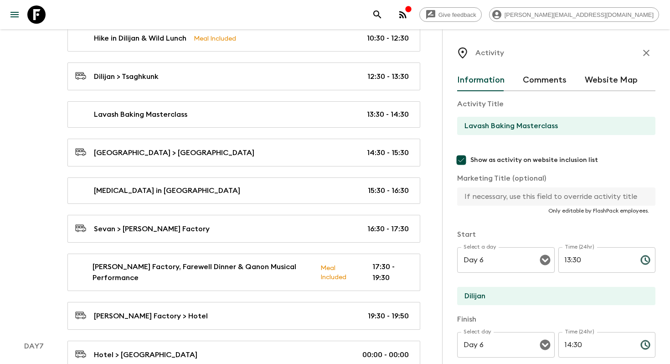
click at [562, 130] on input "Lavash Baking Masterclass" at bounding box center [552, 126] width 191 height 18
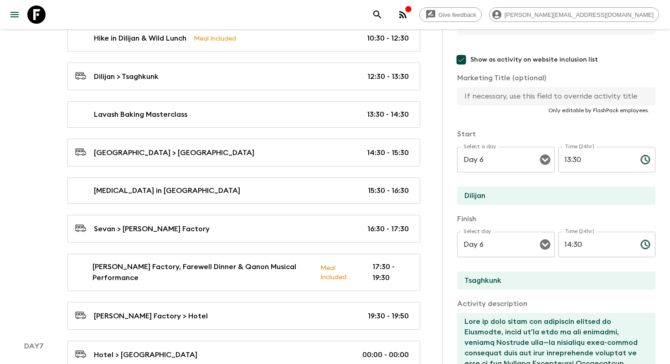
scroll to position [76, 0]
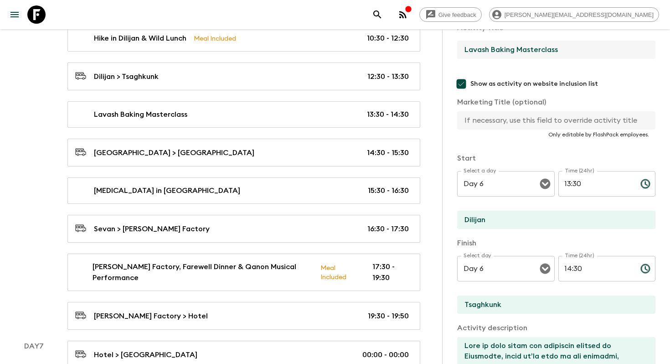
click at [462, 85] on input "Show as activity on website inclusion list" at bounding box center [461, 84] width 18 height 18
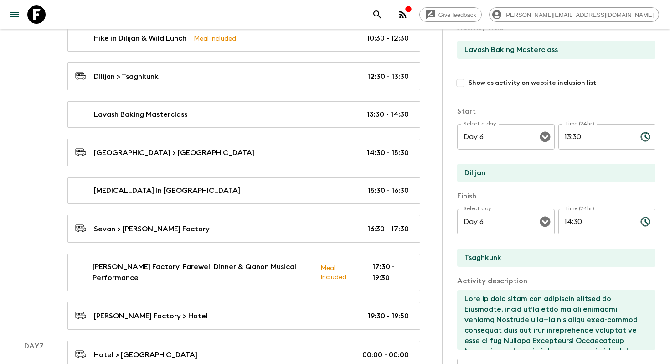
click at [462, 85] on input "Show as activity on website inclusion list" at bounding box center [460, 83] width 16 height 16
checkbox input "true"
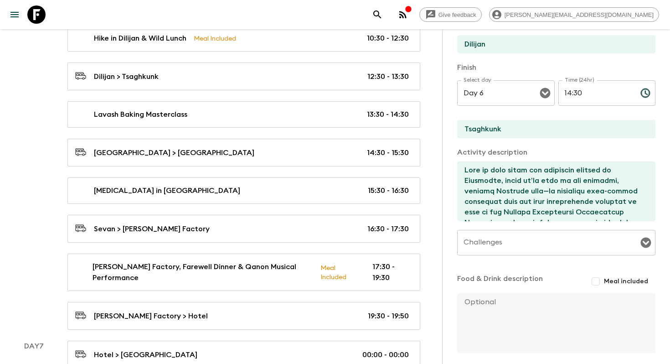
scroll to position [291, 0]
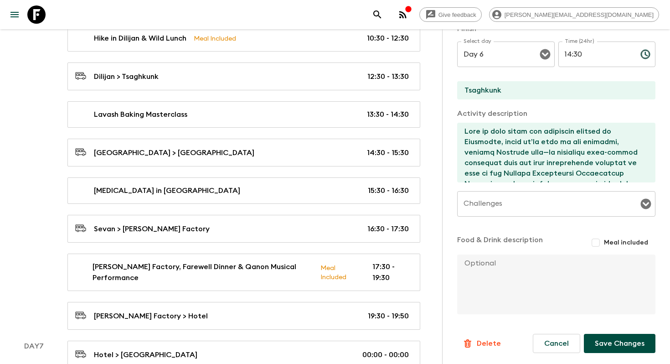
click at [620, 349] on button "Save Changes" at bounding box center [620, 343] width 72 height 19
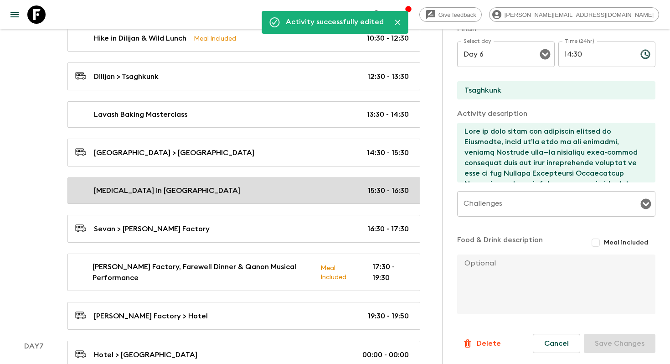
click at [229, 195] on link "[MEDICAL_DATA] in [GEOGRAPHIC_DATA] 15:30 - 16:30" at bounding box center [243, 190] width 353 height 26
type input "[MEDICAL_DATA] in [GEOGRAPHIC_DATA]"
checkbox input "false"
type input "[GEOGRAPHIC_DATA]"
type input "Sevan"
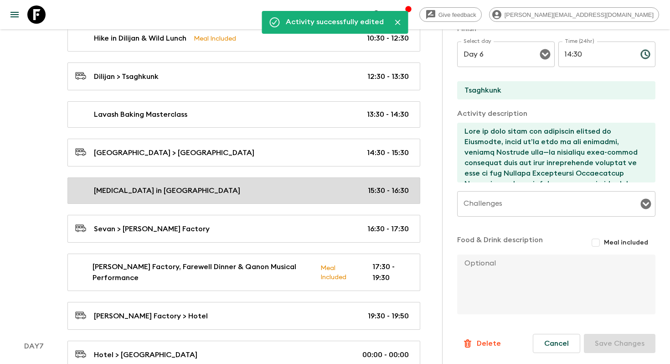
type textarea "From Tsaghkunk, we continue to the [GEOGRAPHIC_DATA], often called the “jewel o…"
type input "15:30"
type input "16:30"
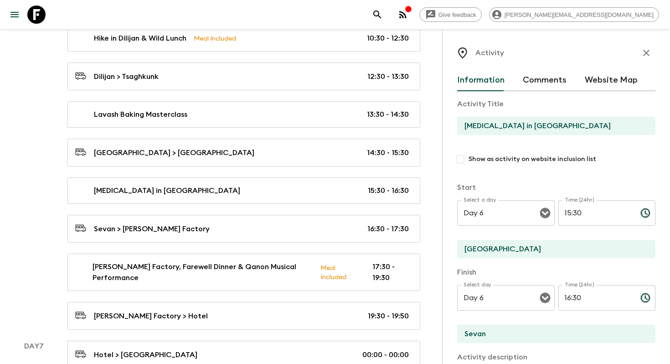
click at [461, 160] on input "Show as activity on website inclusion list" at bounding box center [460, 159] width 16 height 16
checkbox input "true"
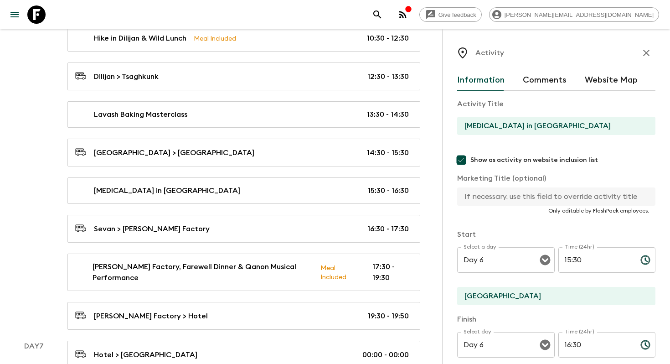
scroll to position [308, 0]
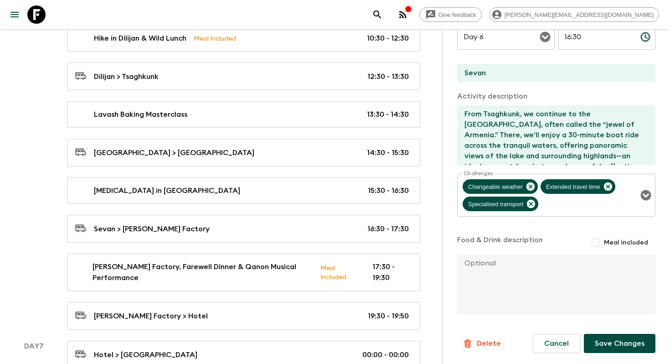
click at [618, 341] on button "Save Changes" at bounding box center [620, 343] width 72 height 19
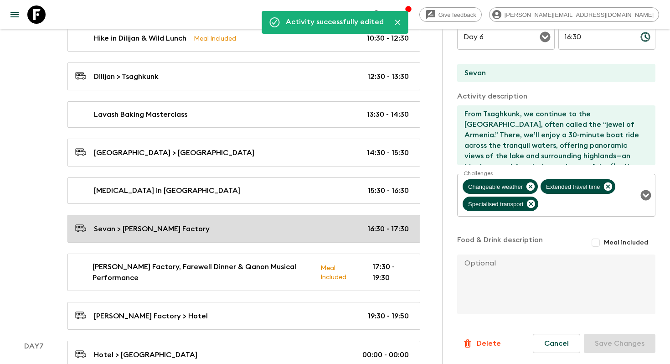
click at [249, 224] on div "Sevan > [PERSON_NAME] Factory 16:30 - 17:30" at bounding box center [242, 229] width 334 height 12
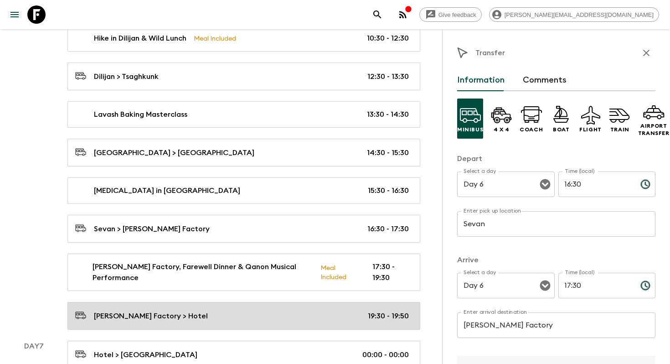
click at [244, 320] on link "[PERSON_NAME] Factory > Hotel 19:30 - 19:50" at bounding box center [243, 316] width 353 height 28
type input "[PERSON_NAME] Factory"
type input "Hotel"
type input "19:30"
type input "19:50"
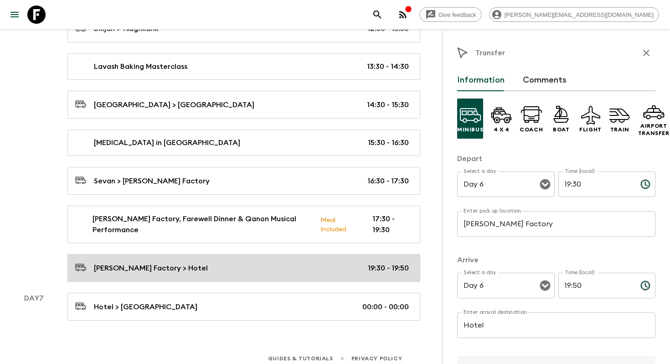
scroll to position [1778, 0]
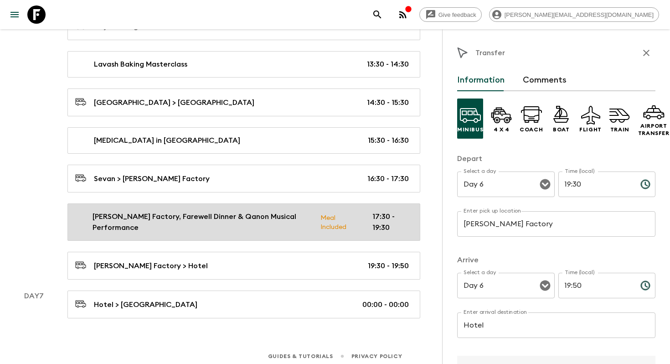
click at [273, 217] on p "[PERSON_NAME] Factory, Farewell Dinner & Qanon Musical Performance" at bounding box center [203, 222] width 221 height 22
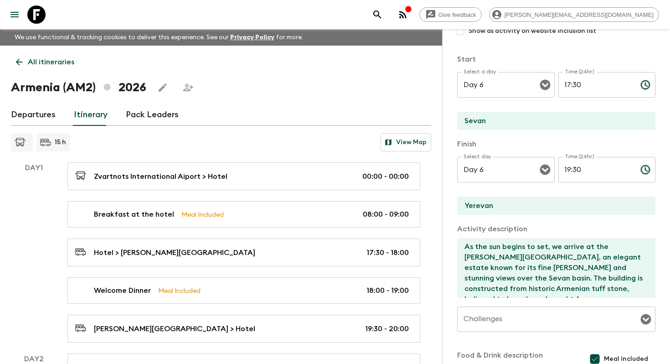
click at [35, 62] on p "All itineraries" at bounding box center [51, 62] width 47 height 11
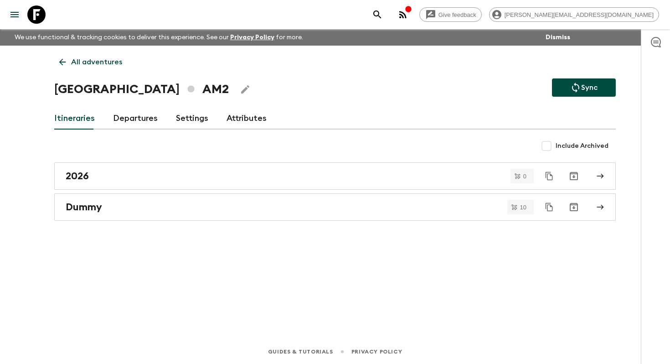
click at [85, 63] on p "All adventures" at bounding box center [96, 62] width 51 height 11
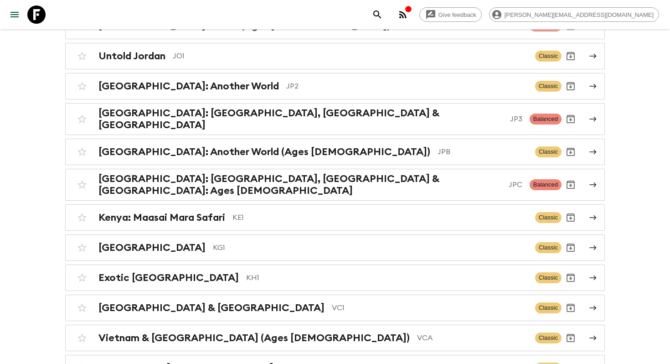
scroll to position [2147, 0]
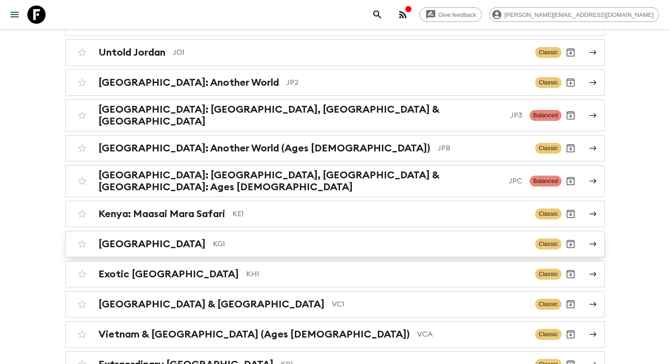
click at [320, 237] on link "Kyrgyzstan KG1 Classic" at bounding box center [335, 244] width 540 height 26
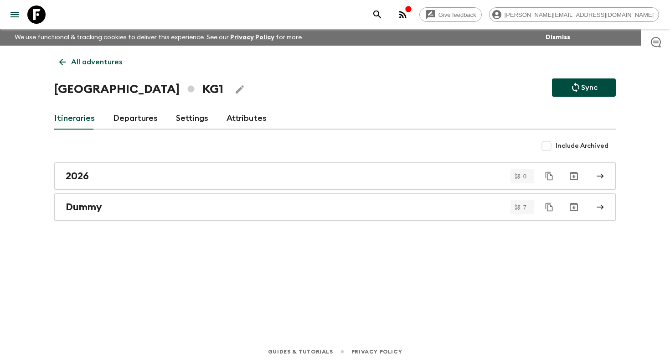
click at [142, 115] on link "Departures" at bounding box center [135, 119] width 45 height 22
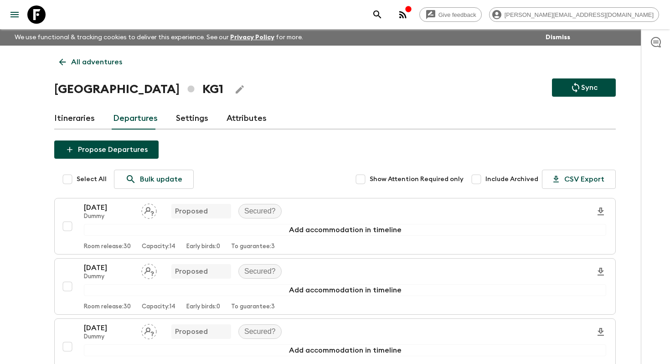
click at [85, 104] on div "All adventures Kyrgyzstan KG1 Sync Itineraries Departures Settings Attributes P…" at bounding box center [335, 347] width 584 height 603
click at [82, 114] on link "Itineraries" at bounding box center [74, 119] width 41 height 22
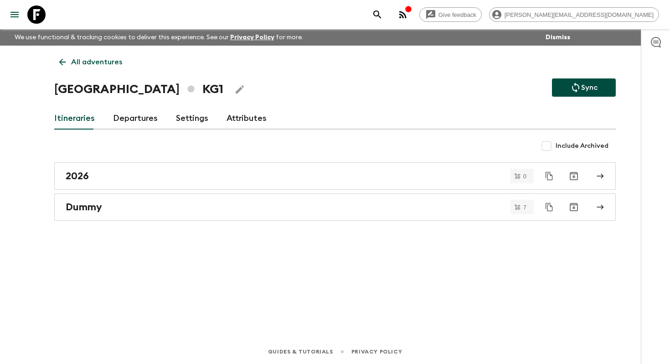
click at [161, 170] on div "2026" at bounding box center [327, 176] width 522 height 12
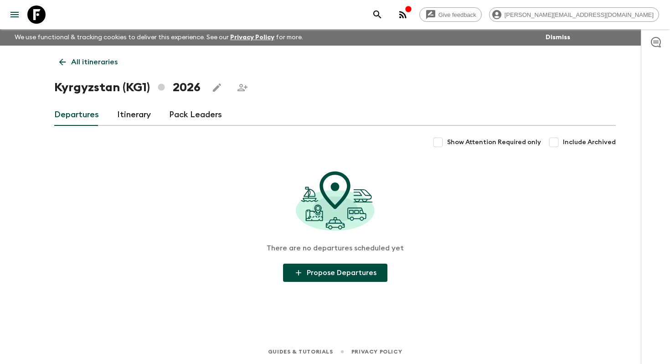
click at [148, 111] on link "Itinerary" at bounding box center [134, 115] width 34 height 22
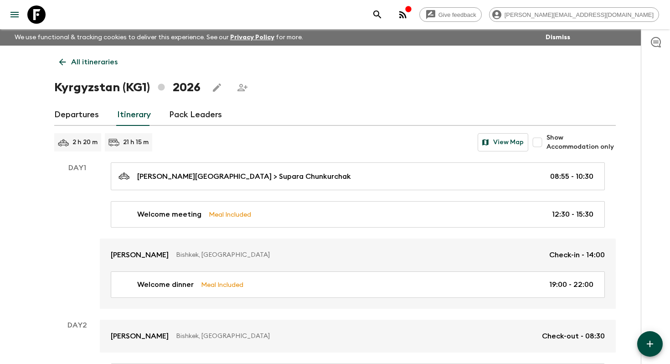
click at [217, 84] on icon "Edit this itinerary" at bounding box center [217, 87] width 11 height 11
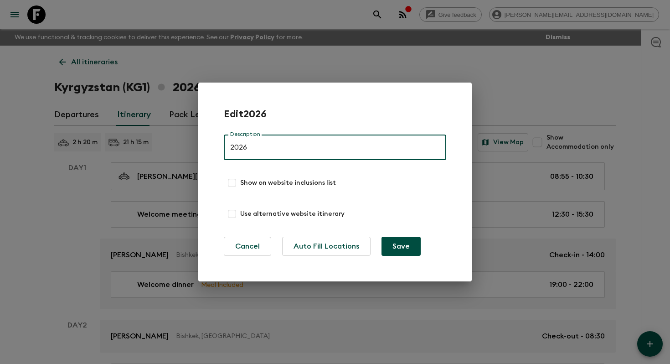
click at [243, 194] on div "Edit 2026 Description 2026 Description Show on website inclusions list Use alte…" at bounding box center [335, 182] width 223 height 148
click at [259, 185] on span "Show on website inclusions list" at bounding box center [288, 182] width 96 height 9
click at [240, 185] on input "Show on website inclusions list" at bounding box center [232, 183] width 16 height 16
checkbox input "true"
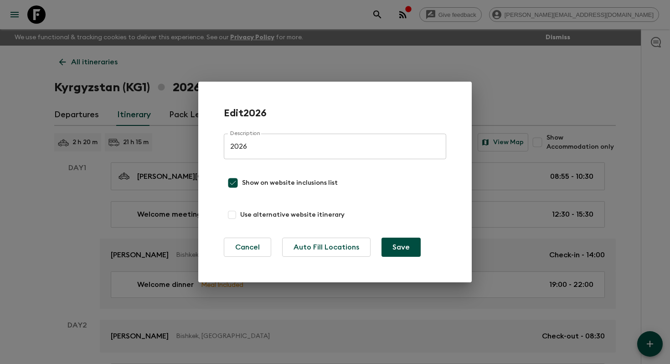
click at [410, 249] on button "Save" at bounding box center [401, 247] width 39 height 19
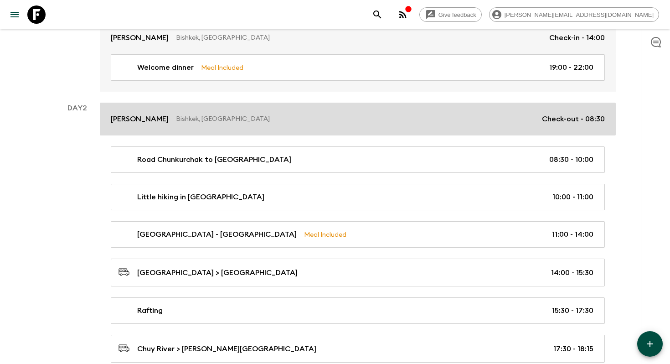
scroll to position [226, 0]
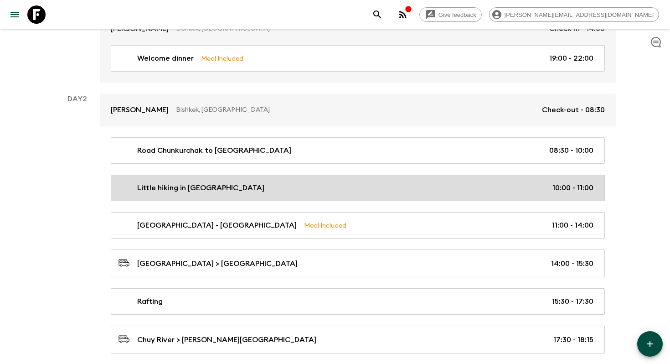
click at [363, 180] on link "Little hiking in [GEOGRAPHIC_DATA] 10:00 - 11:00" at bounding box center [358, 188] width 494 height 26
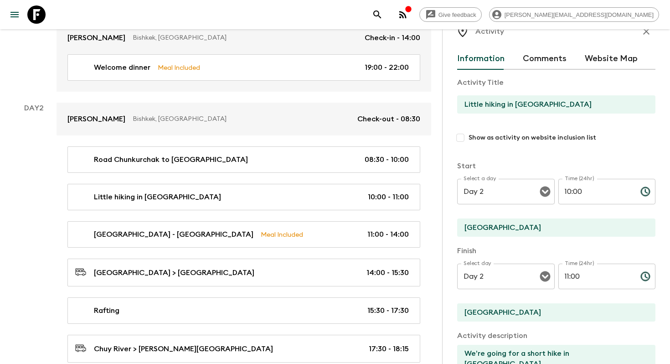
scroll to position [21, 0]
click at [465, 135] on input "Show as activity on website inclusion list" at bounding box center [460, 138] width 16 height 16
checkbox input "true"
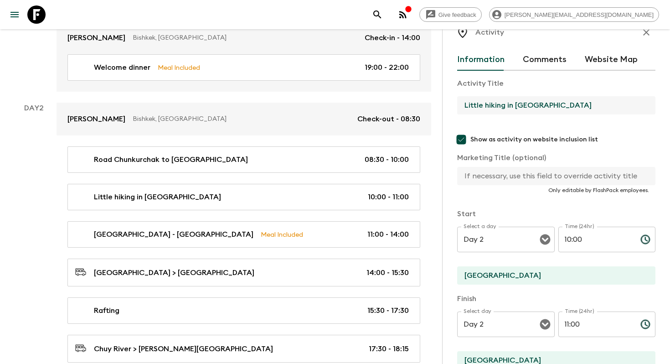
drag, startPoint x: 517, startPoint y: 104, endPoint x: 617, endPoint y: 109, distance: 100.9
click at [617, 109] on input "Little hiking in [GEOGRAPHIC_DATA]" at bounding box center [552, 105] width 191 height 18
click at [530, 172] on input "text" at bounding box center [552, 176] width 191 height 18
paste input "[GEOGRAPHIC_DATA]"
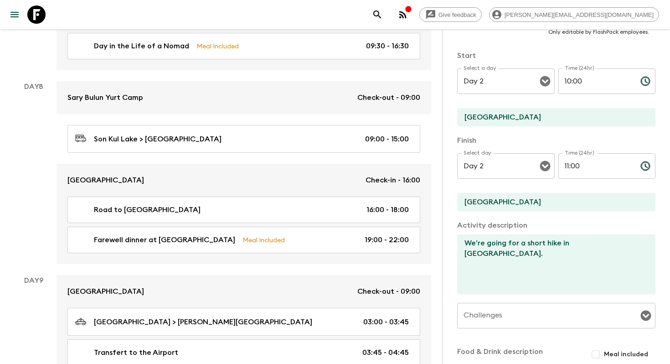
scroll to position [291, 0]
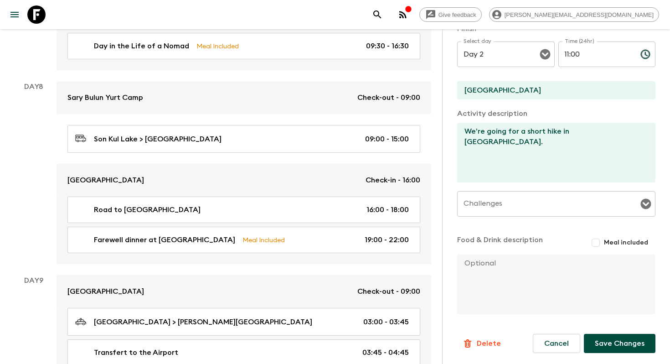
type input "[GEOGRAPHIC_DATA] hike"
click at [615, 339] on button "Save Changes" at bounding box center [620, 343] width 72 height 19
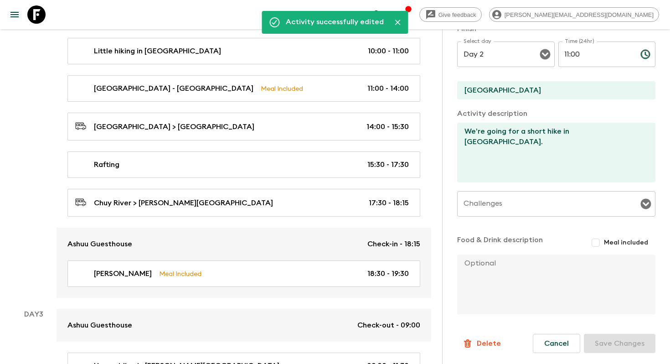
scroll to position [373, 0]
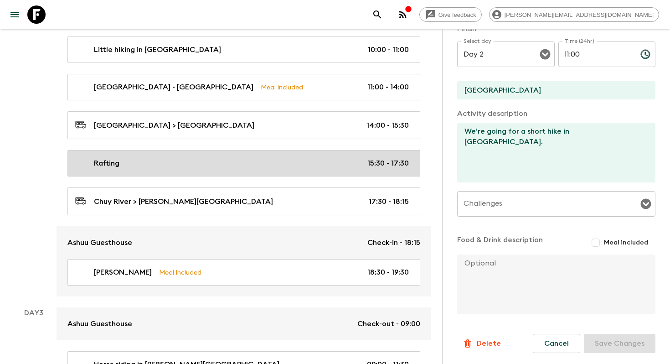
click at [240, 156] on link "Rafting 15:30 - 17:30" at bounding box center [243, 163] width 353 height 26
type input "Rafting"
checkbox input "false"
type input "Chuy River"
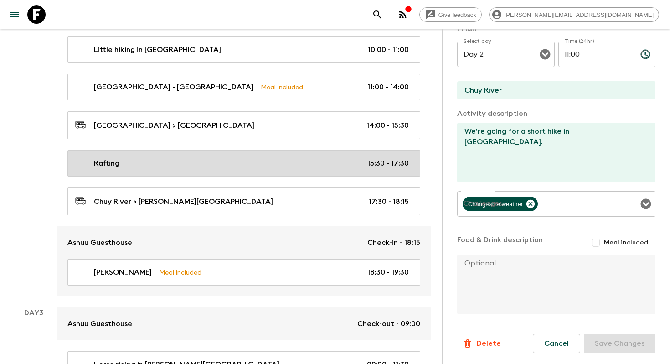
type textarea "A bit of adventure before starting this Kyrgyz loop. In the morning, we go down…"
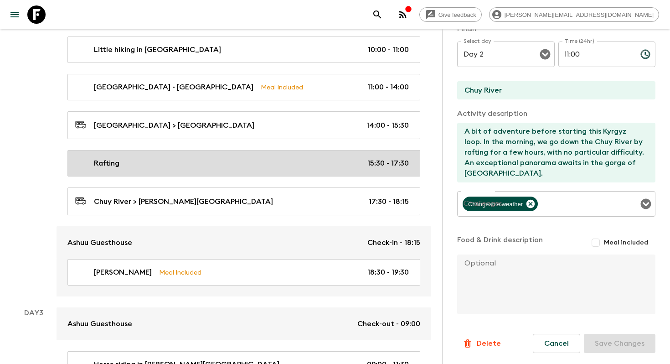
type input "15:30"
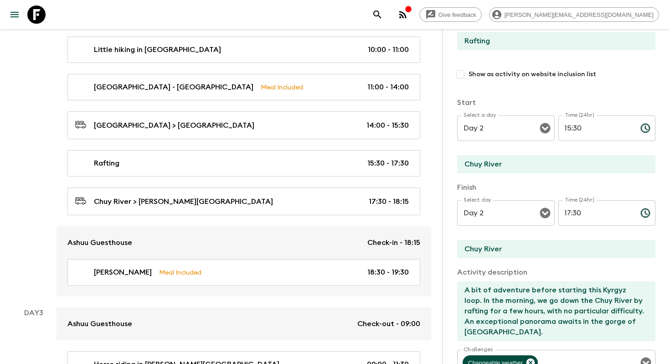
scroll to position [18, 0]
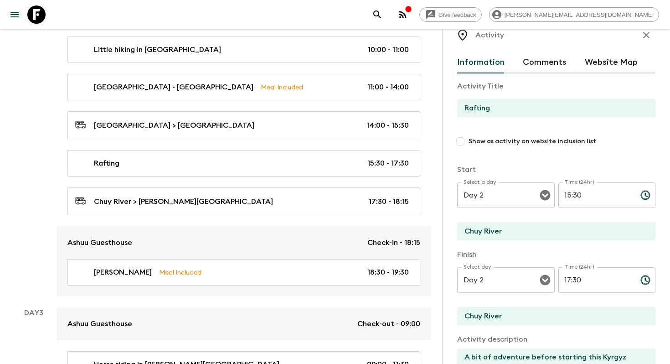
click at [466, 138] on input "Show as activity on website inclusion list" at bounding box center [460, 141] width 16 height 16
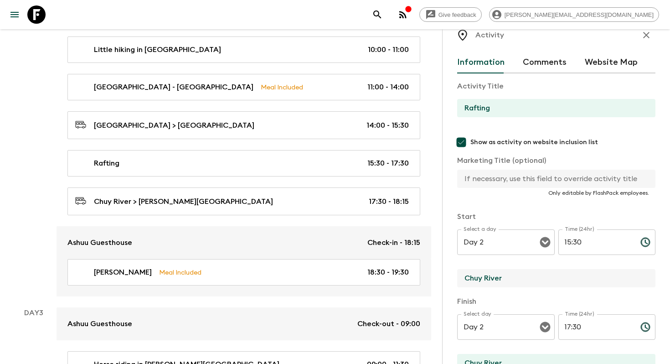
drag, startPoint x: 504, startPoint y: 275, endPoint x: 465, endPoint y: 271, distance: 39.0
click at [465, 271] on input "Chuy River" at bounding box center [552, 278] width 191 height 18
click at [493, 170] on input "text" at bounding box center [552, 179] width 191 height 18
paste input "Chuy River"
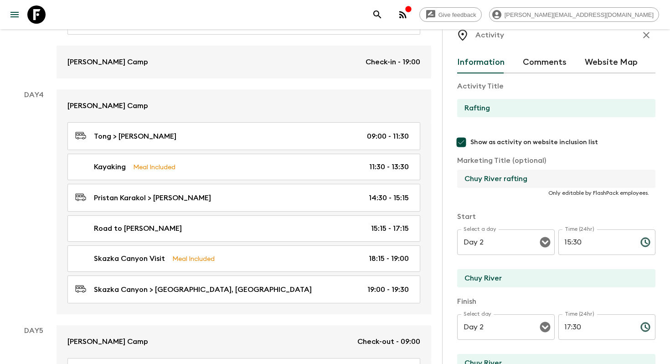
scroll to position [291, 0]
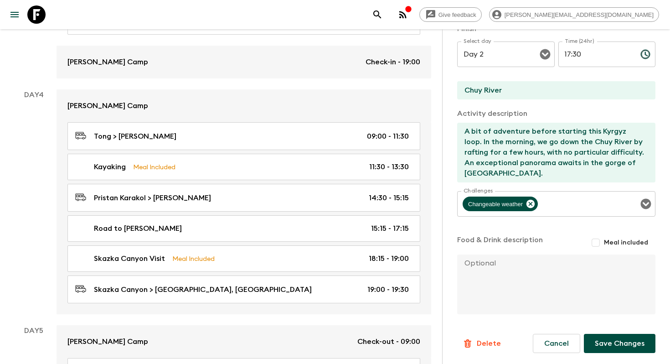
click at [625, 345] on button "Save Changes" at bounding box center [620, 343] width 72 height 19
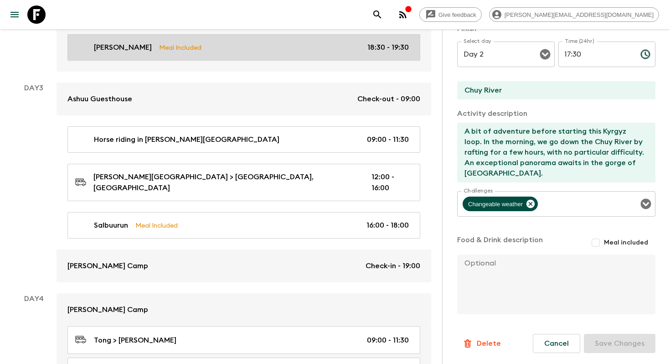
scroll to position [600, 0]
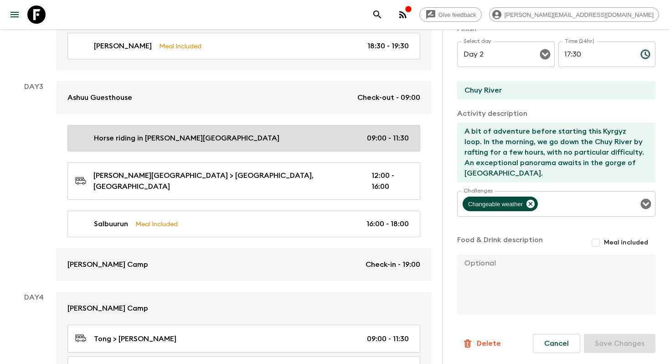
click at [294, 146] on link "Horse riding in [PERSON_NAME][GEOGRAPHIC_DATA] 09:00 - 11:30" at bounding box center [243, 138] width 353 height 26
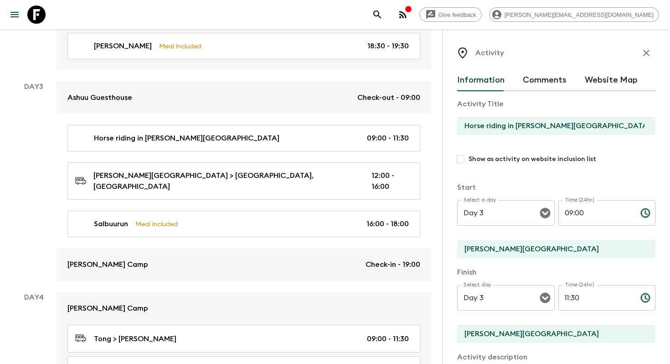
click at [466, 161] on input "Show as activity on website inclusion list" at bounding box center [460, 159] width 16 height 16
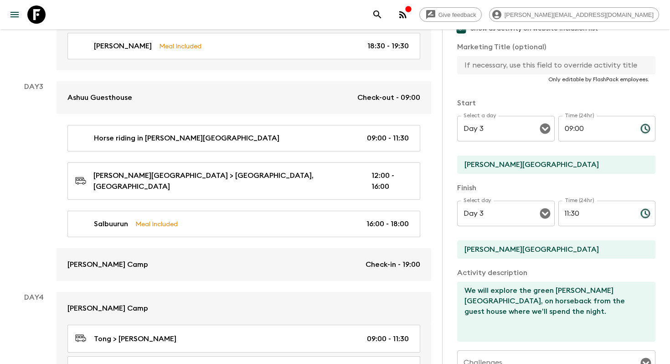
scroll to position [291, 0]
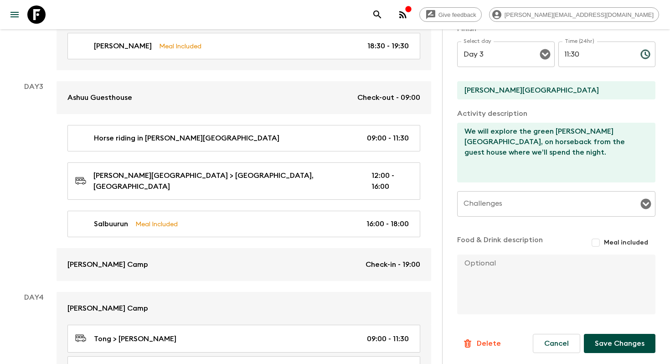
click at [607, 337] on button "Save Changes" at bounding box center [620, 343] width 72 height 19
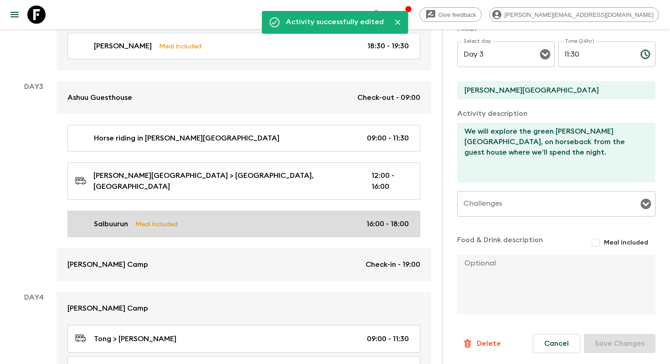
click at [295, 219] on link "Salbuurun Meal Included 16:00 - 18:00" at bounding box center [243, 224] width 353 height 26
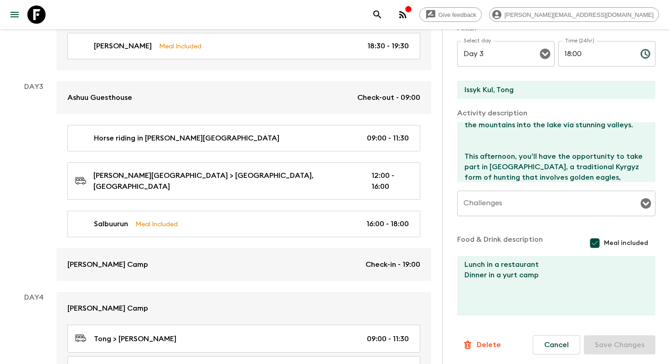
scroll to position [94, 0]
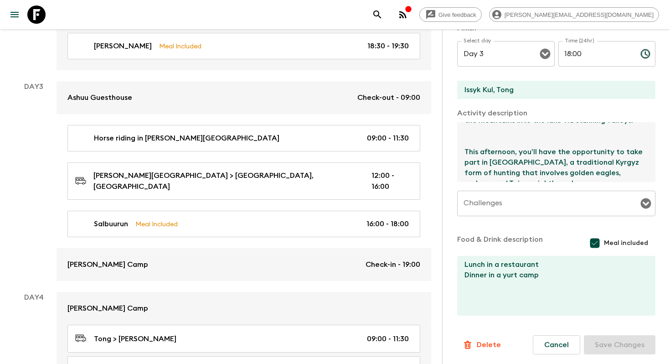
drag, startPoint x: 489, startPoint y: 150, endPoint x: 522, endPoint y: 151, distance: 32.8
click at [522, 151] on textarea "We make it to the shores of the [GEOGRAPHIC_DATA] (1609m or 5979ft above sea le…" at bounding box center [552, 152] width 191 height 60
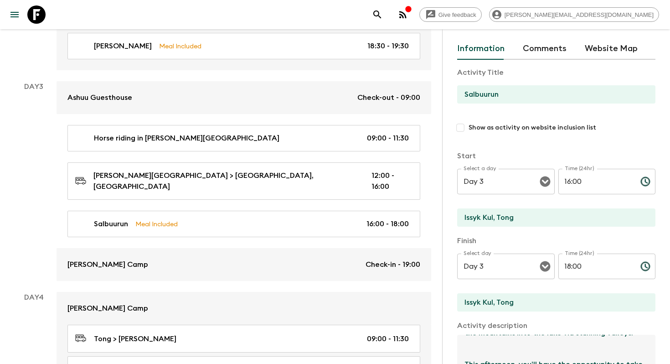
scroll to position [0, 0]
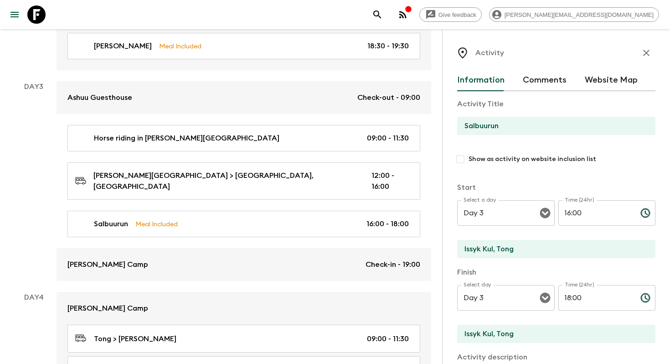
click at [459, 157] on input "Show as activity on website inclusion list" at bounding box center [460, 159] width 16 height 16
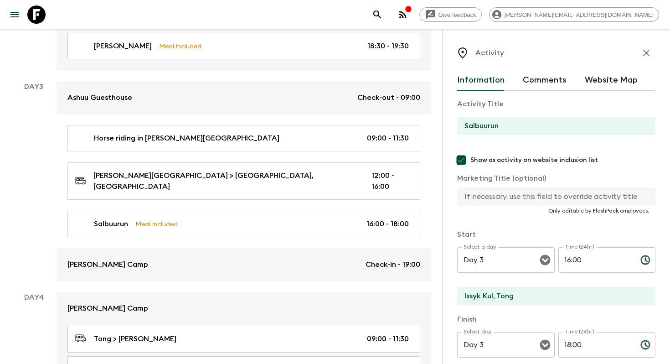
click at [497, 198] on input "text" at bounding box center [552, 196] width 191 height 18
paste input "Salbuurun"
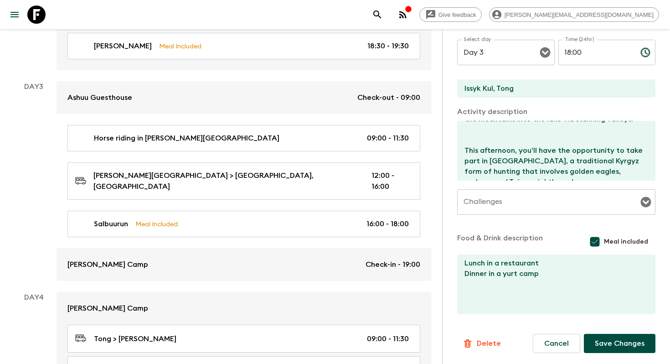
click at [601, 341] on button "Save Changes" at bounding box center [620, 343] width 72 height 19
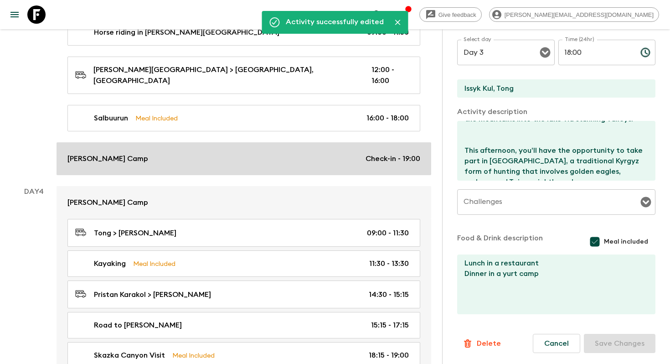
scroll to position [707, 0]
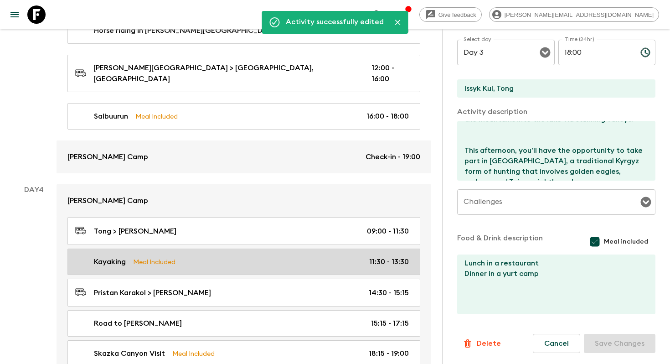
click at [257, 256] on div "Kayaking Meal Included 11:30 - 13:30" at bounding box center [242, 261] width 334 height 11
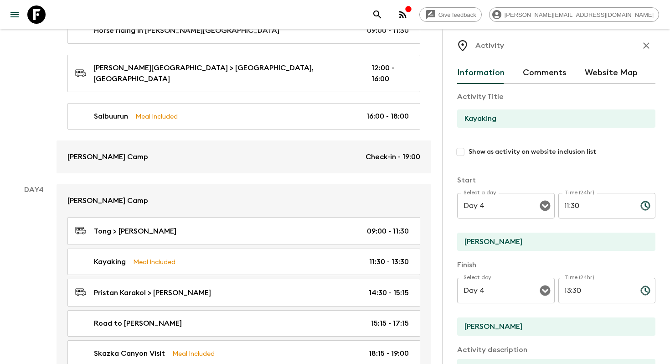
scroll to position [3, 0]
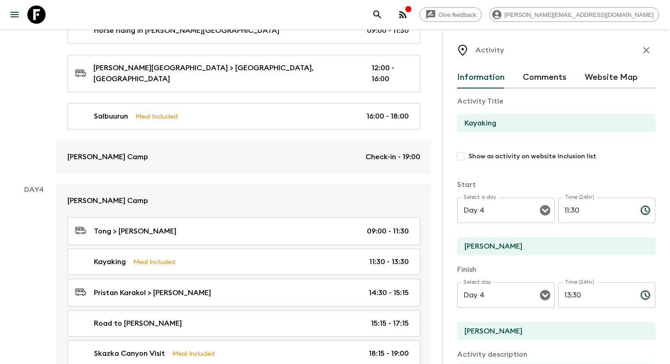
click at [464, 147] on div "Activity Title Kayaking Show as activity on website inclusion list" at bounding box center [556, 134] width 198 height 76
click at [462, 155] on input "Show as activity on website inclusion list" at bounding box center [460, 156] width 16 height 16
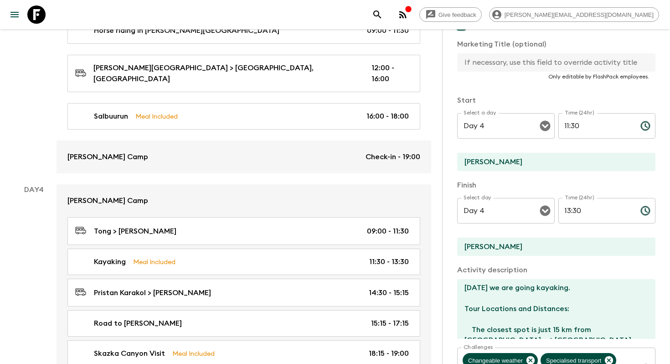
scroll to position [310, 0]
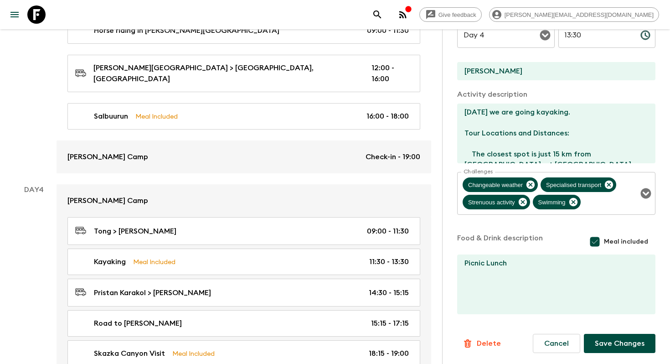
click at [601, 338] on button "Save Changes" at bounding box center [620, 343] width 72 height 19
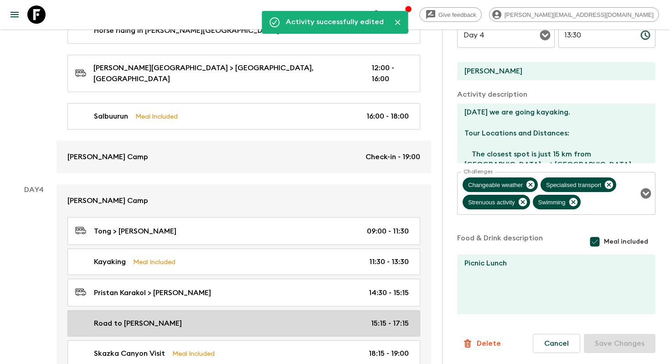
click at [257, 318] on div "Road to [PERSON_NAME] 15:15 - 17:15" at bounding box center [242, 323] width 334 height 11
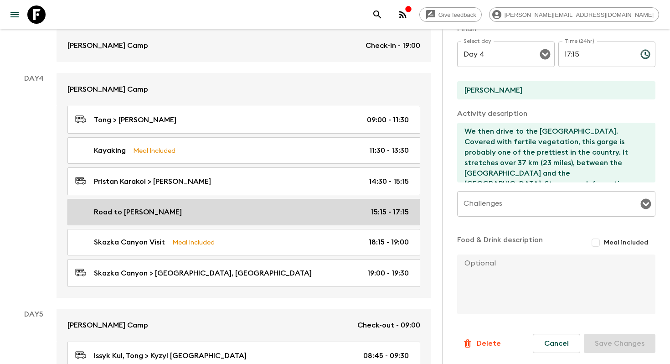
scroll to position [844, 0]
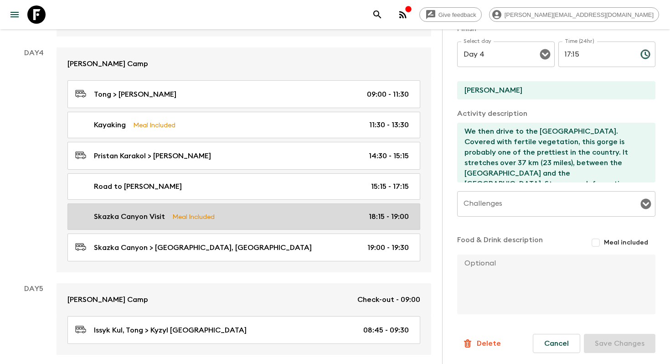
click at [284, 218] on link "Skazka Canyon Visit Meal Included 18:15 - 19:00" at bounding box center [243, 216] width 353 height 26
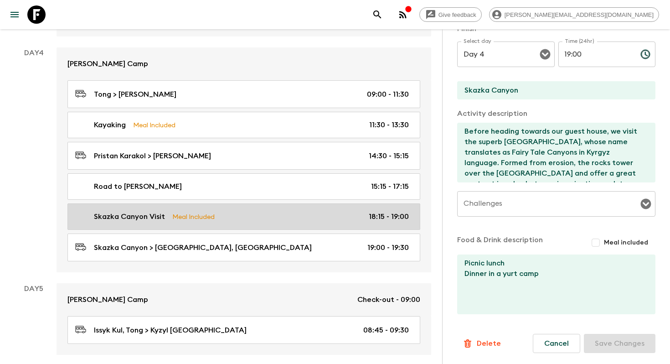
scroll to position [246, 0]
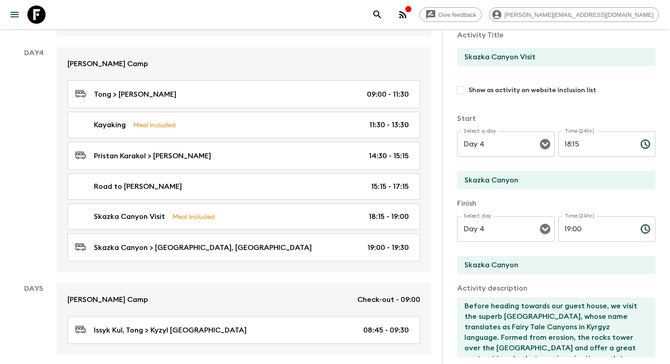
click at [461, 88] on input "Show as activity on website inclusion list" at bounding box center [460, 90] width 16 height 16
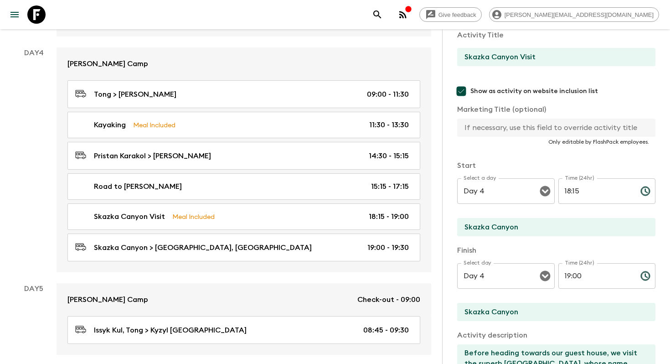
scroll to position [293, 0]
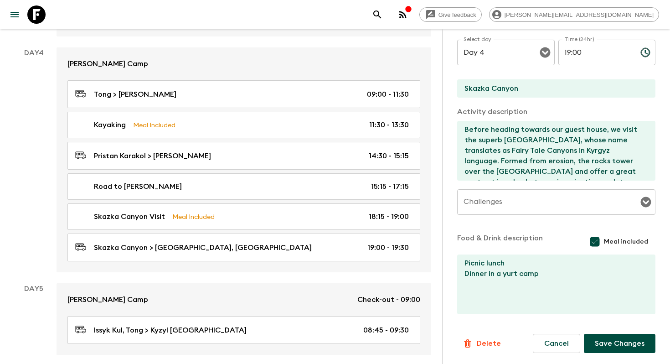
click at [601, 337] on button "Save Changes" at bounding box center [620, 343] width 72 height 19
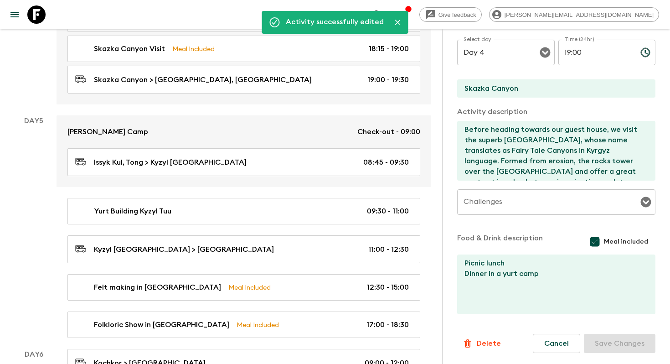
scroll to position [1020, 0]
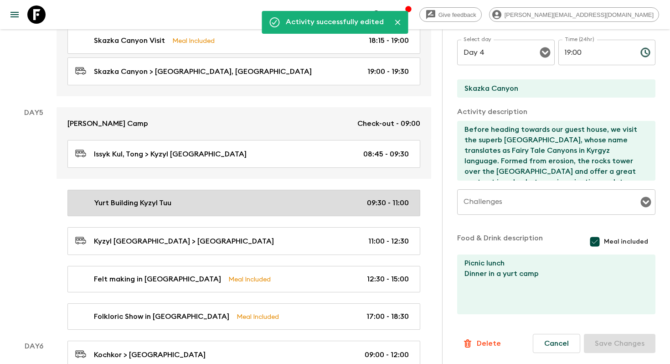
click at [280, 197] on div "Yurt Building Kyzyl Tuu 09:30 - 11:00" at bounding box center [242, 202] width 334 height 11
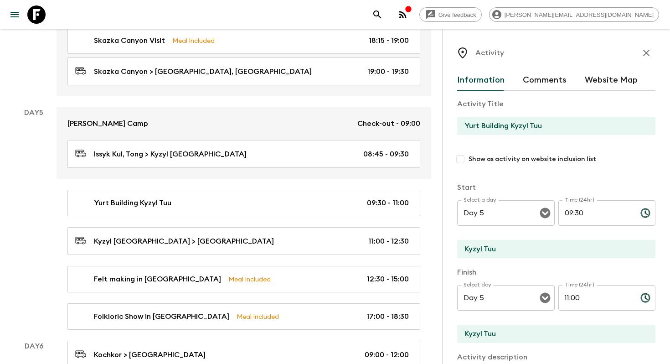
click at [463, 151] on input "Show as activity on website inclusion list" at bounding box center [460, 159] width 16 height 16
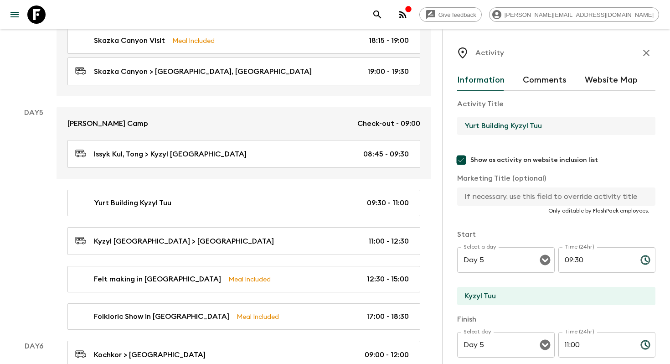
drag, startPoint x: 552, startPoint y: 126, endPoint x: 513, endPoint y: 121, distance: 39.5
click at [513, 121] on input "Yurt Building Kyzyl Tuu" at bounding box center [552, 126] width 191 height 18
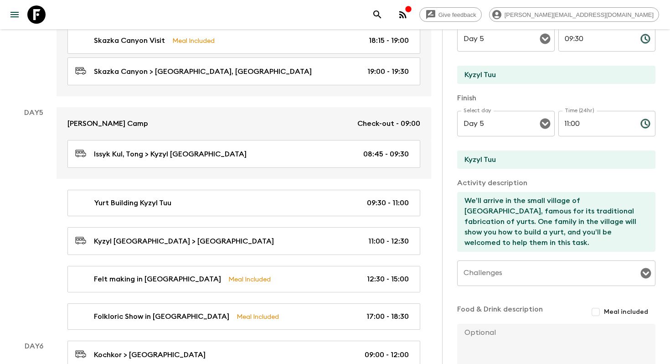
scroll to position [291, 0]
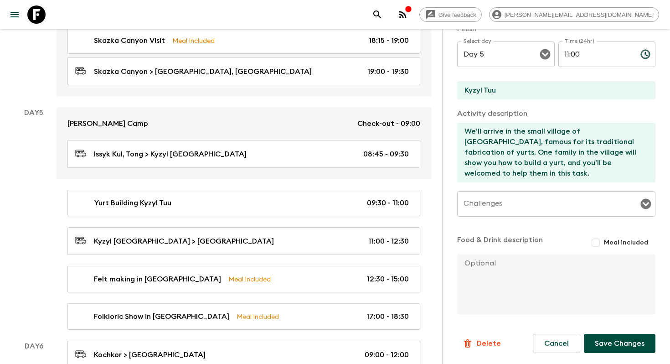
click at [621, 343] on button "Save Changes" at bounding box center [620, 343] width 72 height 19
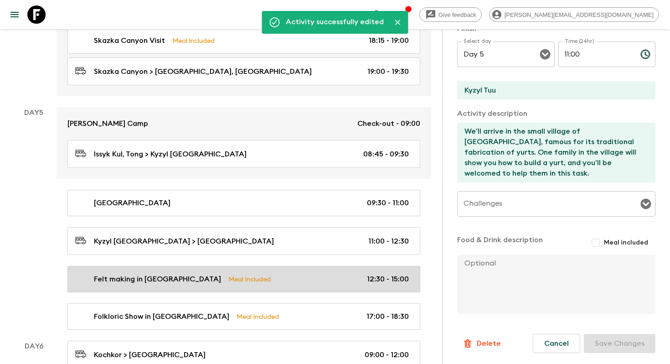
click at [255, 266] on link "Felt making in Kochkor Meal Included 12:30 - 15:00" at bounding box center [243, 279] width 353 height 26
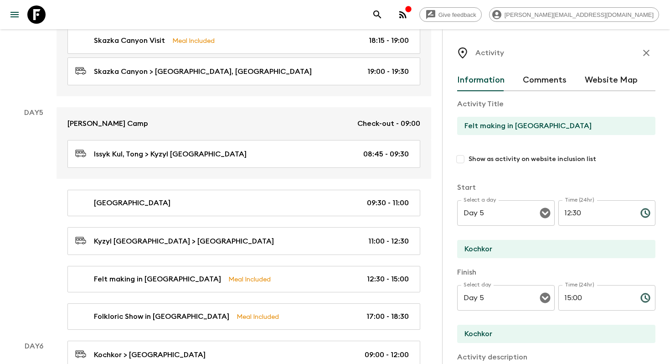
click at [460, 153] on input "Show as activity on website inclusion list" at bounding box center [460, 159] width 16 height 16
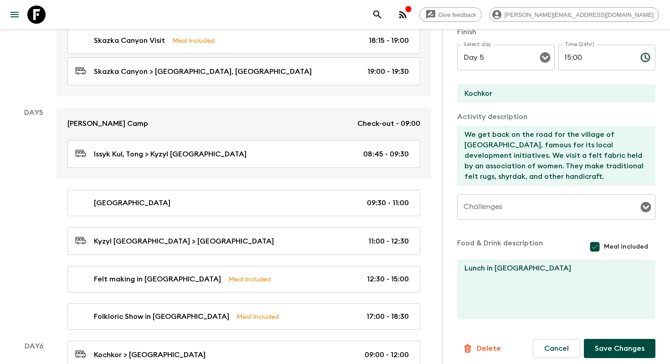
scroll to position [293, 0]
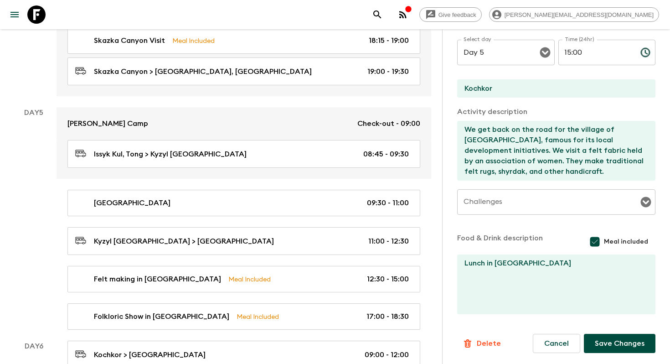
click at [594, 341] on button "Save Changes" at bounding box center [620, 343] width 72 height 19
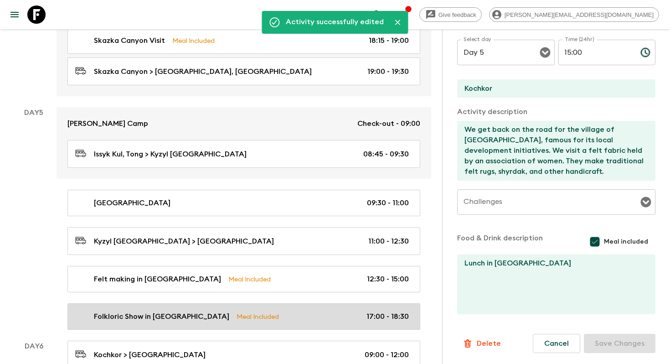
click at [275, 311] on div "Folkloric Show in Kochkor Meal Included 17:00 - 18:30" at bounding box center [242, 316] width 334 height 11
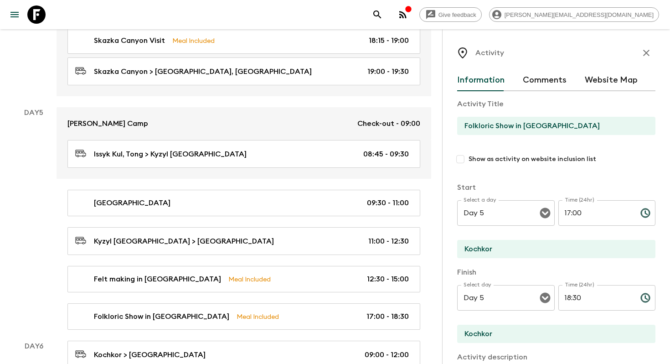
click at [459, 164] on input "Show as activity on website inclusion list" at bounding box center [460, 159] width 16 height 16
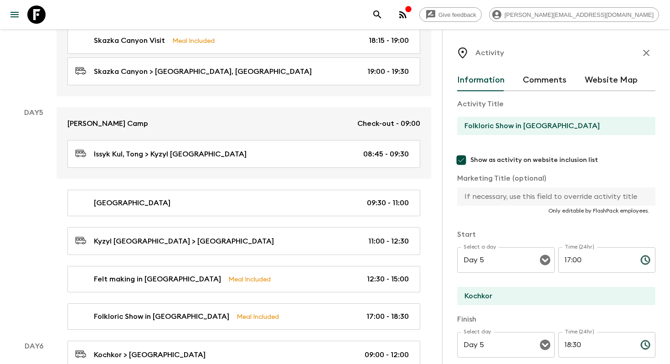
scroll to position [293, 0]
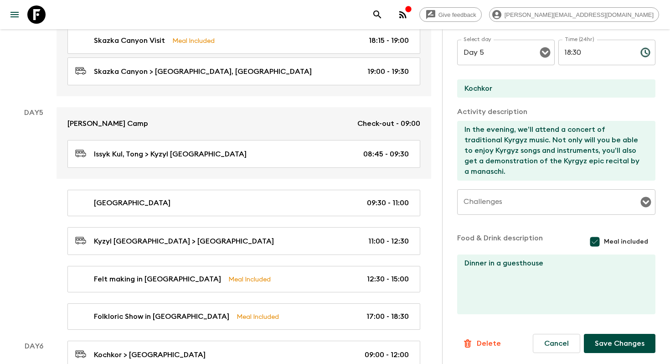
click at [626, 334] on button "Save Changes" at bounding box center [620, 343] width 72 height 19
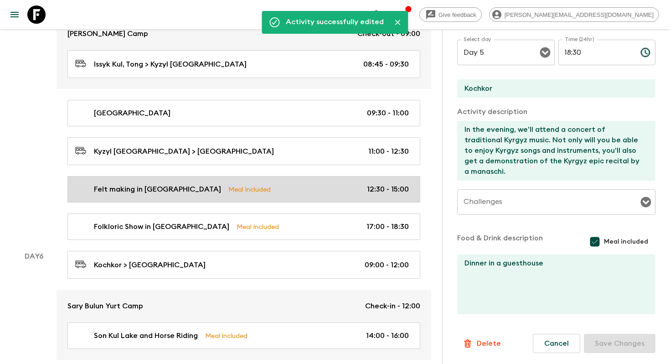
scroll to position [1142, 0]
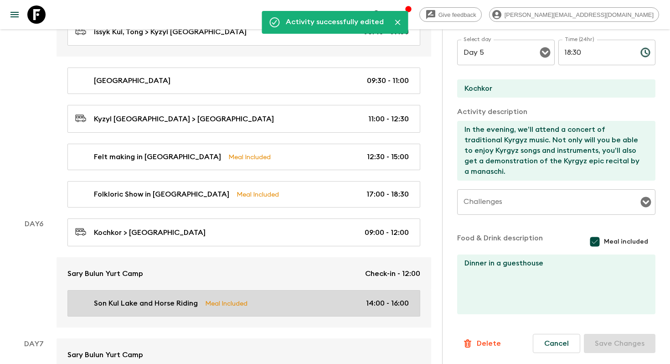
click at [272, 298] on div "Son Kul Lake and Horse Riding Meal Included 14:00 - 16:00" at bounding box center [242, 303] width 334 height 11
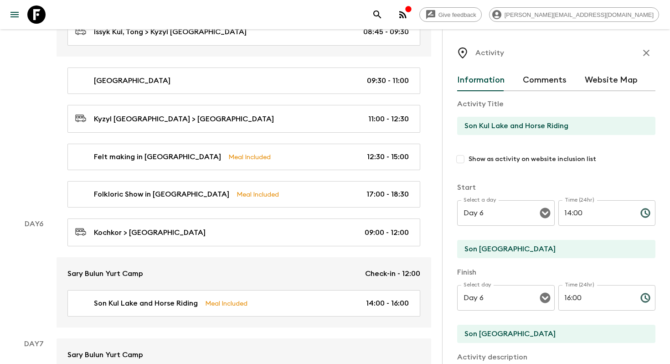
click at [464, 158] on input "Show as activity on website inclusion list" at bounding box center [460, 159] width 16 height 16
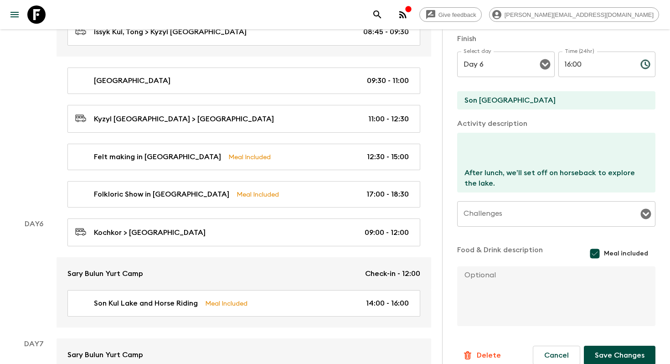
scroll to position [293, 0]
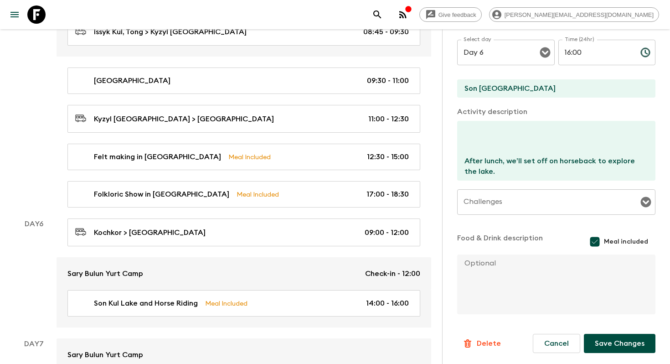
click at [612, 342] on button "Save Changes" at bounding box center [620, 343] width 72 height 19
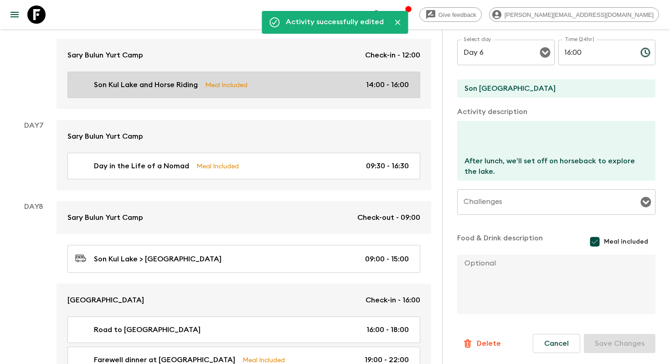
scroll to position [1389, 0]
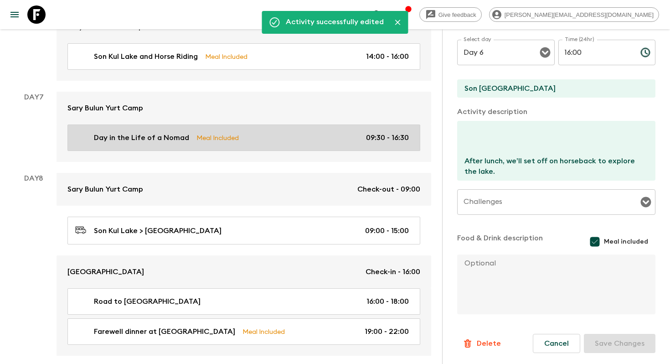
click at [252, 132] on div "Day in the Life of a Nomad Meal Included 09:30 - 16:30" at bounding box center [242, 137] width 334 height 11
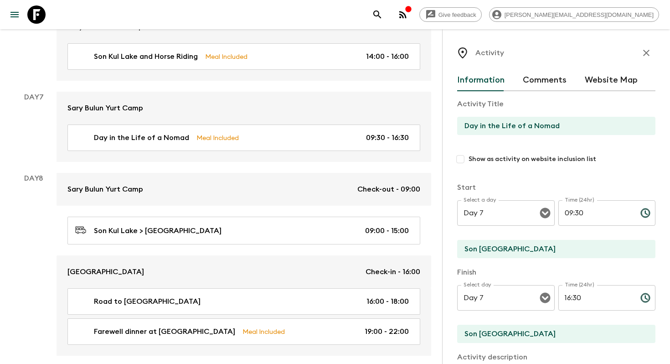
click at [461, 166] on input "Show as activity on website inclusion list" at bounding box center [460, 159] width 16 height 16
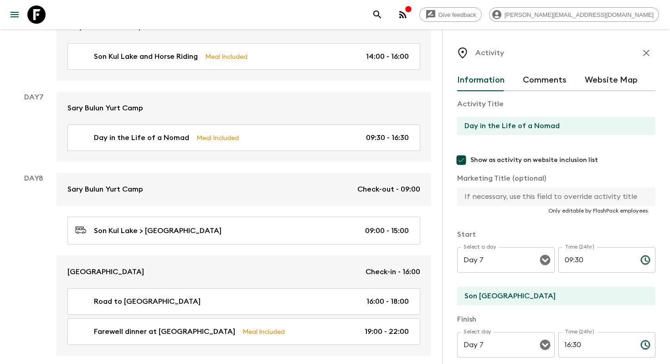
click at [512, 198] on input "text" at bounding box center [552, 196] width 191 height 18
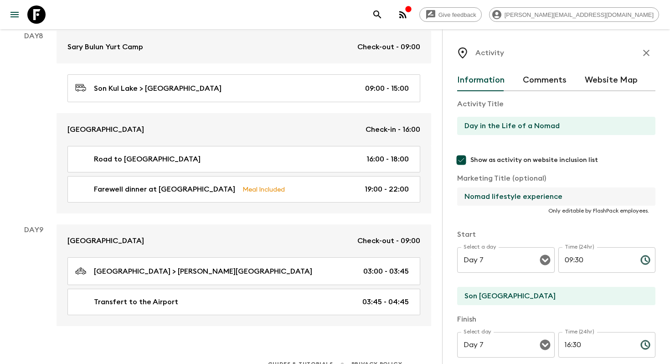
scroll to position [293, 0]
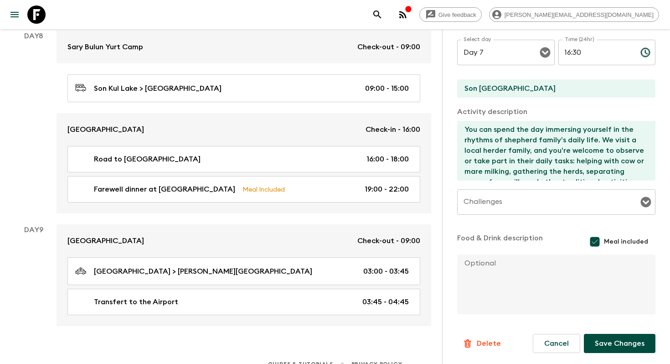
click at [609, 347] on button "Save Changes" at bounding box center [620, 343] width 72 height 19
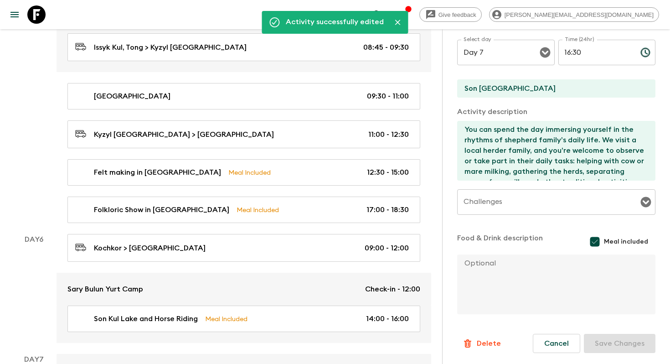
scroll to position [1125, 0]
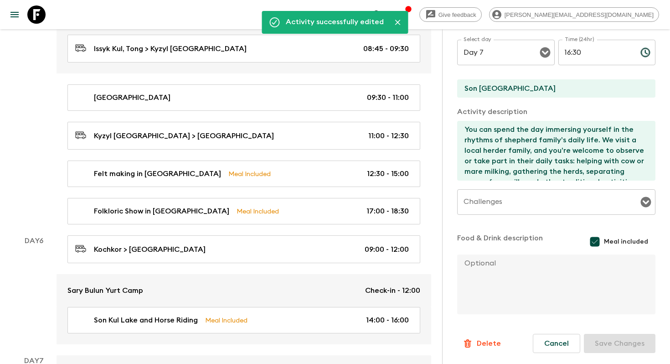
click at [293, 206] on div "Folkloric Show in Kochkor Meal Included 17:00 - 18:30" at bounding box center [242, 211] width 334 height 11
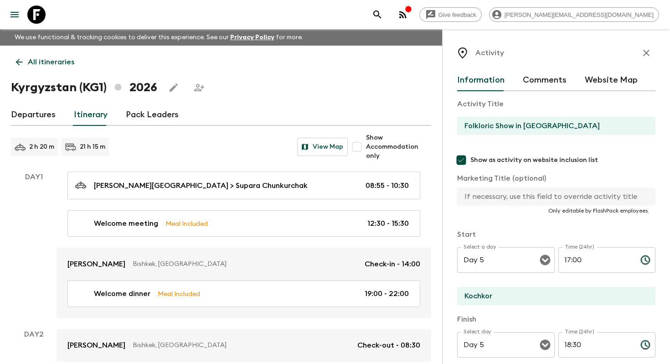
click at [60, 61] on p "All itineraries" at bounding box center [51, 62] width 47 height 11
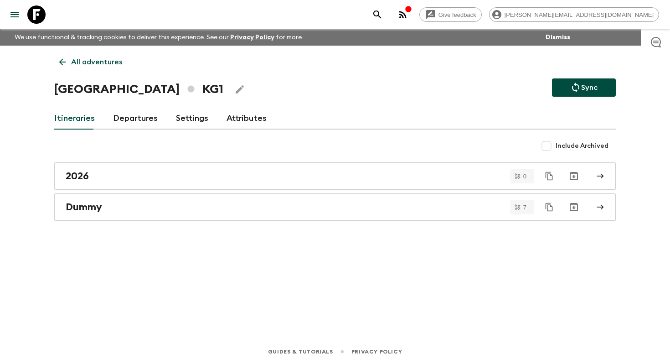
click at [112, 59] on p "All adventures" at bounding box center [96, 62] width 51 height 11
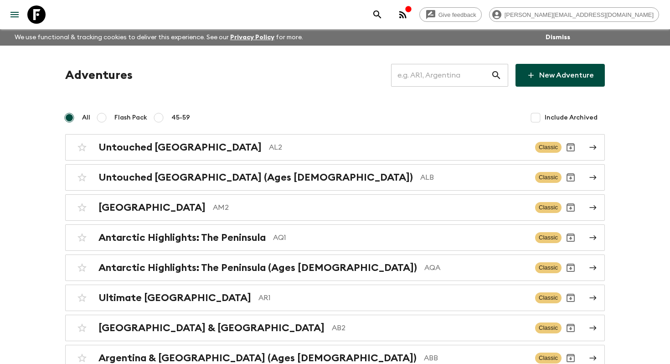
click at [454, 77] on input "text" at bounding box center [441, 75] width 100 height 26
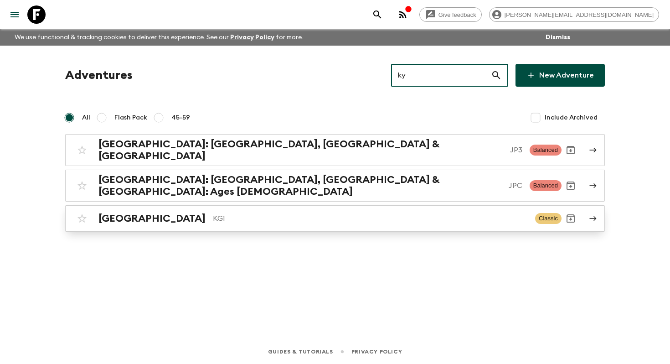
click at [328, 213] on p "KG1" at bounding box center [370, 218] width 315 height 11
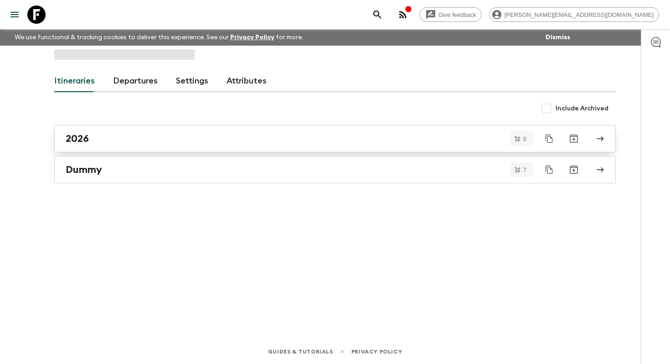
click at [124, 137] on div "2026" at bounding box center [327, 139] width 522 height 12
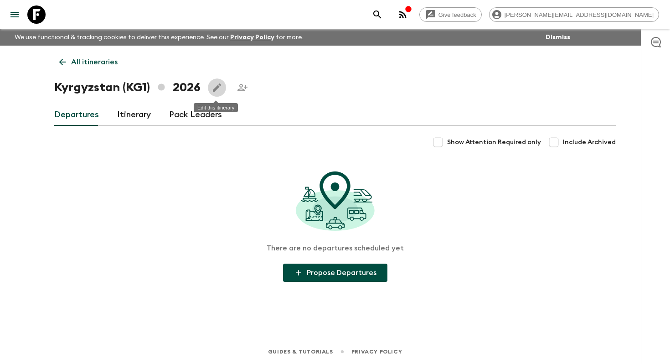
click at [213, 86] on icon "Edit this itinerary" at bounding box center [217, 87] width 11 height 11
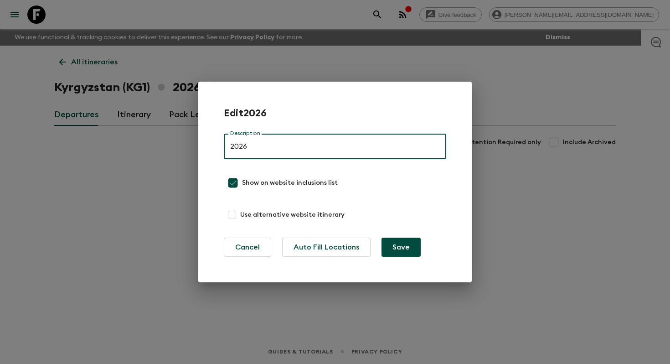
click at [138, 107] on div "Edit 2026 Description 2026 Description Show on website inclusions list Use alte…" at bounding box center [335, 182] width 670 height 364
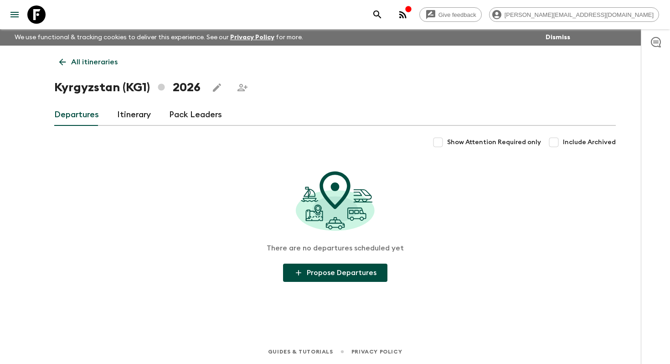
click at [141, 119] on link "Itinerary" at bounding box center [134, 115] width 34 height 22
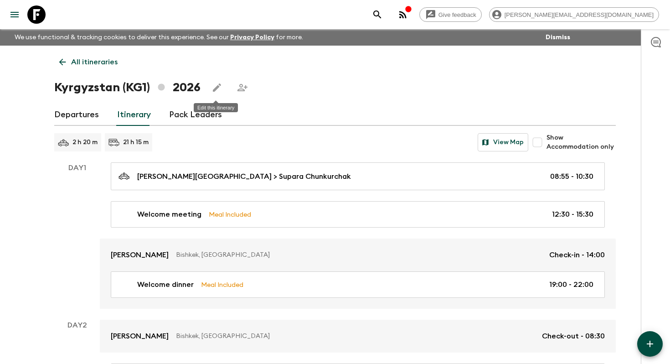
click at [220, 84] on icon "Edit this itinerary" at bounding box center [217, 87] width 11 height 11
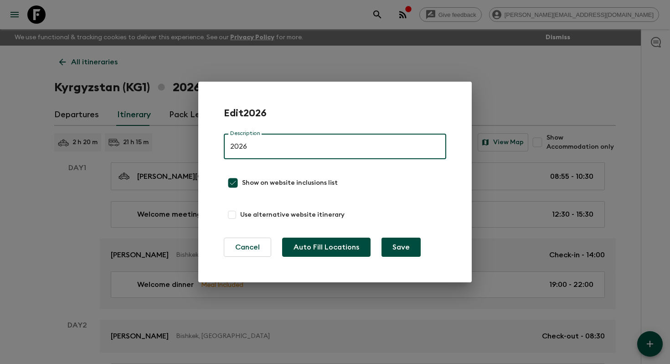
click at [312, 254] on button "Auto Fill Locations" at bounding box center [326, 247] width 88 height 19
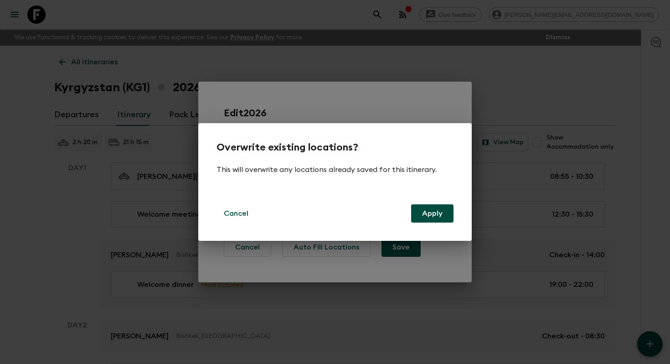
click at [436, 207] on button "Apply" at bounding box center [432, 213] width 42 height 18
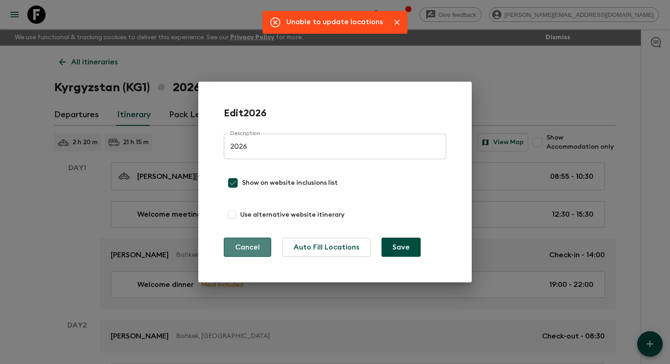
click at [251, 245] on button "Cancel" at bounding box center [247, 247] width 47 height 19
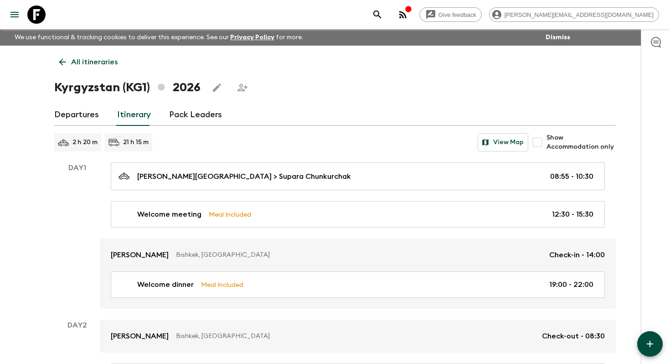
click at [81, 111] on link "Departures" at bounding box center [76, 115] width 45 height 22
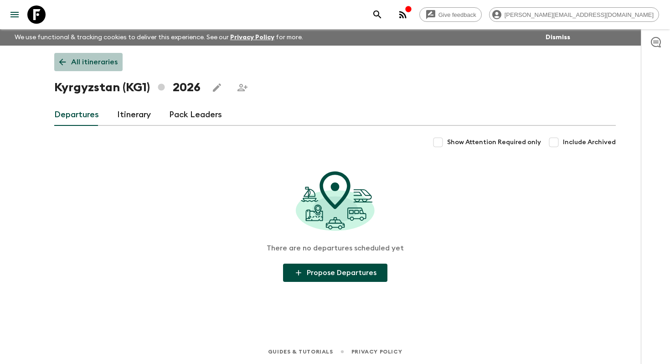
click at [104, 62] on p "All itineraries" at bounding box center [94, 62] width 47 height 11
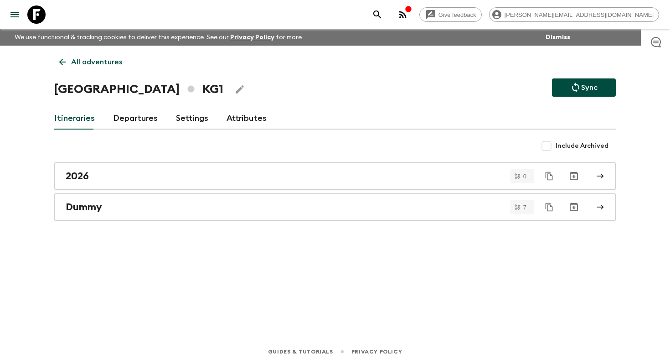
click at [101, 65] on p "All adventures" at bounding box center [96, 62] width 51 height 11
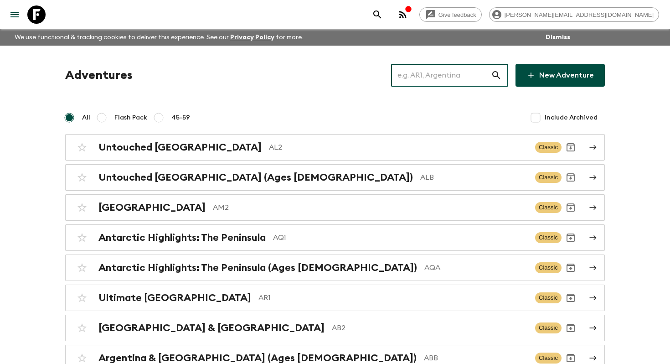
click at [452, 72] on input "text" at bounding box center [441, 75] width 100 height 26
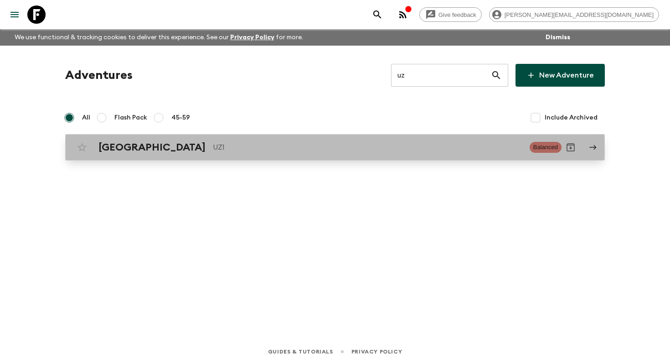
click at [184, 140] on div "Uzbekistan UZ1 Balanced" at bounding box center [317, 147] width 489 height 18
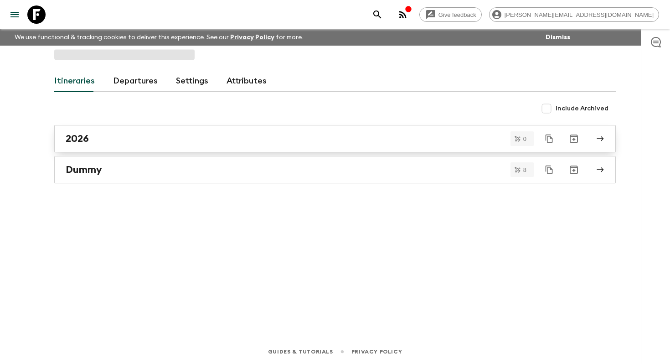
click at [172, 140] on div "2026" at bounding box center [327, 139] width 522 height 12
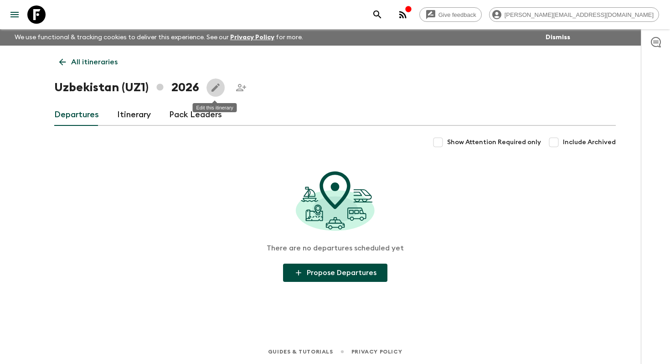
click at [222, 86] on button "Edit this itinerary" at bounding box center [216, 87] width 18 height 18
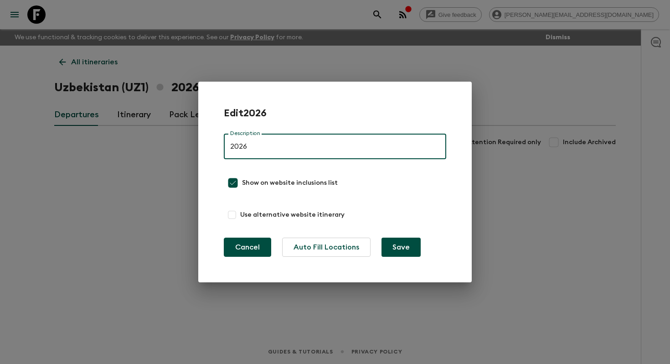
click at [241, 249] on button "Cancel" at bounding box center [247, 247] width 47 height 19
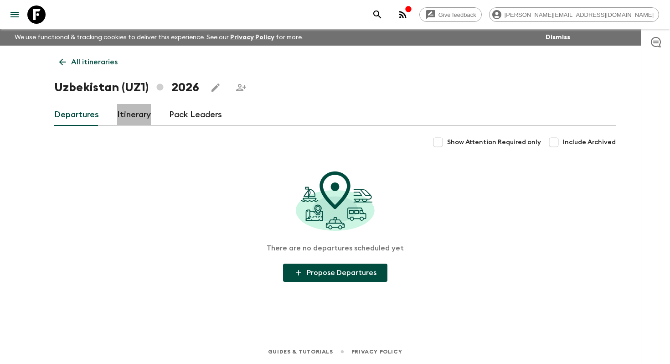
click at [131, 114] on link "Itinerary" at bounding box center [134, 115] width 34 height 22
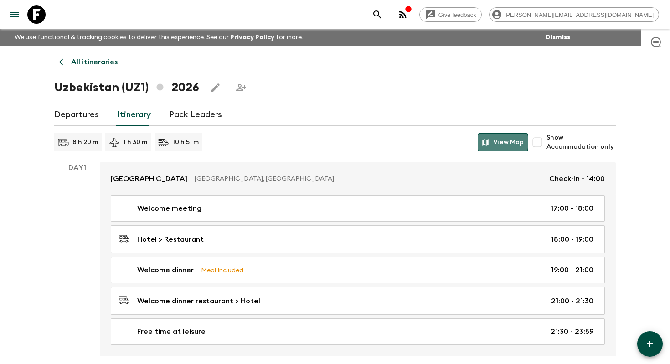
click at [500, 142] on button "View Map" at bounding box center [503, 142] width 51 height 18
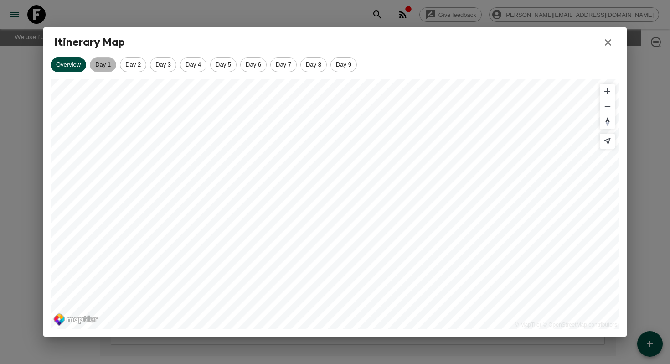
click at [103, 64] on span "Day 1" at bounding box center [103, 64] width 26 height 7
click at [135, 66] on span "Day 2" at bounding box center [133, 64] width 26 height 7
click at [164, 63] on span "Day 3" at bounding box center [163, 64] width 26 height 7
click at [202, 62] on span "Day 4" at bounding box center [194, 64] width 26 height 7
click at [230, 64] on span "Day 5" at bounding box center [224, 64] width 26 height 7
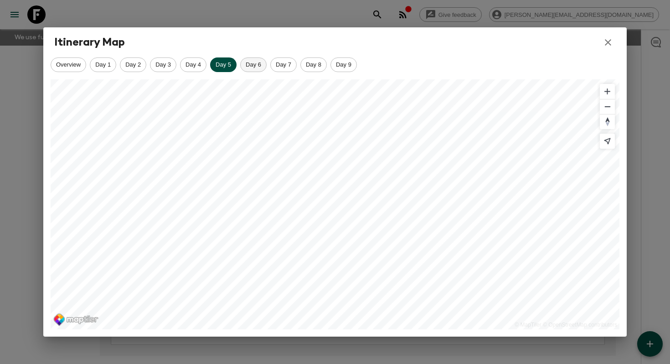
click at [258, 65] on span "Day 6" at bounding box center [254, 64] width 26 height 7
click at [290, 67] on span "Day 7" at bounding box center [284, 64] width 26 height 7
click at [317, 66] on span "Day 8" at bounding box center [314, 64] width 26 height 7
click at [353, 62] on span "Day 9" at bounding box center [344, 64] width 26 height 7
click at [605, 40] on icon "button" at bounding box center [608, 42] width 11 height 11
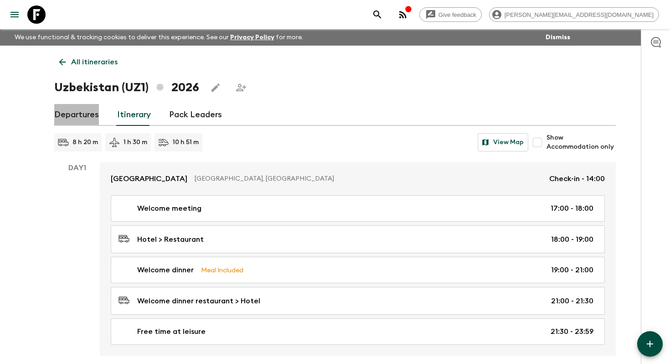
click at [74, 121] on link "Departures" at bounding box center [76, 115] width 45 height 22
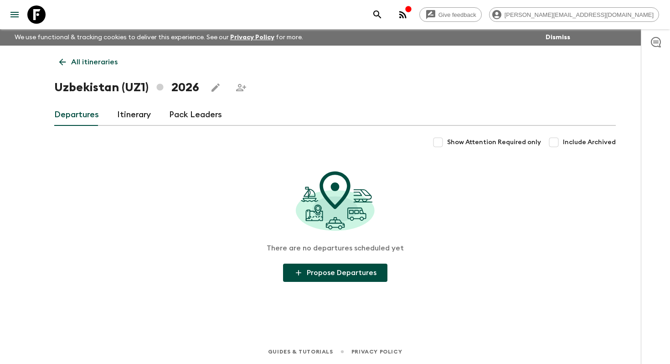
click at [146, 119] on link "Itinerary" at bounding box center [134, 115] width 34 height 22
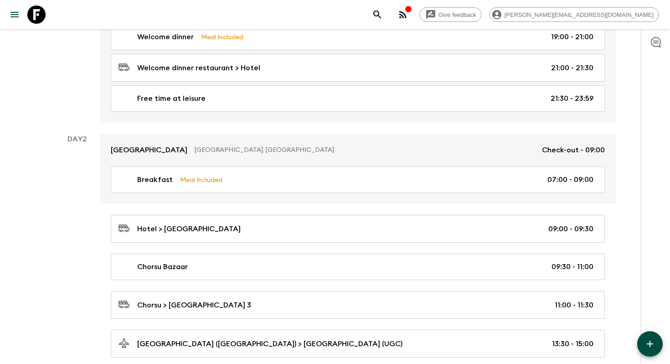
scroll to position [306, 0]
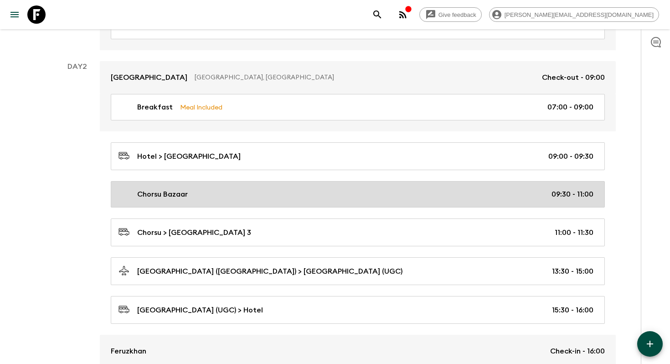
click at [289, 189] on div "Chorsu Bazaar 09:30 - 11:00" at bounding box center [356, 194] width 475 height 11
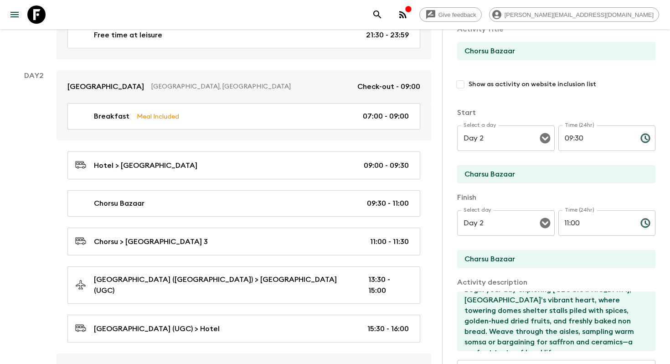
scroll to position [57, 0]
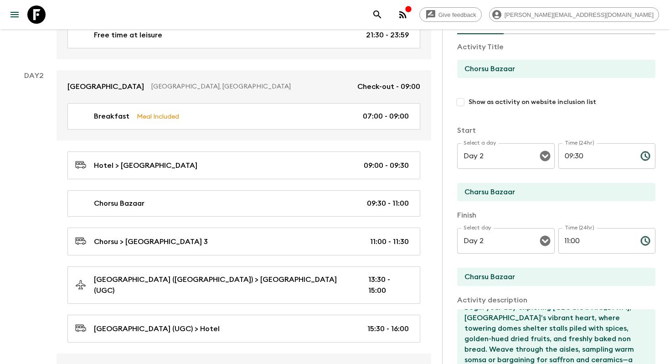
click at [460, 102] on input "Show as activity on website inclusion list" at bounding box center [460, 102] width 16 height 16
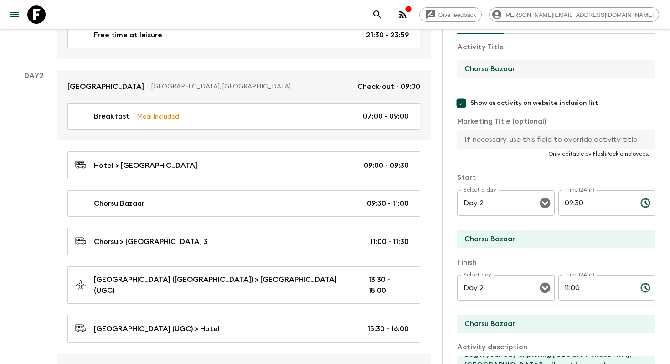
drag, startPoint x: 520, startPoint y: 73, endPoint x: 436, endPoint y: 72, distance: 83.9
click at [511, 135] on input "text" at bounding box center [552, 139] width 191 height 18
paste input "Chorsu Bazaar"
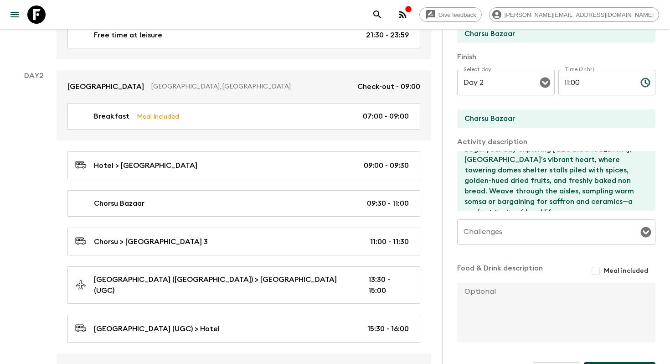
scroll to position [273, 0]
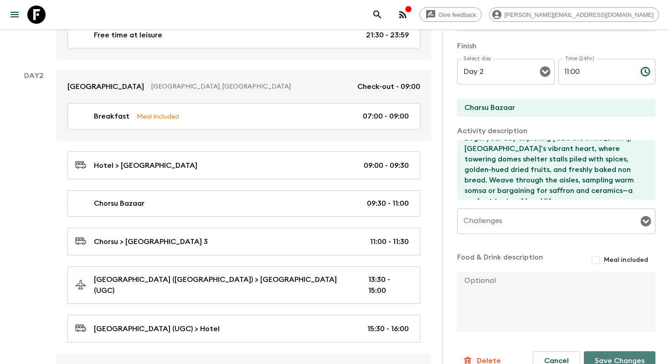
click at [603, 352] on button "Save Changes" at bounding box center [620, 360] width 72 height 19
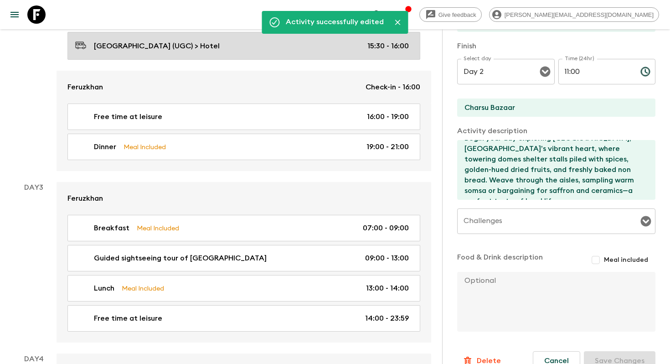
scroll to position [602, 0]
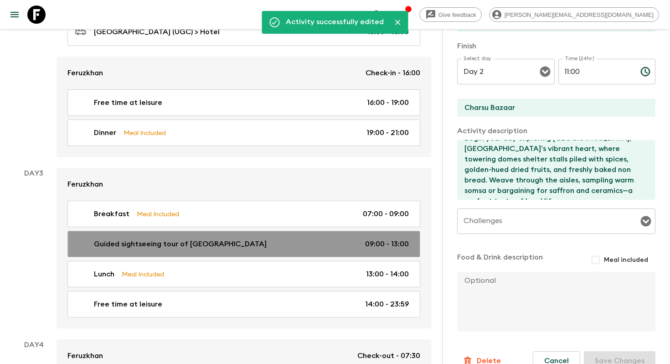
click at [250, 238] on div "Guided sightseeing tour of [GEOGRAPHIC_DATA] 09:00 - 13:00" at bounding box center [242, 243] width 334 height 11
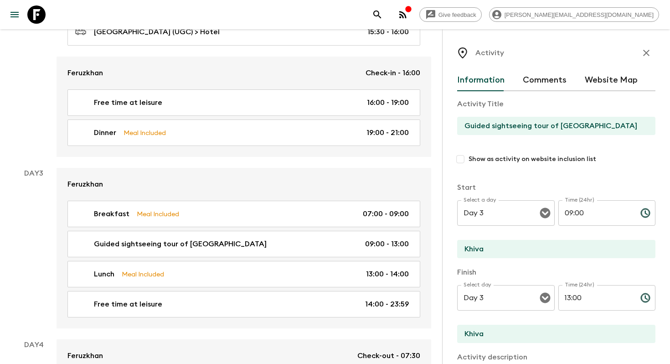
click at [460, 159] on input "Show as activity on website inclusion list" at bounding box center [460, 159] width 16 height 16
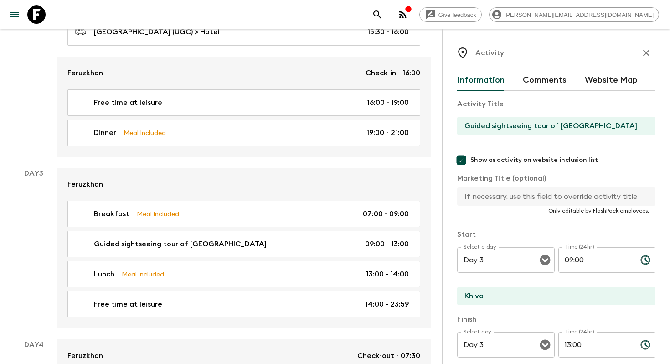
click at [485, 128] on input "Guided sightseeing tour of [GEOGRAPHIC_DATA]" at bounding box center [552, 126] width 191 height 18
click at [505, 193] on input "text" at bounding box center [552, 196] width 191 height 18
paste input "Guided sightseeing tour of [GEOGRAPHIC_DATA]"
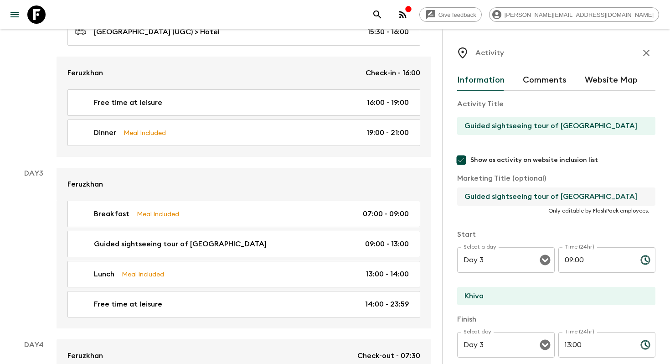
drag, startPoint x: 532, startPoint y: 197, endPoint x: 492, endPoint y: 196, distance: 40.6
click at [492, 196] on input "Guided sightseeing tour of [GEOGRAPHIC_DATA]" at bounding box center [552, 196] width 191 height 18
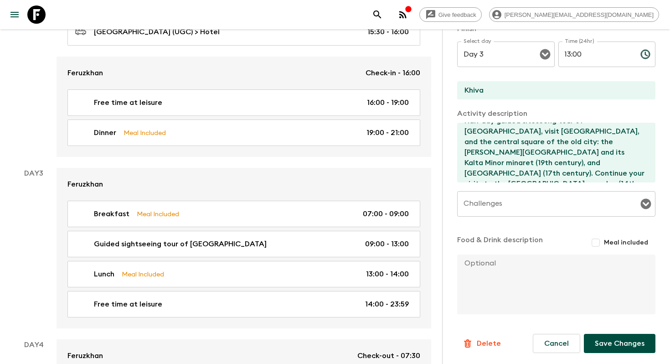
click at [607, 343] on button "Save Changes" at bounding box center [620, 343] width 72 height 19
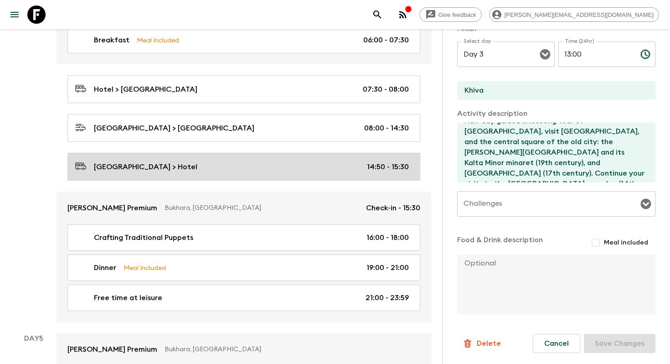
scroll to position [951, 0]
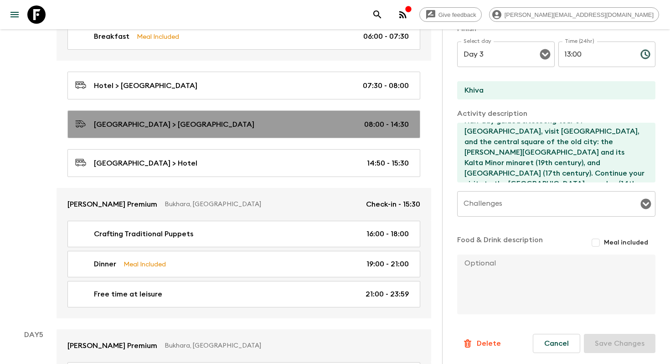
click at [286, 118] on div "[GEOGRAPHIC_DATA] > [GEOGRAPHIC_DATA] 08:00 - 14:30" at bounding box center [242, 124] width 334 height 12
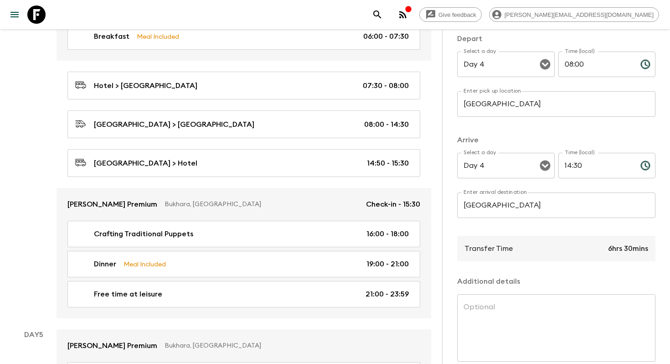
scroll to position [163, 0]
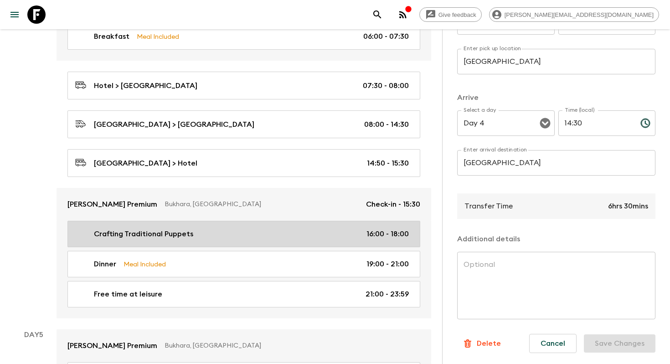
click at [278, 228] on div "Crafting Traditional Puppets 16:00 - 18:00" at bounding box center [242, 233] width 334 height 11
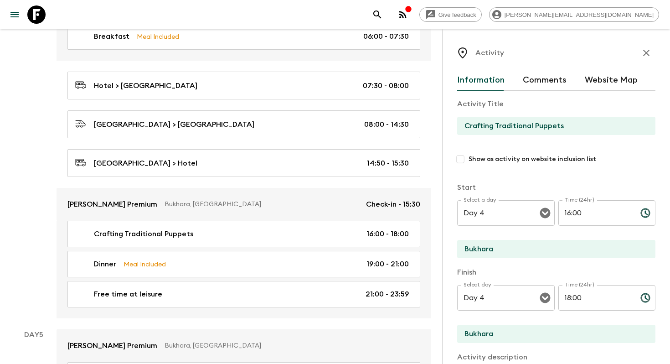
click at [461, 160] on input "Show as activity on website inclusion list" at bounding box center [460, 159] width 16 height 16
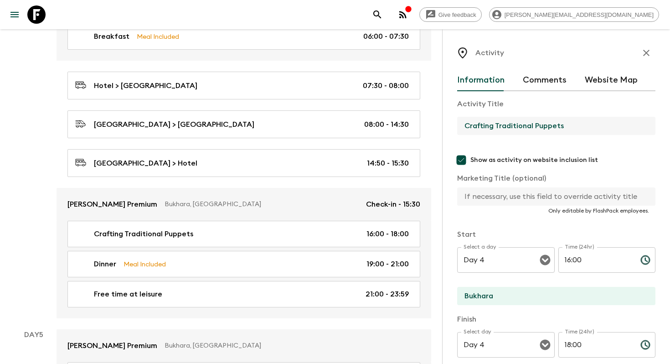
click at [575, 127] on input "Crafting Traditional Puppets" at bounding box center [552, 126] width 191 height 18
click at [491, 189] on input "text" at bounding box center [552, 196] width 191 height 18
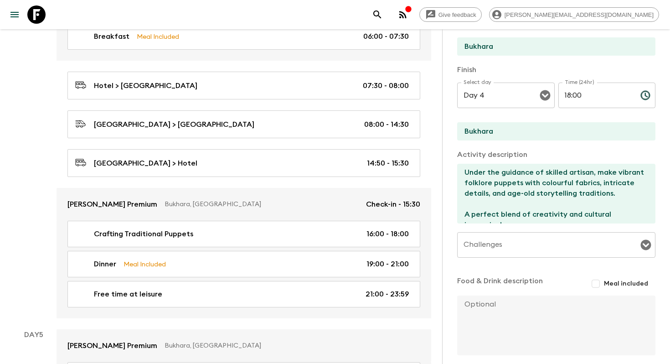
scroll to position [291, 0]
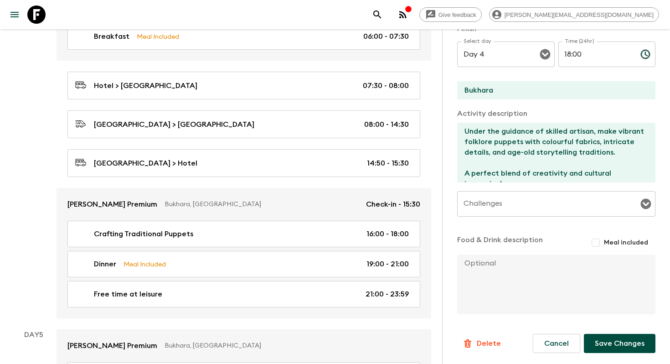
click at [611, 345] on button "Save Changes" at bounding box center [620, 343] width 72 height 19
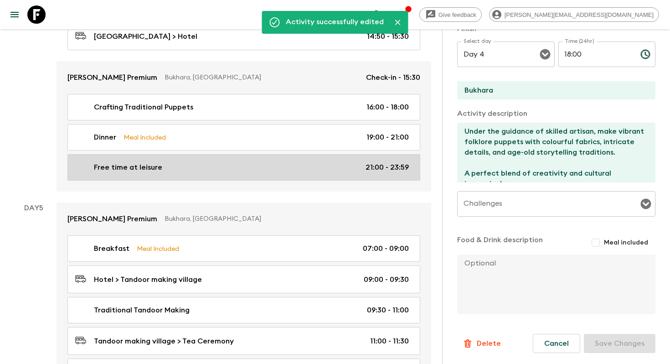
scroll to position [1132, 0]
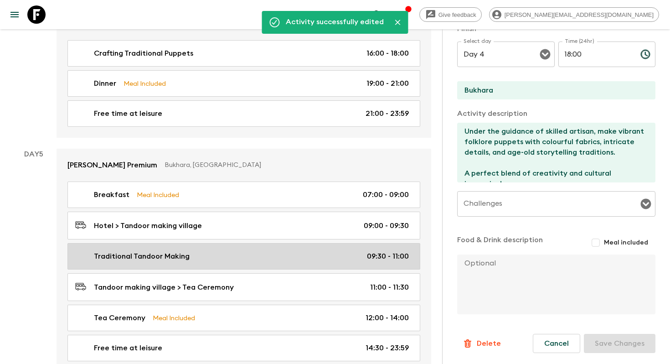
click at [308, 251] on div "Traditional Tandoor Making 09:30 - 11:00" at bounding box center [242, 256] width 334 height 11
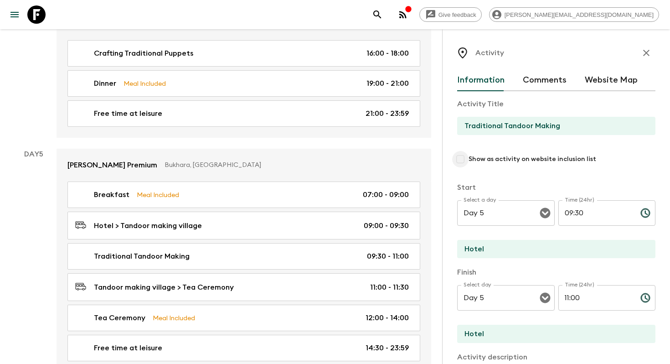
click at [462, 162] on input "Show as activity on website inclusion list" at bounding box center [460, 159] width 16 height 16
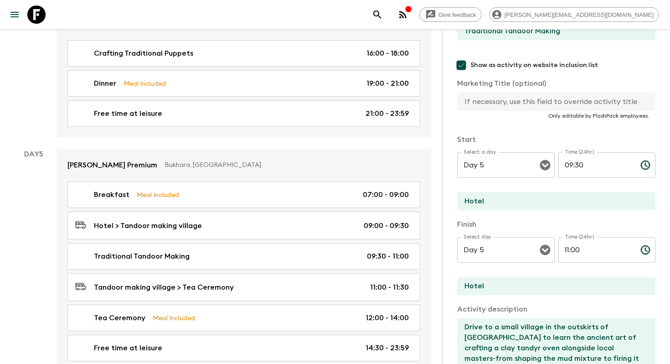
scroll to position [291, 0]
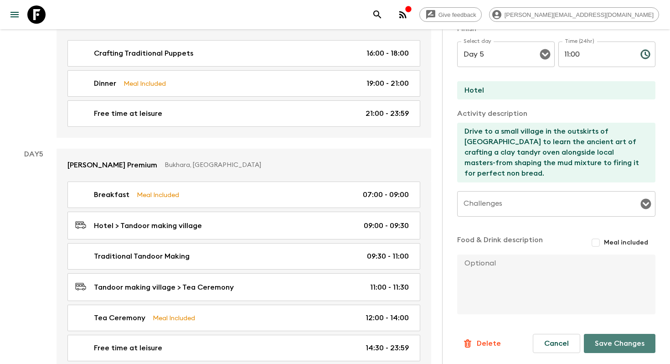
click at [615, 345] on button "Save Changes" at bounding box center [620, 343] width 72 height 19
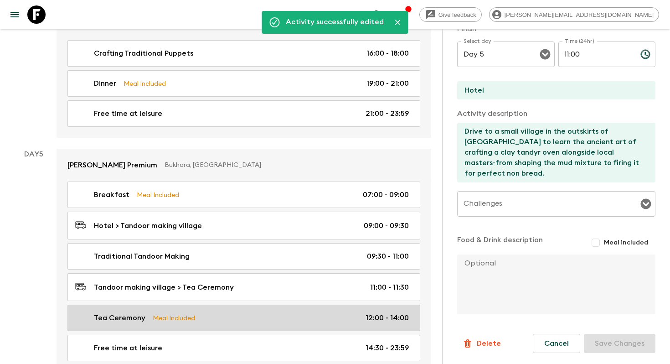
click at [300, 312] on div "Tea Ceremony Meal Included 12:00 - 14:00" at bounding box center [242, 317] width 334 height 11
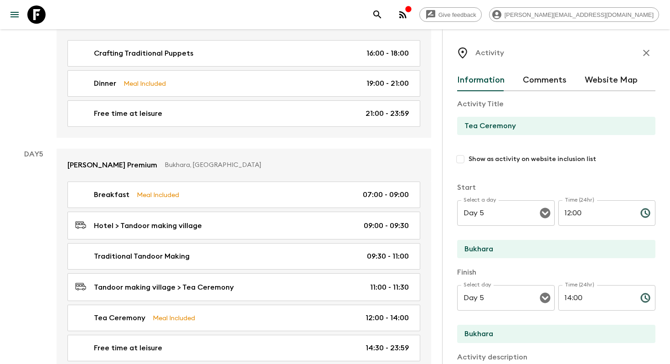
click at [460, 159] on input "Show as activity on website inclusion list" at bounding box center [460, 159] width 16 height 16
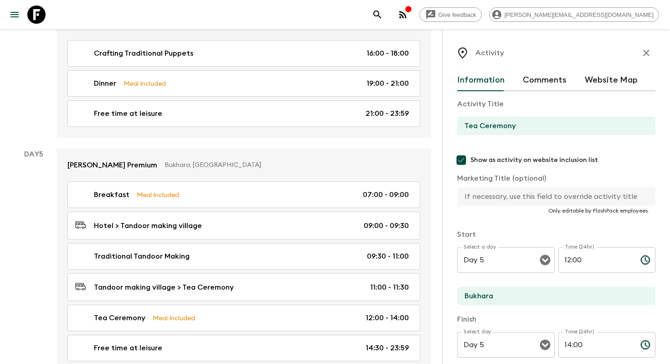
scroll to position [293, 0]
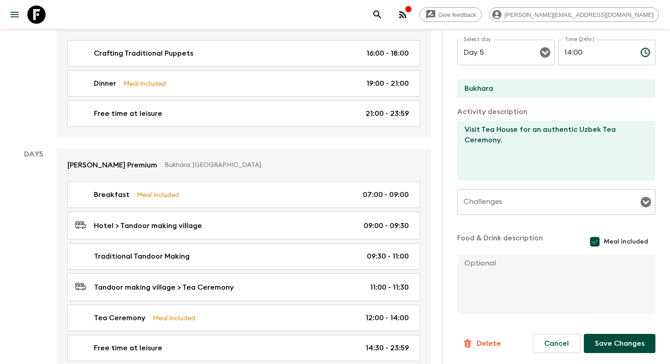
click at [599, 344] on button "Save Changes" at bounding box center [620, 343] width 72 height 19
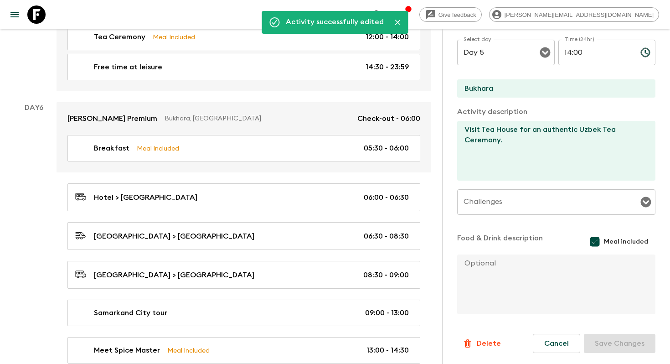
scroll to position [1413, 0]
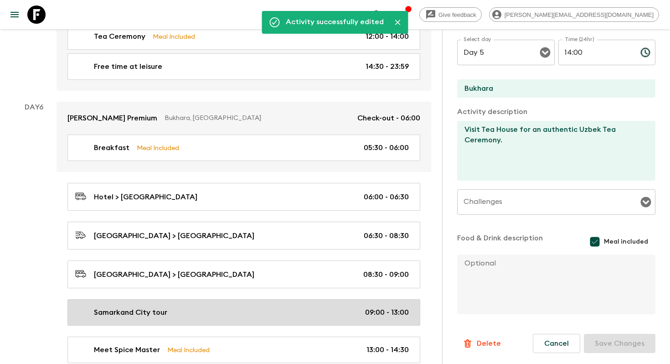
click at [253, 299] on link "Samarkand City tour 09:00 - 13:00" at bounding box center [243, 312] width 353 height 26
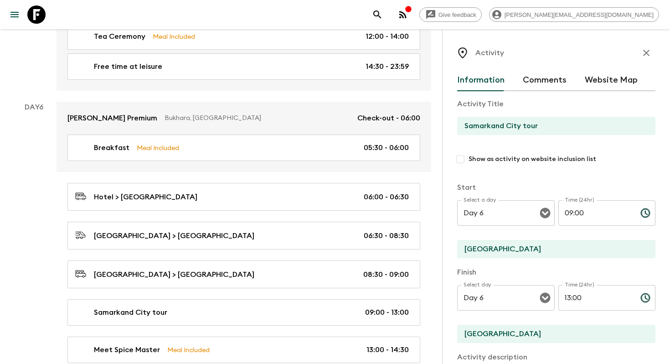
click at [463, 160] on input "Show as activity on website inclusion list" at bounding box center [460, 159] width 16 height 16
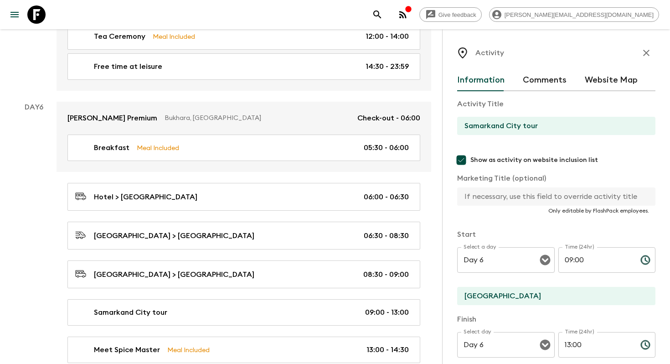
scroll to position [291, 0]
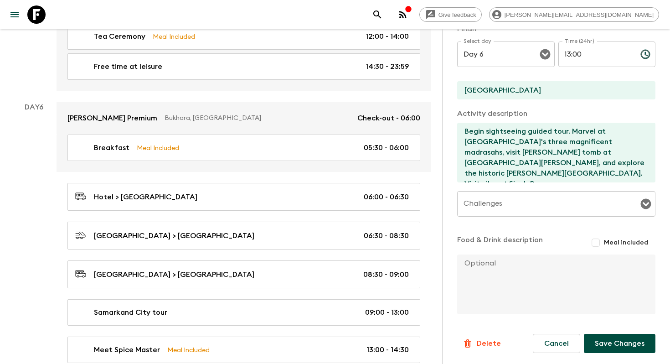
click at [627, 347] on button "Save Changes" at bounding box center [620, 343] width 72 height 19
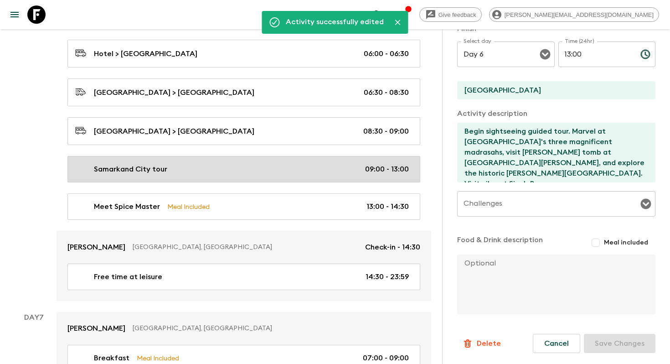
scroll to position [1565, 0]
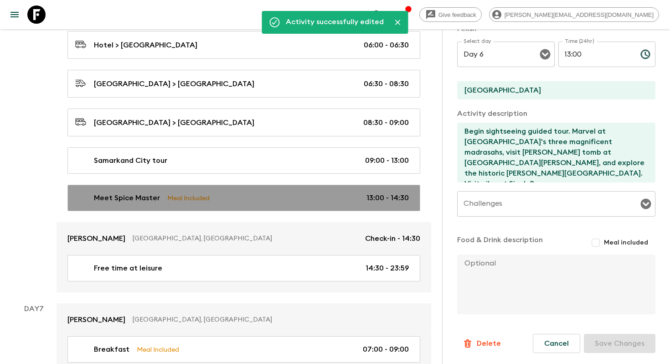
click at [287, 191] on link "Meet Spice Master Meal Included 13:00 - 14:30" at bounding box center [243, 198] width 353 height 26
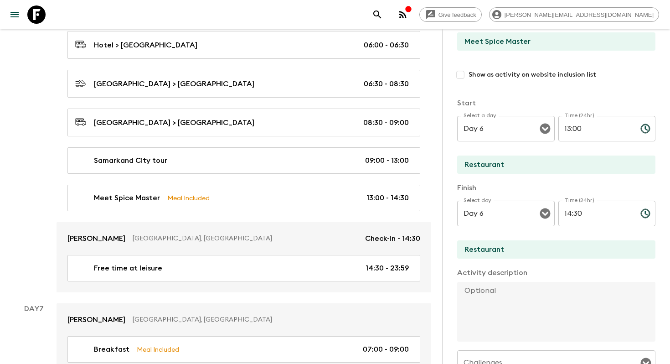
scroll to position [63, 0]
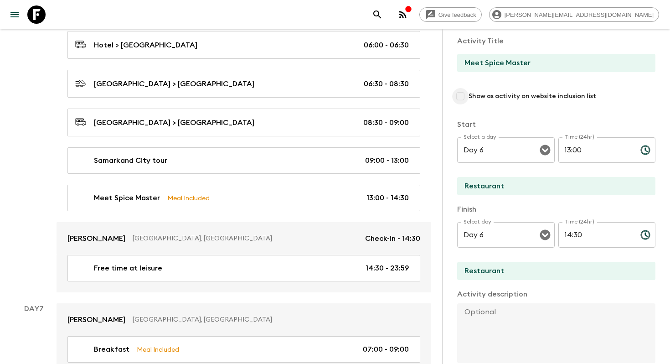
click at [461, 97] on input "Show as activity on website inclusion list" at bounding box center [460, 96] width 16 height 16
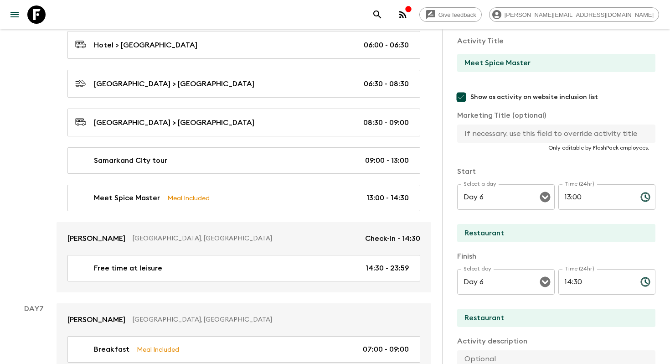
click at [496, 143] on div "​ Only editable by FlashPack employees." at bounding box center [556, 137] width 198 height 27
click at [508, 132] on input "text" at bounding box center [552, 133] width 191 height 18
click at [489, 131] on input "Spice master experience" at bounding box center [552, 133] width 191 height 18
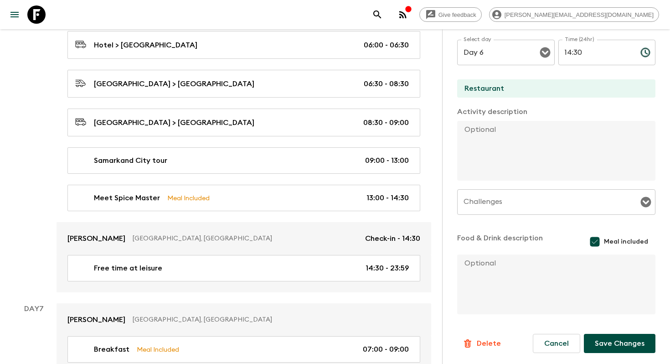
click at [620, 341] on button "Save Changes" at bounding box center [620, 343] width 72 height 19
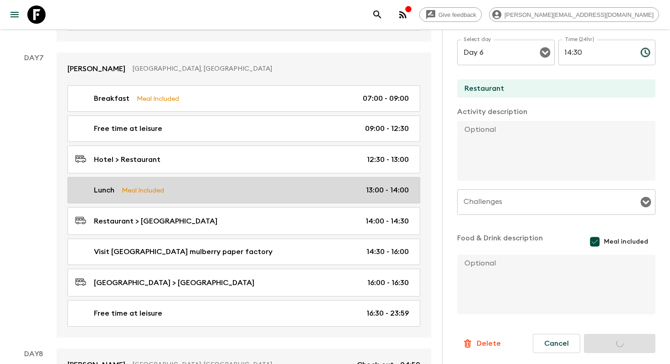
scroll to position [1846, 0]
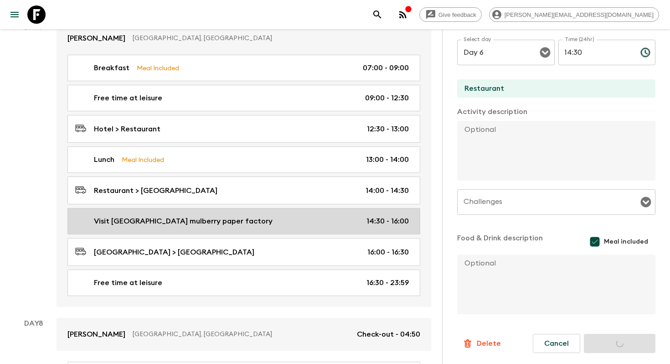
click at [294, 216] on div "Visit [GEOGRAPHIC_DATA] mulberry paper factory 14:30 - 16:00" at bounding box center [242, 221] width 334 height 11
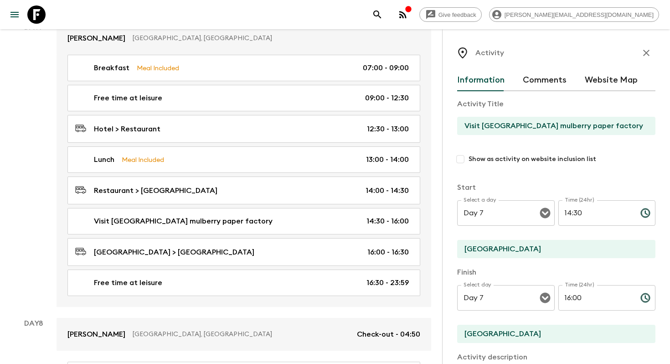
scroll to position [1, 0]
click at [461, 158] on input "Show as activity on website inclusion list" at bounding box center [460, 158] width 16 height 16
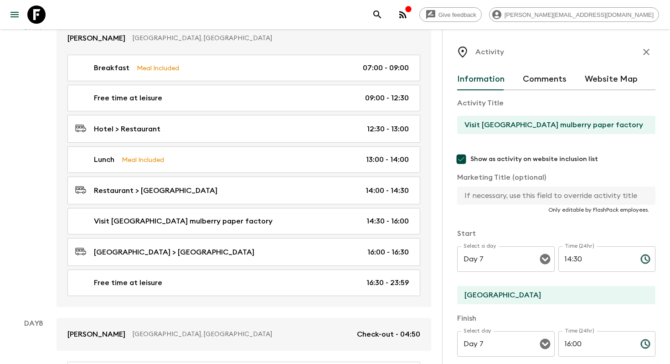
click at [525, 129] on input "Visit [GEOGRAPHIC_DATA] mulberry paper factory" at bounding box center [552, 125] width 191 height 18
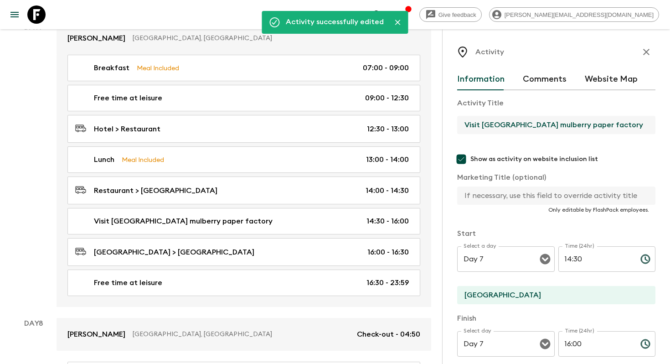
click at [493, 124] on input "Visit [GEOGRAPHIC_DATA] mulberry paper factory" at bounding box center [552, 125] width 191 height 18
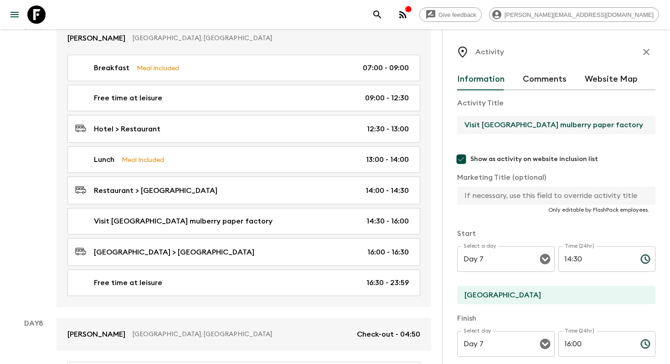
drag, startPoint x: 482, startPoint y: 124, endPoint x: 452, endPoint y: 124, distance: 29.6
click at [452, 124] on div "Activity Information Comments Website Map Activity Title Visit Konigil village …" at bounding box center [556, 211] width 228 height 364
click at [509, 129] on input "Visit [GEOGRAPHIC_DATA] mulberry paper factory" at bounding box center [552, 125] width 191 height 18
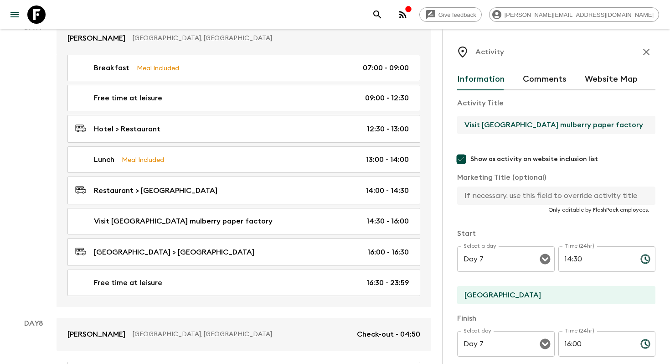
click at [479, 200] on input "text" at bounding box center [552, 196] width 191 height 18
paste input "Visit [GEOGRAPHIC_DATA] mulberry paper factory"
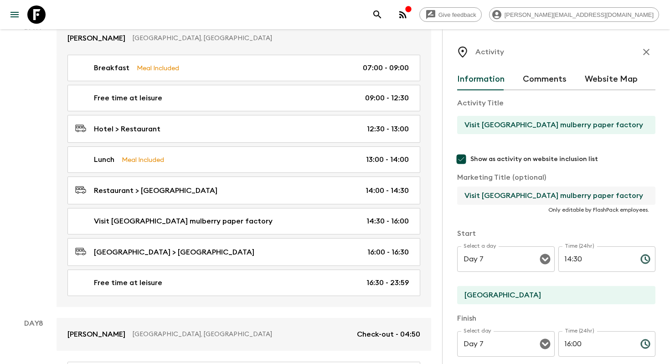
drag, startPoint x: 528, startPoint y: 196, endPoint x: 508, endPoint y: 193, distance: 20.6
click at [508, 193] on input "Visit [GEOGRAPHIC_DATA] mulberry paper factory" at bounding box center [552, 196] width 191 height 18
click at [603, 198] on input "Visit Konigil mulberry paper factory" at bounding box center [552, 196] width 191 height 18
drag, startPoint x: 482, startPoint y: 194, endPoint x: 459, endPoint y: 193, distance: 22.4
click at [459, 193] on input "Visit Konigil mulberry paper factory visit" at bounding box center [552, 196] width 191 height 18
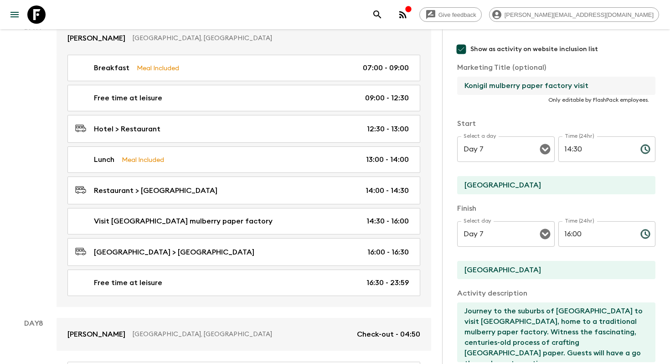
scroll to position [0, 0]
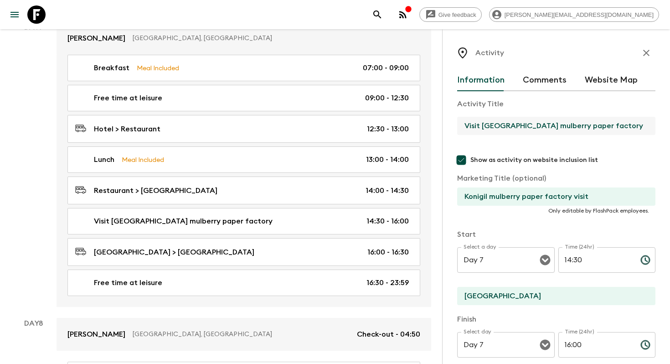
drag, startPoint x: 482, startPoint y: 127, endPoint x: 461, endPoint y: 127, distance: 20.5
click at [461, 127] on input "Visit [GEOGRAPHIC_DATA] mulberry paper factory" at bounding box center [552, 126] width 191 height 18
click at [610, 125] on input "Konigil village mulberry paper factory" at bounding box center [552, 126] width 191 height 18
click at [599, 197] on input "Konigil mulberry paper factory visit" at bounding box center [552, 196] width 191 height 18
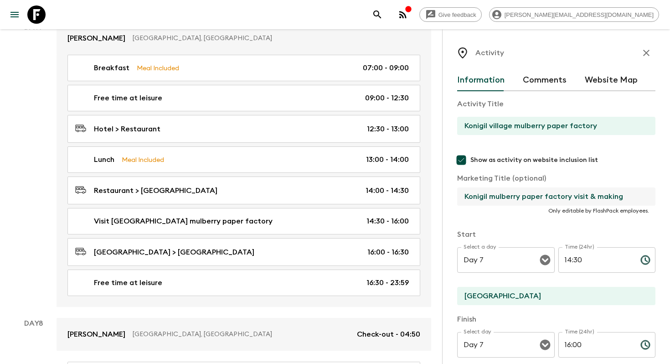
click at [463, 164] on input "Show as activity on website inclusion list" at bounding box center [461, 160] width 18 height 18
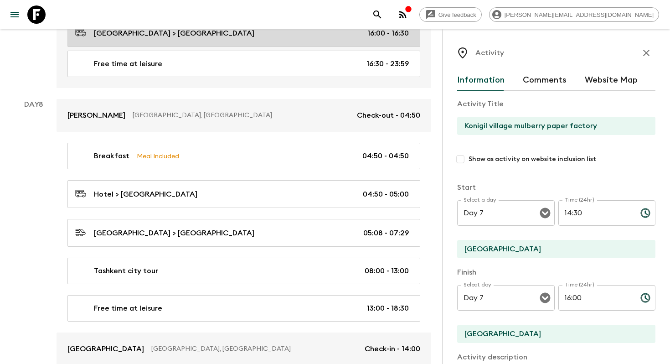
scroll to position [2066, 0]
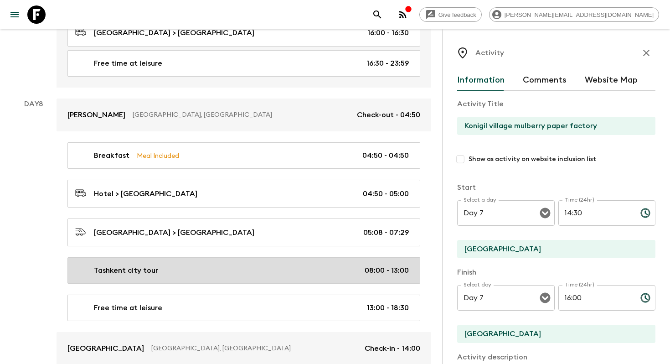
click at [280, 262] on link "Tashkent city tour 08:00 - 13:00" at bounding box center [243, 270] width 353 height 26
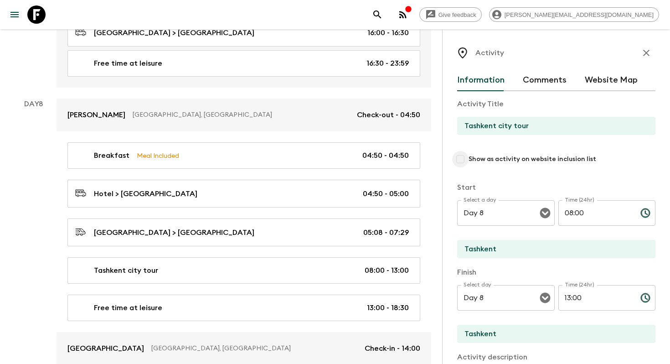
click at [465, 162] on input "Show as activity on website inclusion list" at bounding box center [460, 159] width 16 height 16
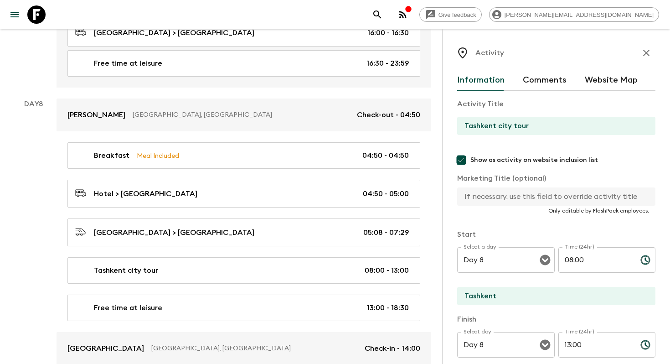
scroll to position [291, 0]
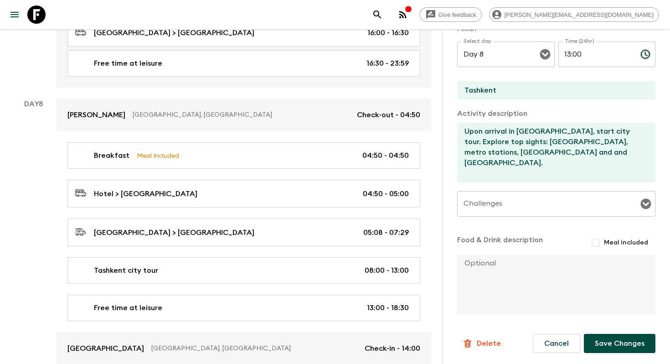
click at [605, 343] on button "Save Changes" at bounding box center [620, 343] width 72 height 19
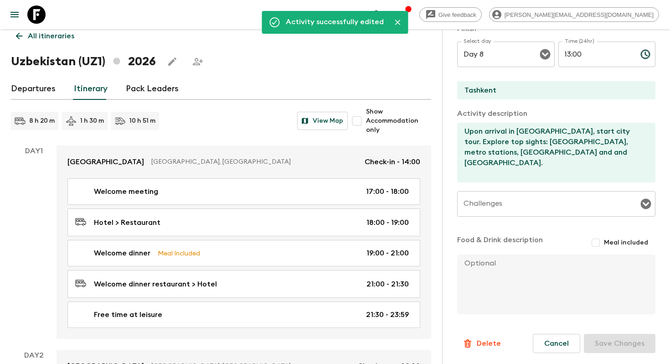
scroll to position [0, 0]
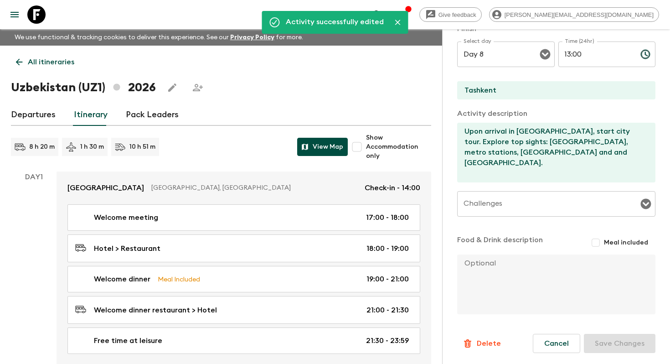
click at [333, 152] on button "View Map" at bounding box center [322, 147] width 51 height 18
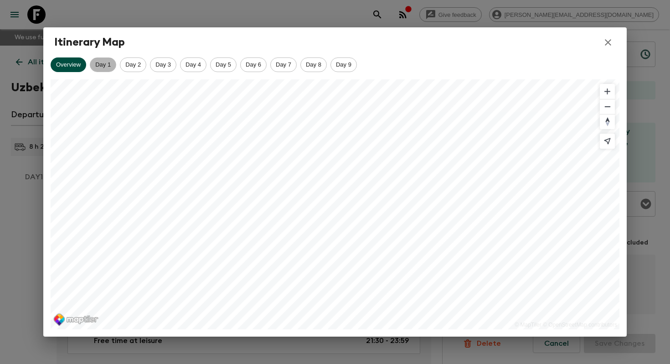
click at [105, 62] on span "Day 1" at bounding box center [103, 64] width 26 height 7
click at [134, 65] on span "Day 2" at bounding box center [133, 64] width 26 height 7
click at [165, 67] on span "Day 3" at bounding box center [163, 64] width 26 height 7
click at [197, 62] on span "Day 4" at bounding box center [194, 64] width 26 height 7
click at [220, 63] on span "Day 5" at bounding box center [224, 64] width 26 height 7
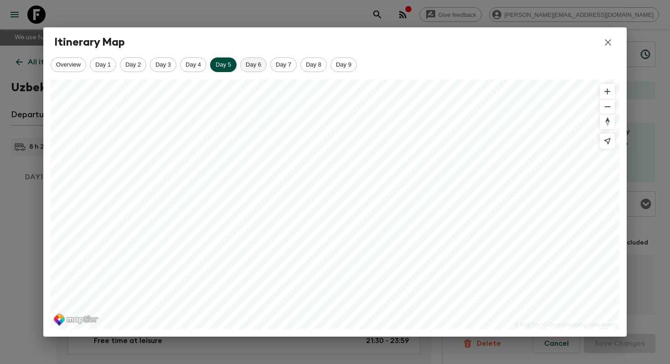
click at [258, 64] on span "Day 6" at bounding box center [254, 64] width 26 height 7
click at [289, 64] on span "Day 7" at bounding box center [284, 64] width 26 height 7
click at [312, 66] on span "Day 8" at bounding box center [314, 64] width 26 height 7
click at [347, 67] on span "Day 9" at bounding box center [344, 64] width 26 height 7
click at [316, 65] on span "Day 8" at bounding box center [314, 64] width 26 height 7
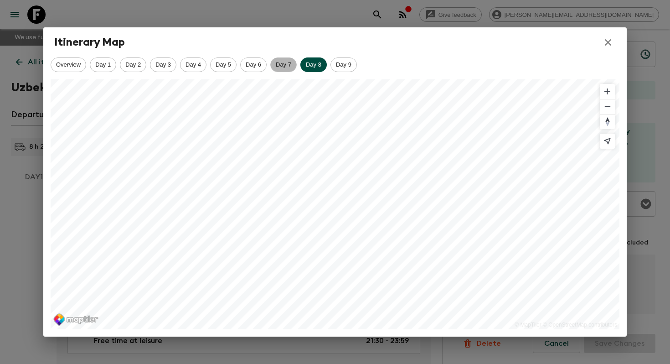
click at [273, 64] on span "Day 7" at bounding box center [284, 64] width 26 height 7
click at [611, 44] on icon "button" at bounding box center [608, 42] width 6 height 6
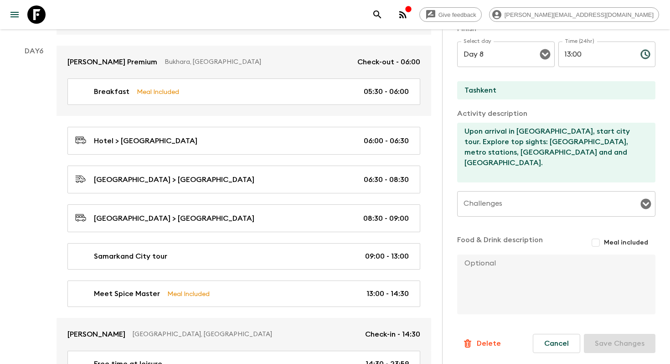
scroll to position [1472, 0]
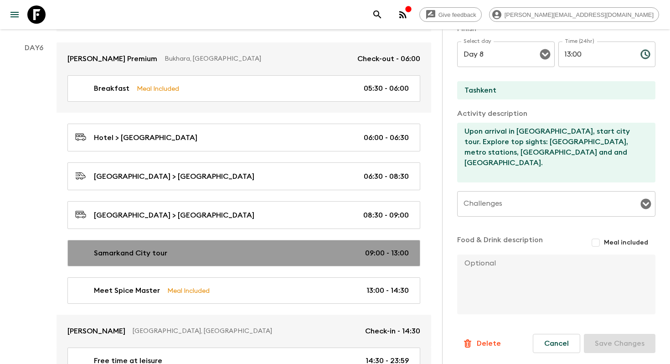
click at [293, 248] on div "Samarkand City tour 09:00 - 13:00" at bounding box center [242, 253] width 334 height 11
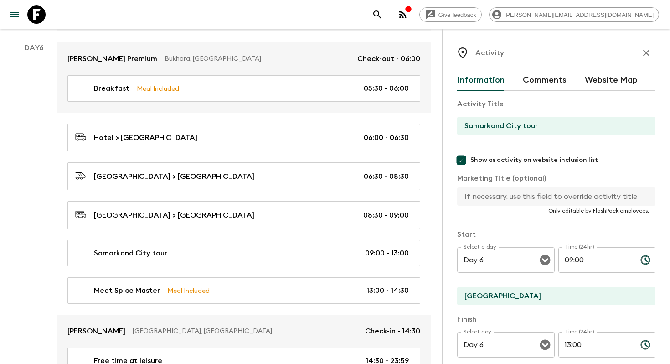
click at [622, 83] on button "Website Map" at bounding box center [611, 80] width 53 height 22
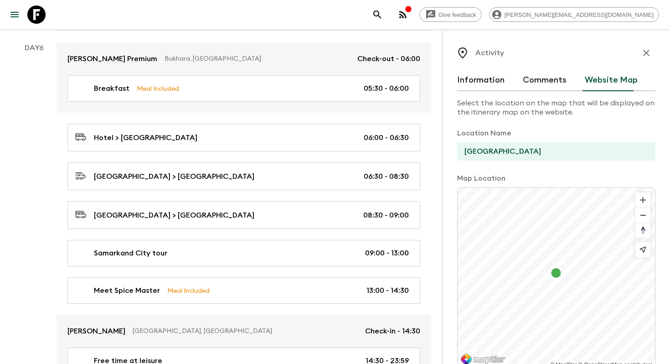
click at [650, 48] on icon "button" at bounding box center [646, 52] width 11 height 11
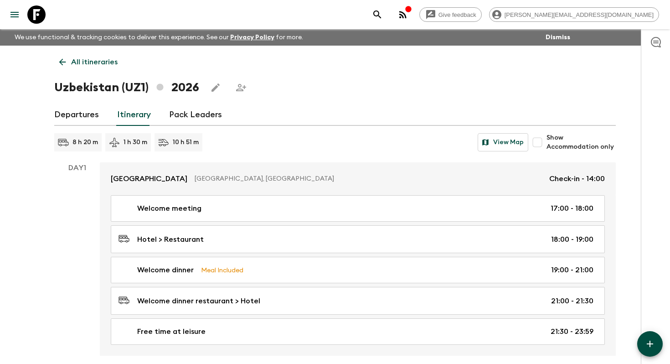
click at [216, 83] on icon "Edit this itinerary" at bounding box center [215, 87] width 11 height 11
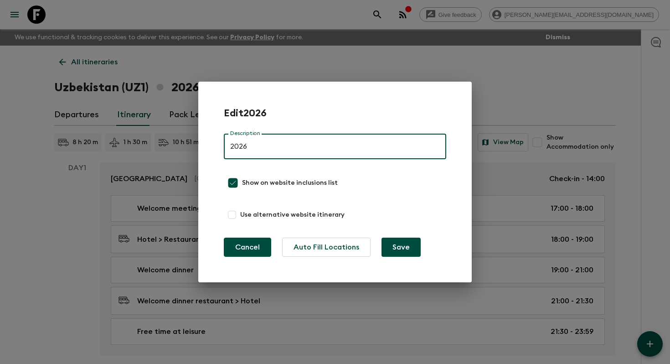
click at [249, 249] on button "Cancel" at bounding box center [247, 247] width 47 height 19
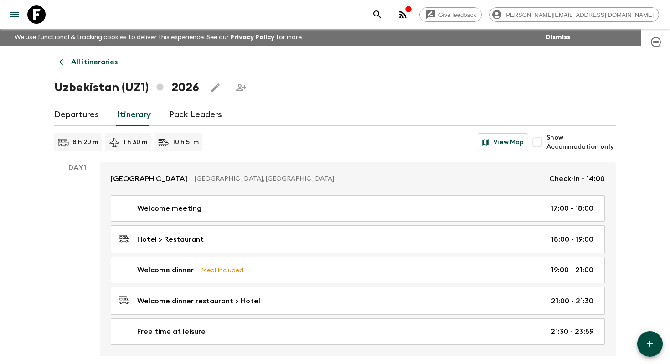
click at [92, 57] on p "All itineraries" at bounding box center [94, 62] width 47 height 11
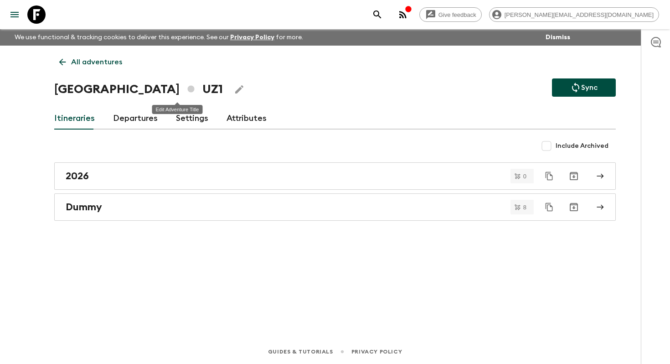
click at [234, 90] on icon "Edit Adventure Title" at bounding box center [239, 89] width 11 height 11
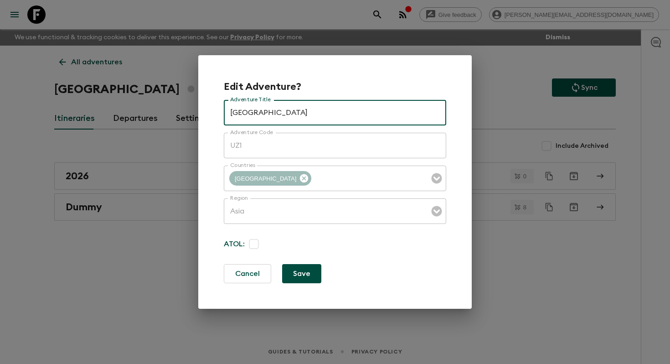
click at [511, 44] on div "Edit Adventure? Adventure Title Uzbekistan Adventure Title Adventure Code UZ1 A…" at bounding box center [335, 182] width 670 height 364
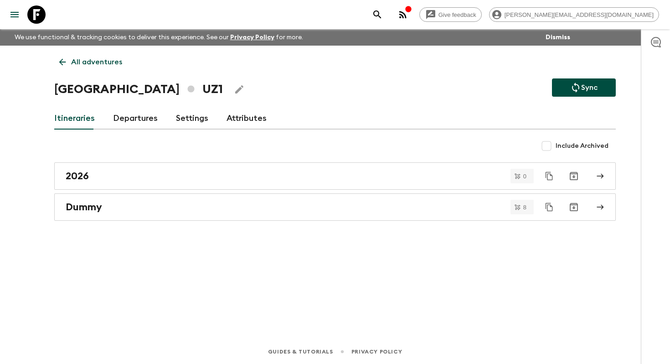
click at [130, 119] on link "Departures" at bounding box center [135, 119] width 45 height 22
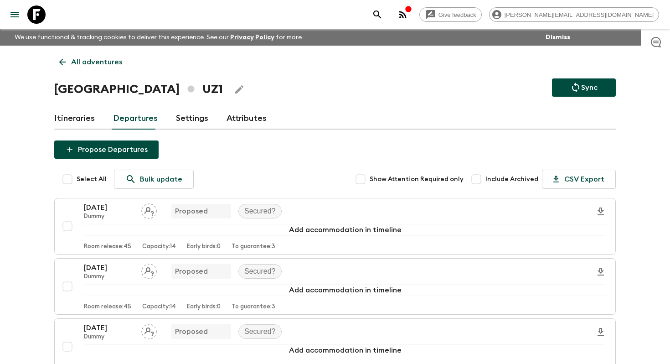
click at [81, 121] on link "Itineraries" at bounding box center [74, 119] width 41 height 22
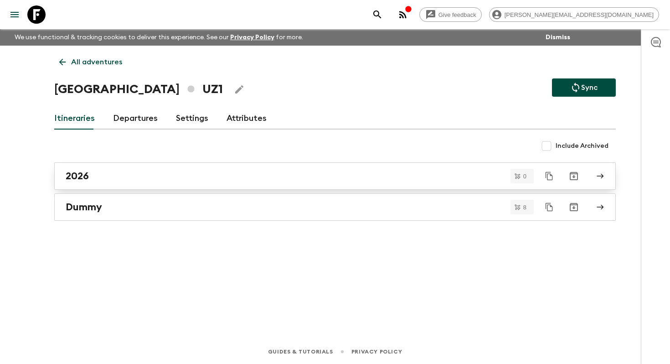
click at [107, 170] on div "2026" at bounding box center [327, 176] width 522 height 12
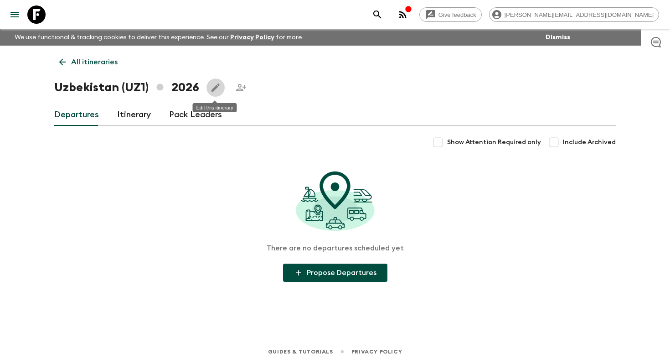
click at [215, 87] on icon "Edit this itinerary" at bounding box center [216, 87] width 8 height 8
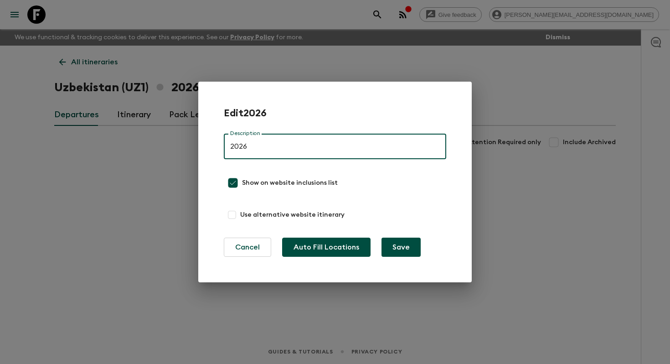
click at [341, 239] on button "Auto Fill Locations" at bounding box center [326, 247] width 88 height 19
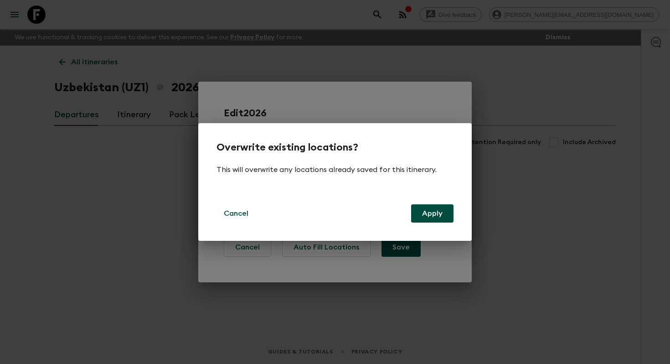
click at [280, 352] on div "Overwrite existing locations? This will overwrite any locations already saved f…" at bounding box center [335, 182] width 670 height 364
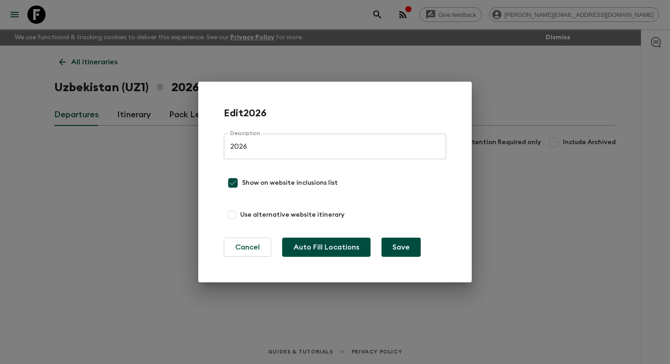
click at [343, 243] on button "Auto Fill Locations" at bounding box center [326, 247] width 88 height 19
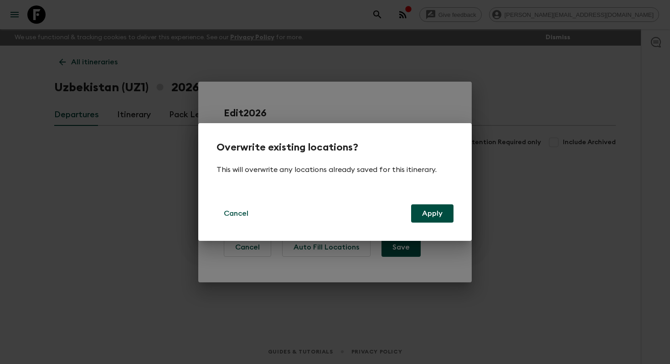
click at [435, 211] on button "Apply" at bounding box center [432, 213] width 42 height 18
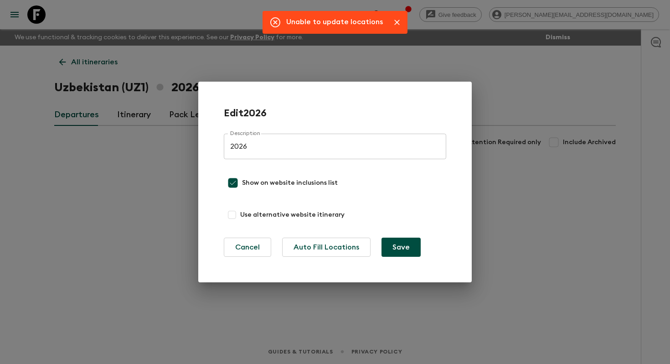
click at [499, 101] on div "Edit 2026 Description 2026 Description Show on website inclusions list Use alte…" at bounding box center [335, 182] width 670 height 364
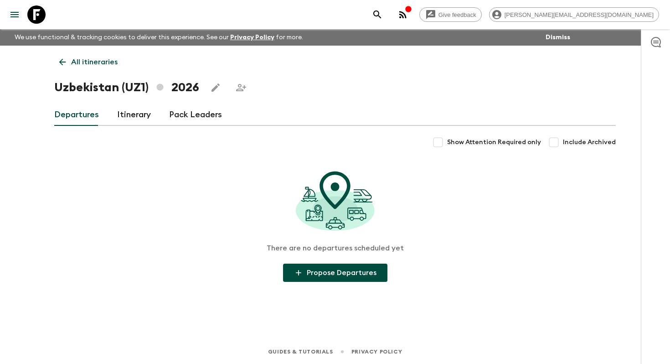
click at [104, 62] on p "All itineraries" at bounding box center [94, 62] width 47 height 11
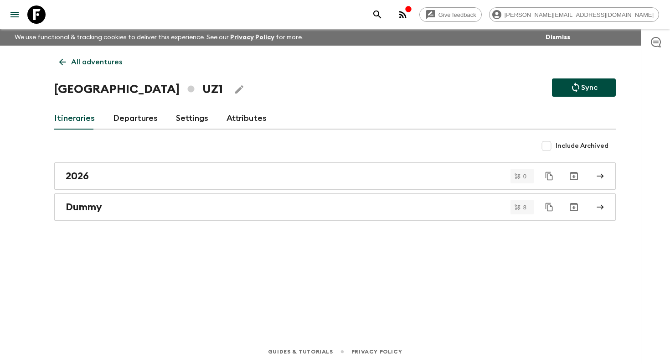
click at [104, 62] on p "All adventures" at bounding box center [96, 62] width 51 height 11
